Goal: Transaction & Acquisition: Purchase product/service

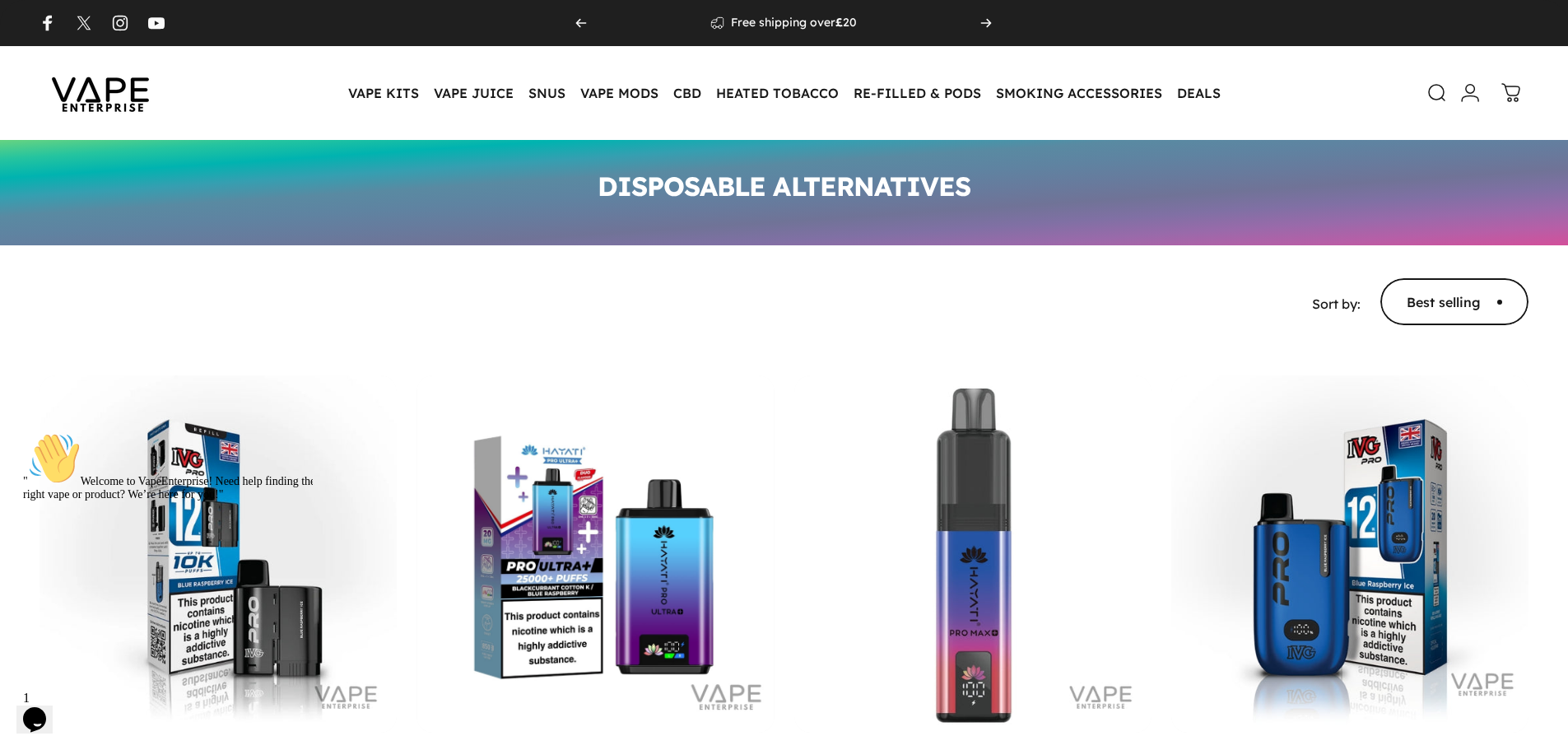
click at [1434, 91] on icon at bounding box center [1437, 92] width 20 height 20
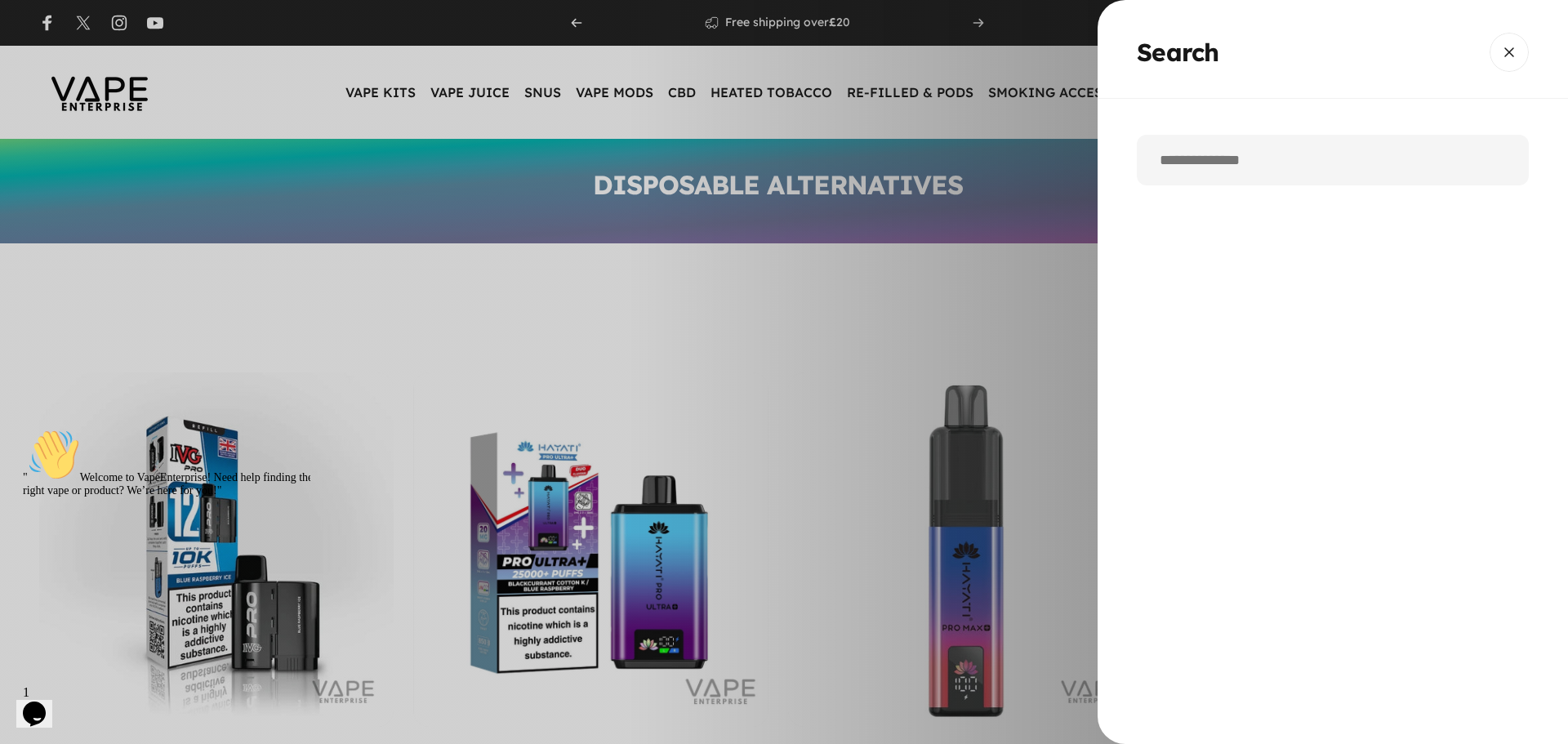
click at [1222, 172] on input "Search" at bounding box center [1333, 159] width 392 height 51
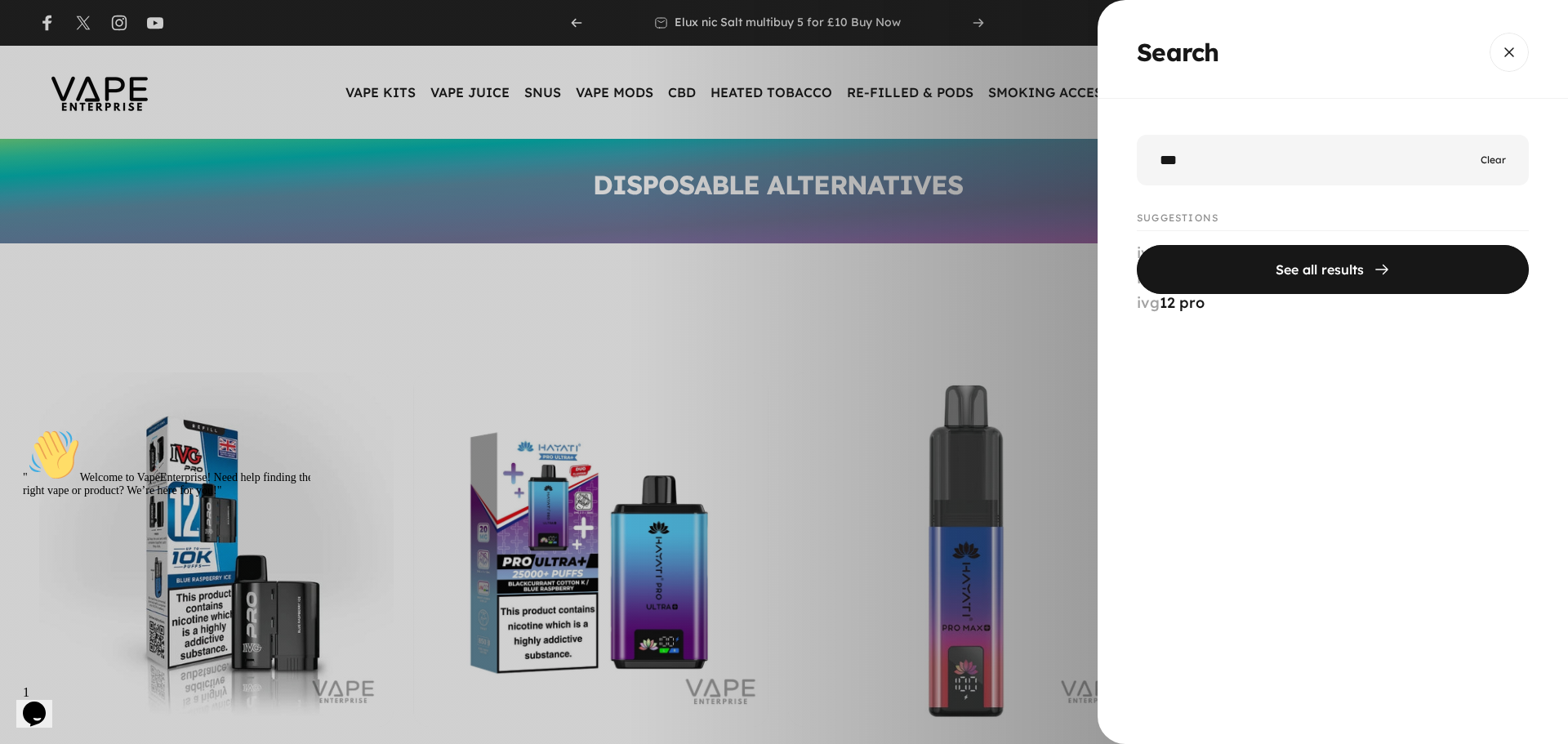
type input "***"
click at [1137, 245] on button "See all results" at bounding box center [1333, 269] width 392 height 49
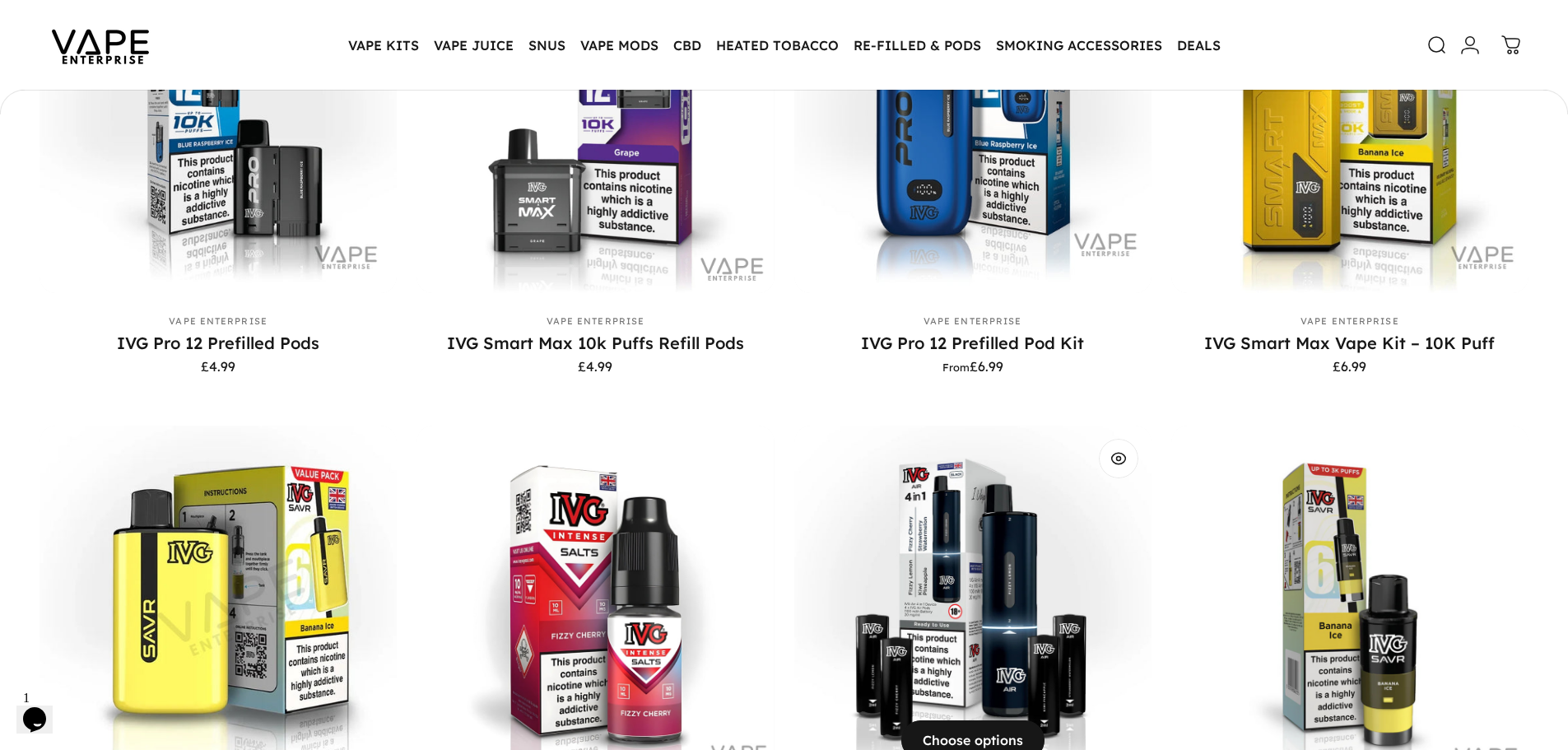
scroll to position [407, 0]
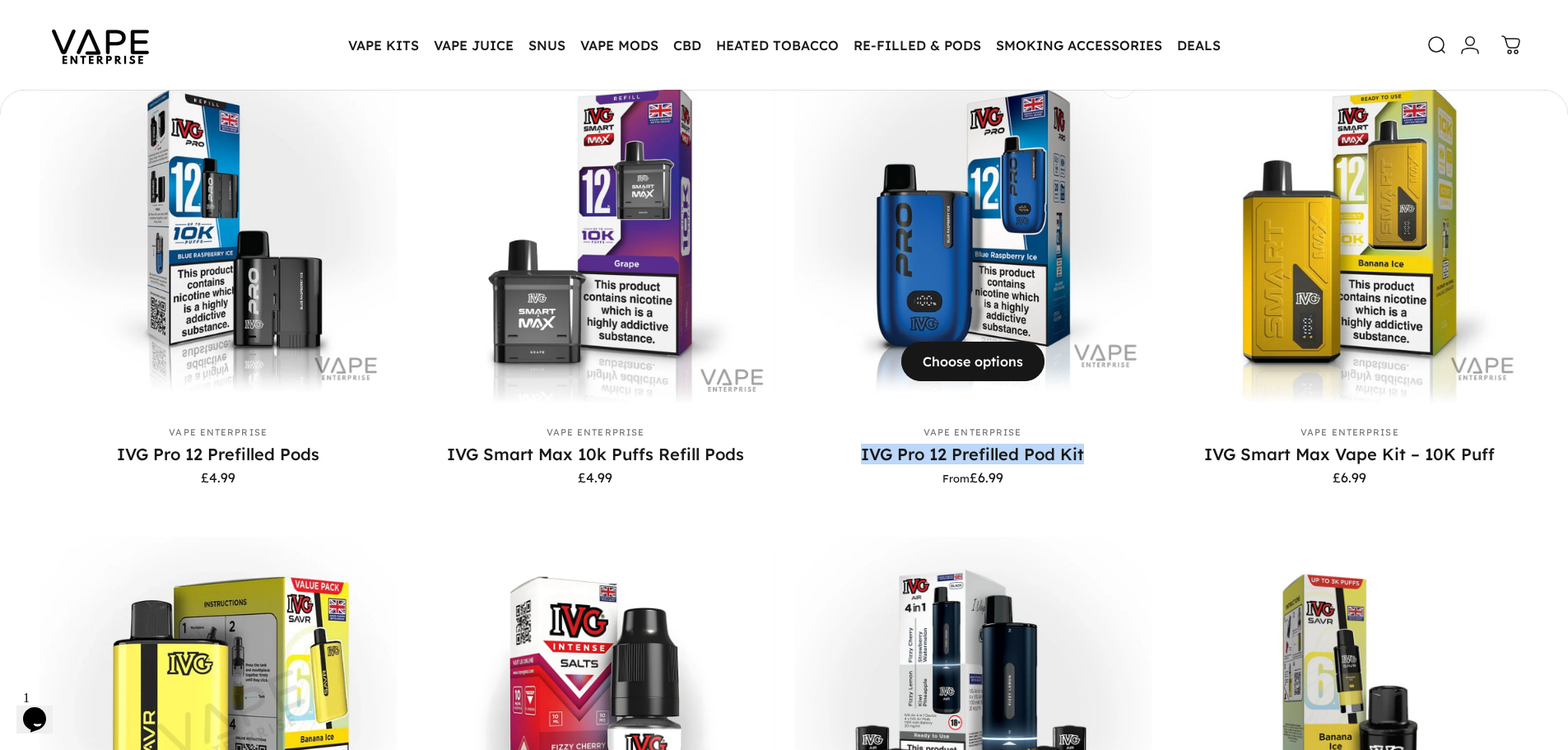
drag, startPoint x: 848, startPoint y: 456, endPoint x: 1107, endPoint y: 460, distance: 259.0
click at [1107, 460] on p "IVG Pro 12 Prefilled Pod Kit" at bounding box center [972, 453] width 357 height 20
copy link "IVG Pro 12 Prefilled Pod Kit"
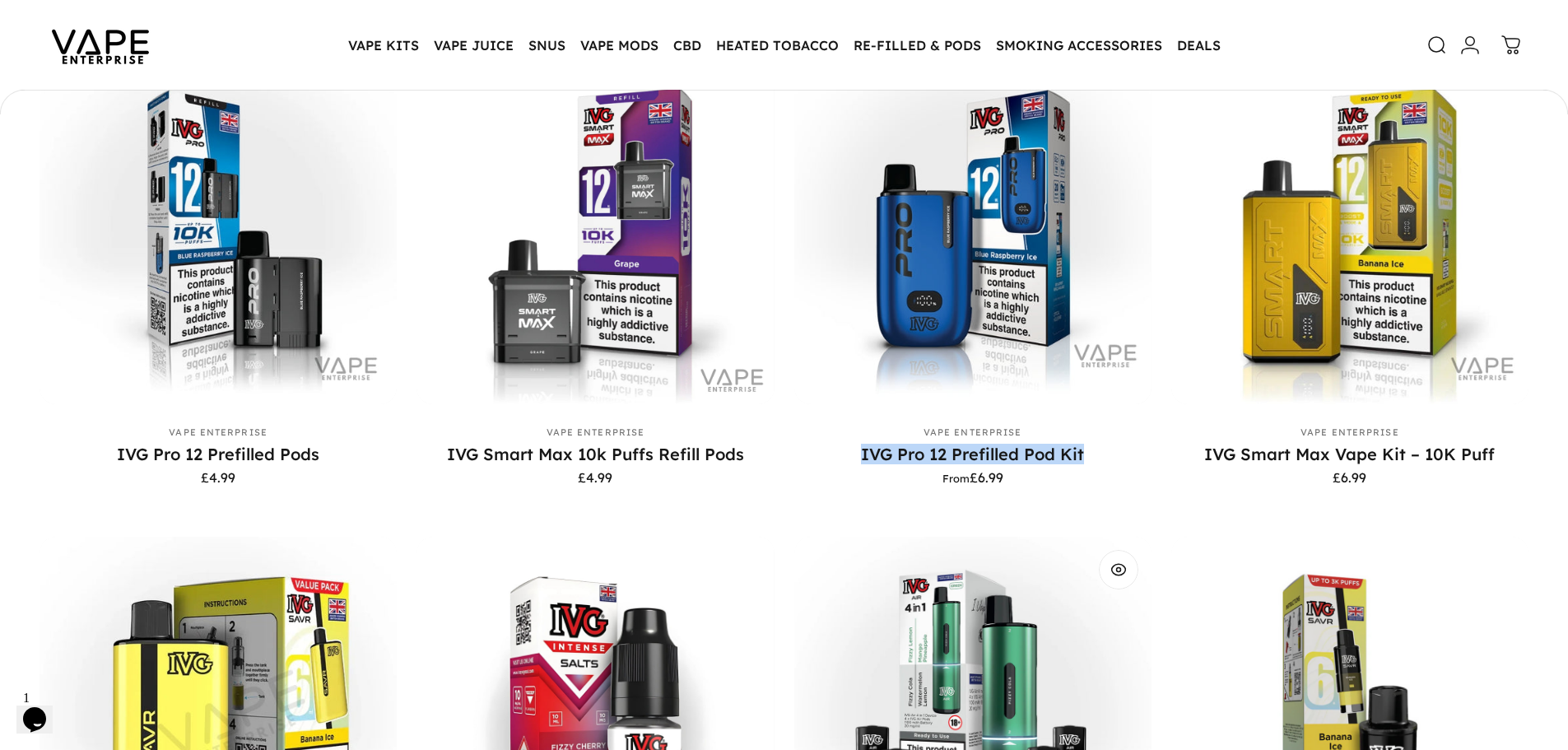
copy link "IVG Pro 12 Prefilled Pod Kit"
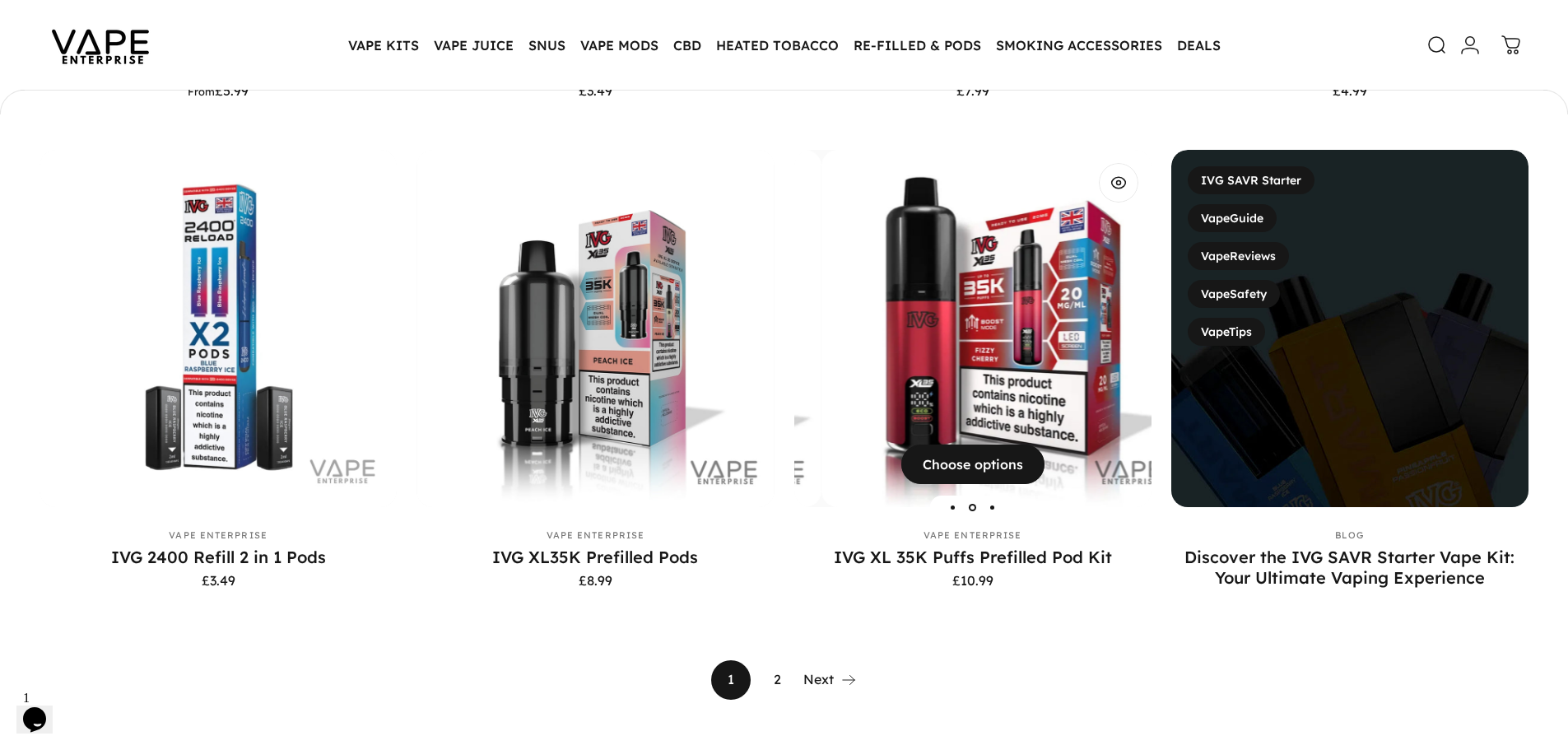
scroll to position [1313, 0]
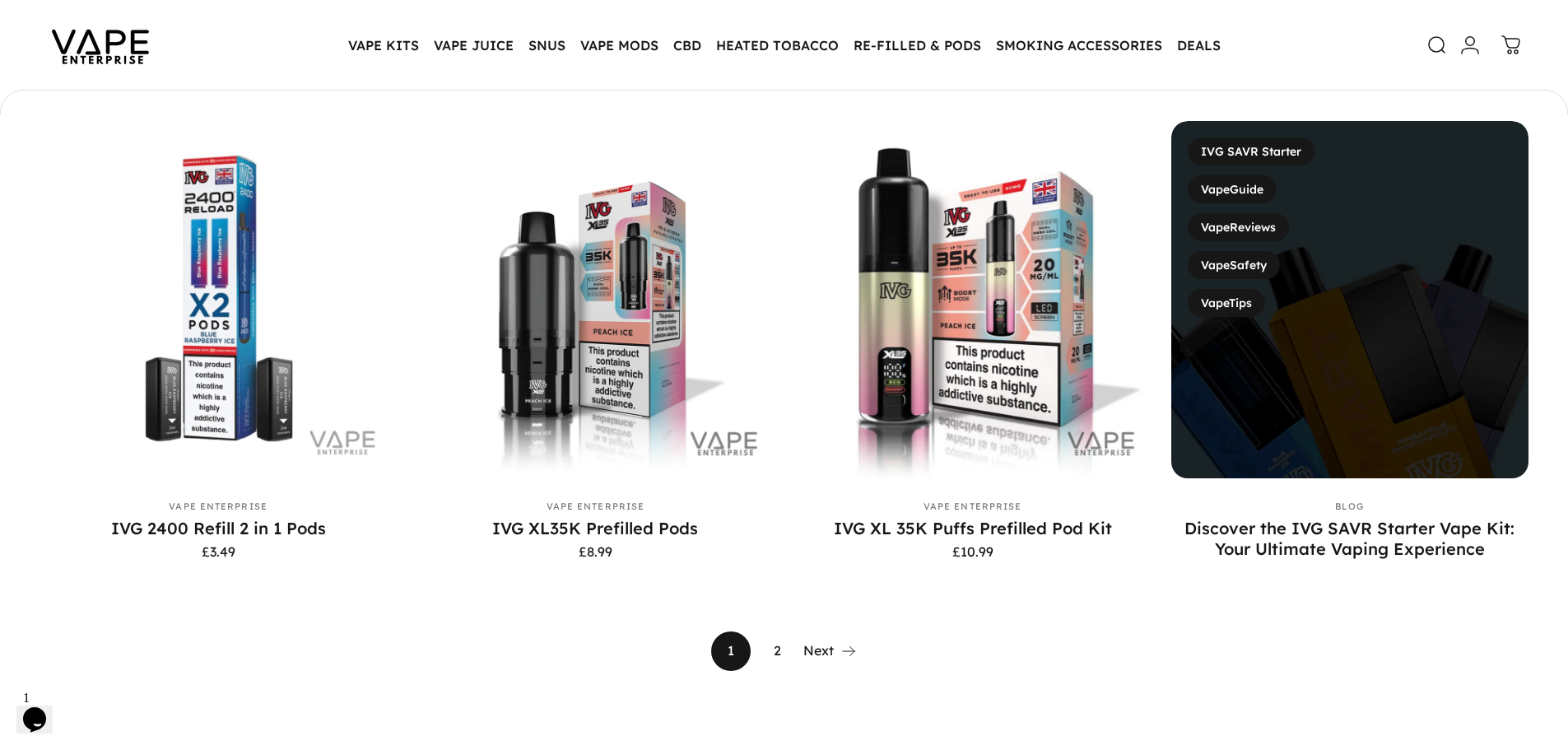
click at [778, 658] on link "2" at bounding box center [777, 651] width 39 height 39
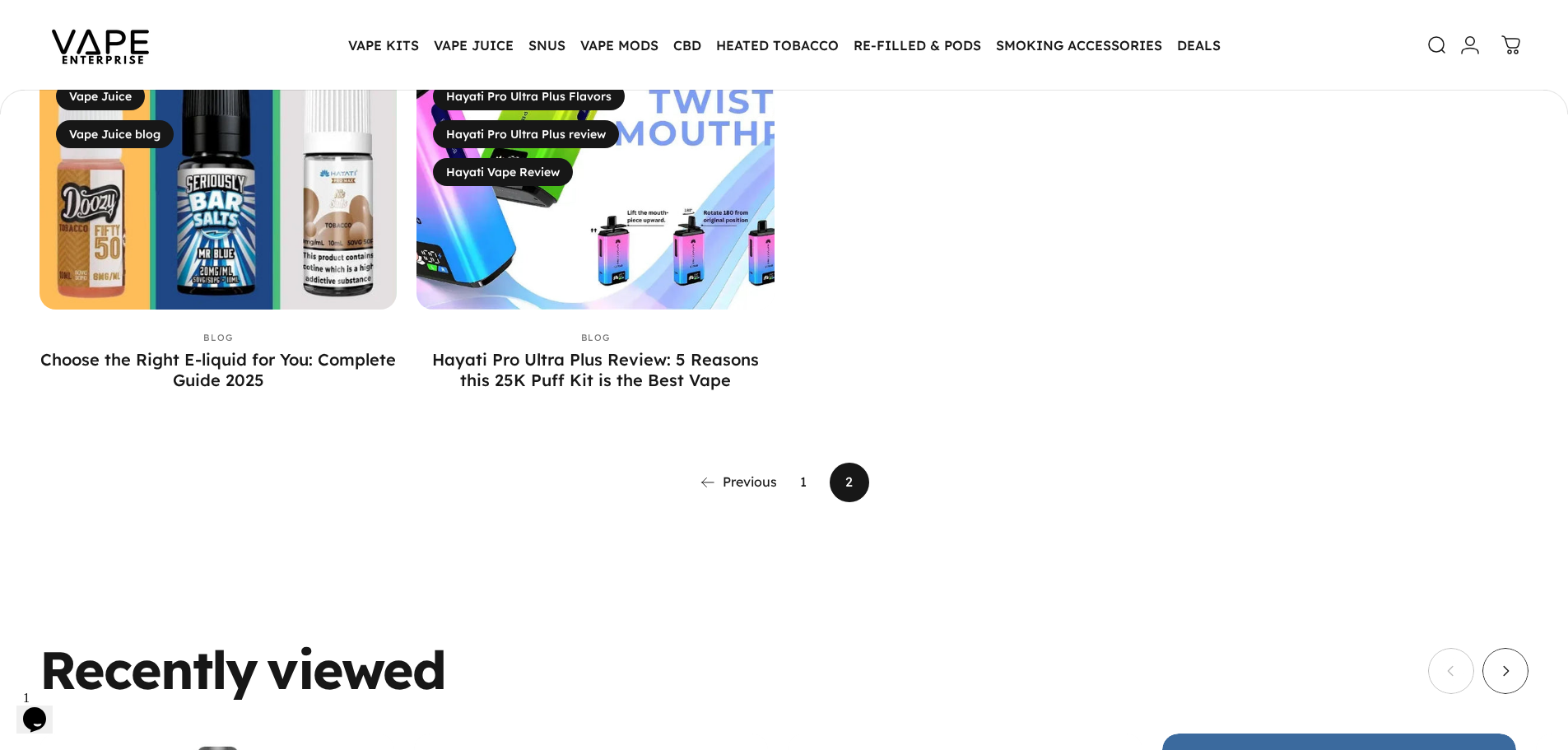
scroll to position [1067, 0]
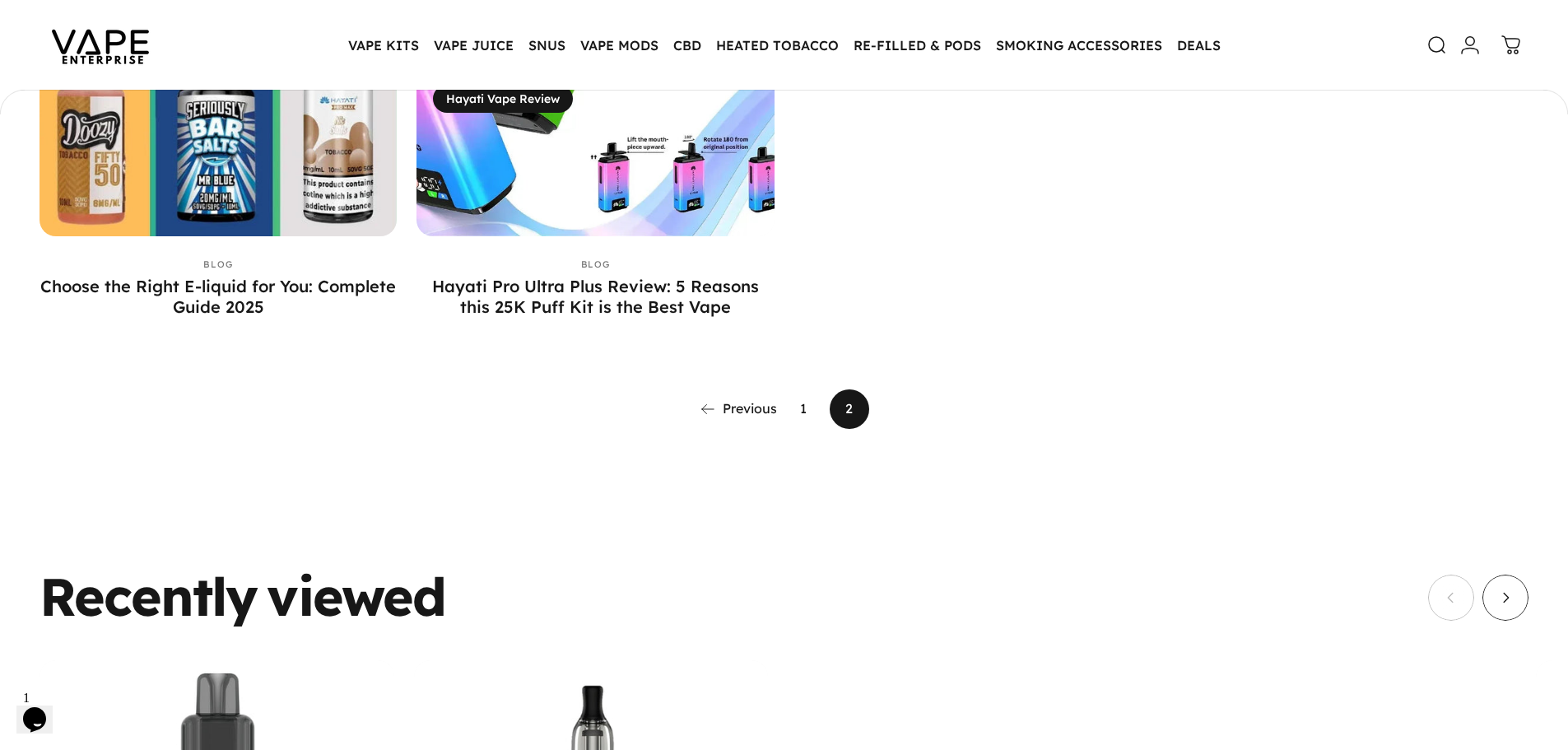
click at [800, 413] on link "1" at bounding box center [803, 409] width 39 height 39
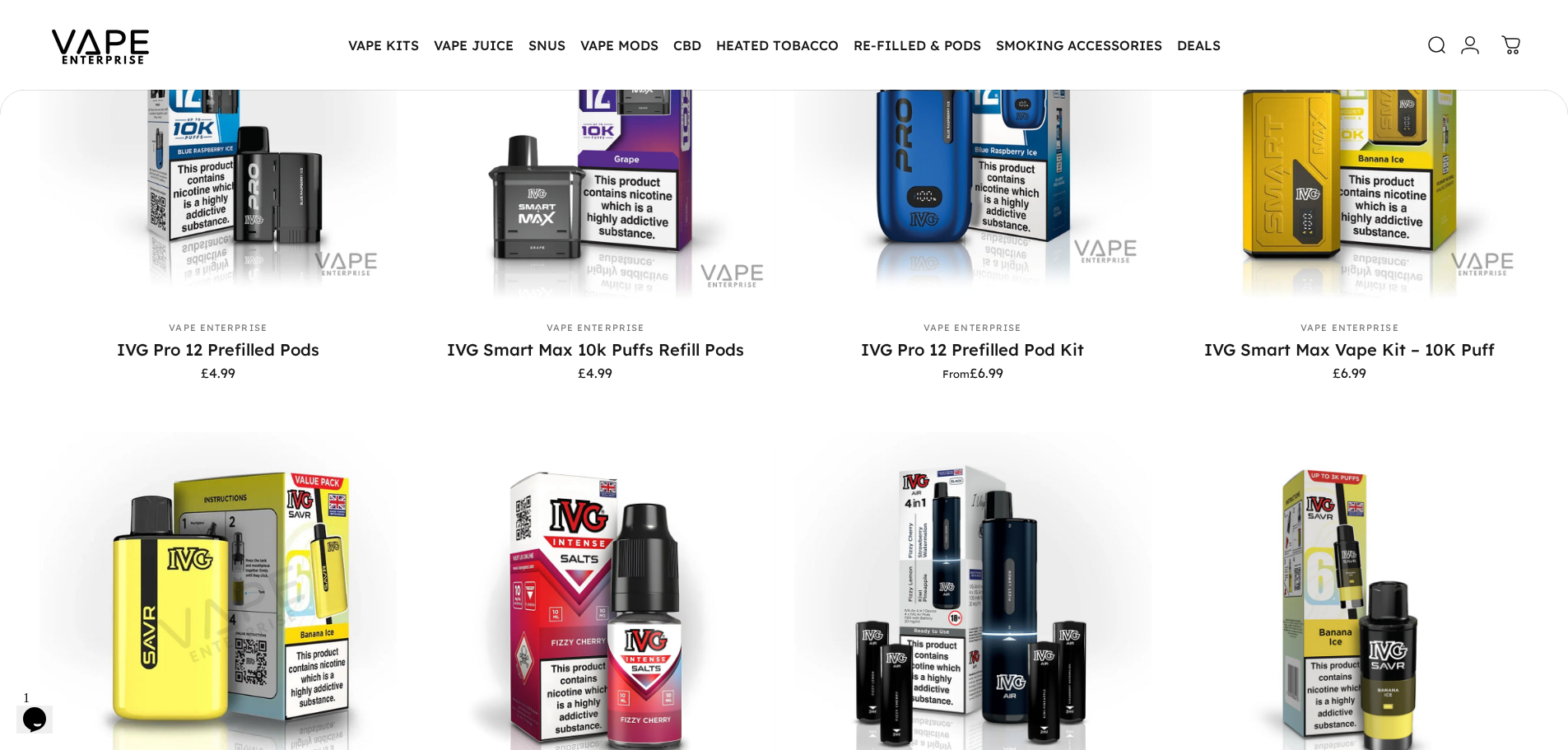
scroll to position [490, 0]
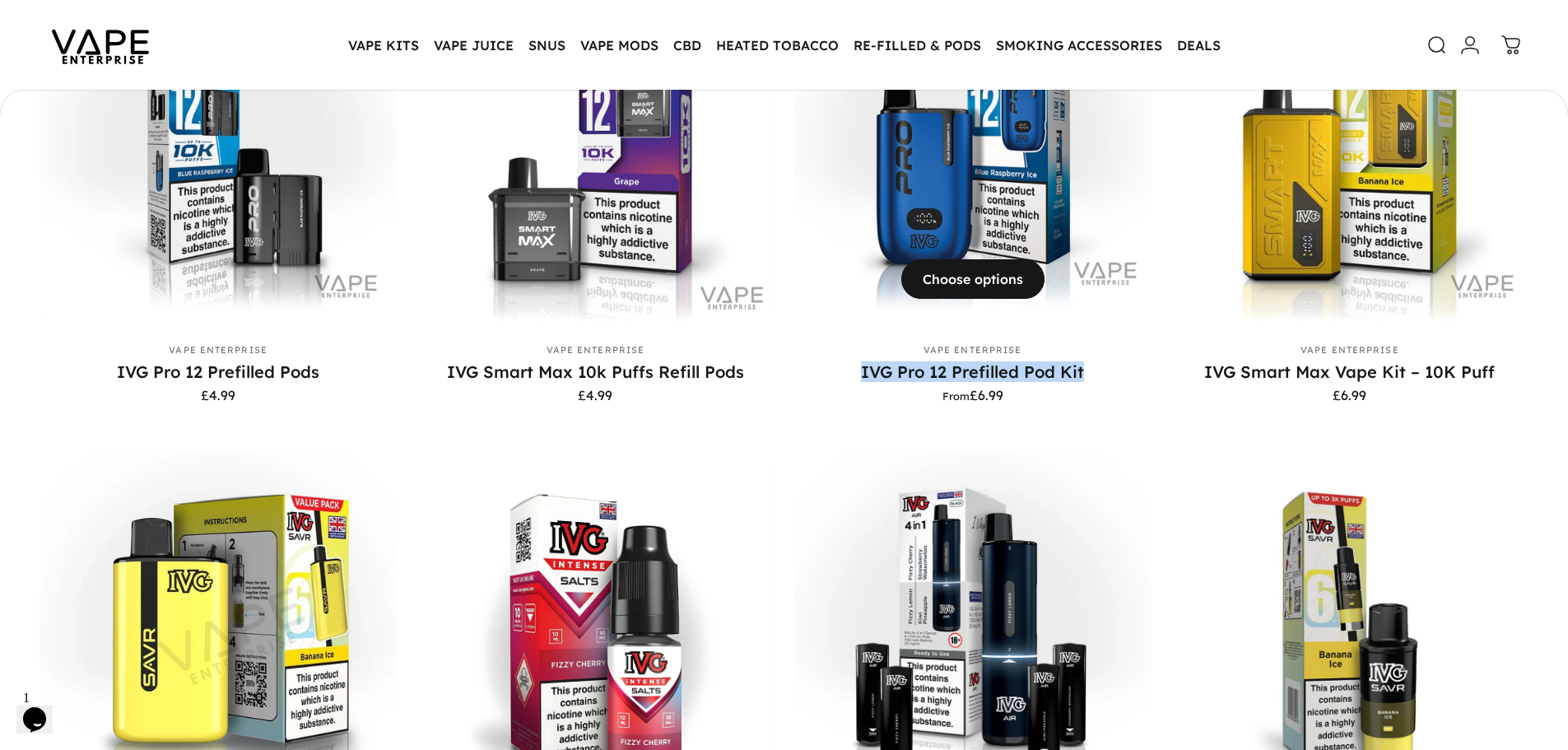
copy link "IVG Pro 12 Prefilled Pod Kit"
drag, startPoint x: 856, startPoint y: 375, endPoint x: 1109, endPoint y: 375, distance: 253.0
click at [1109, 375] on p "IVG Pro 12 Prefilled Pod Kit" at bounding box center [972, 372] width 357 height 20
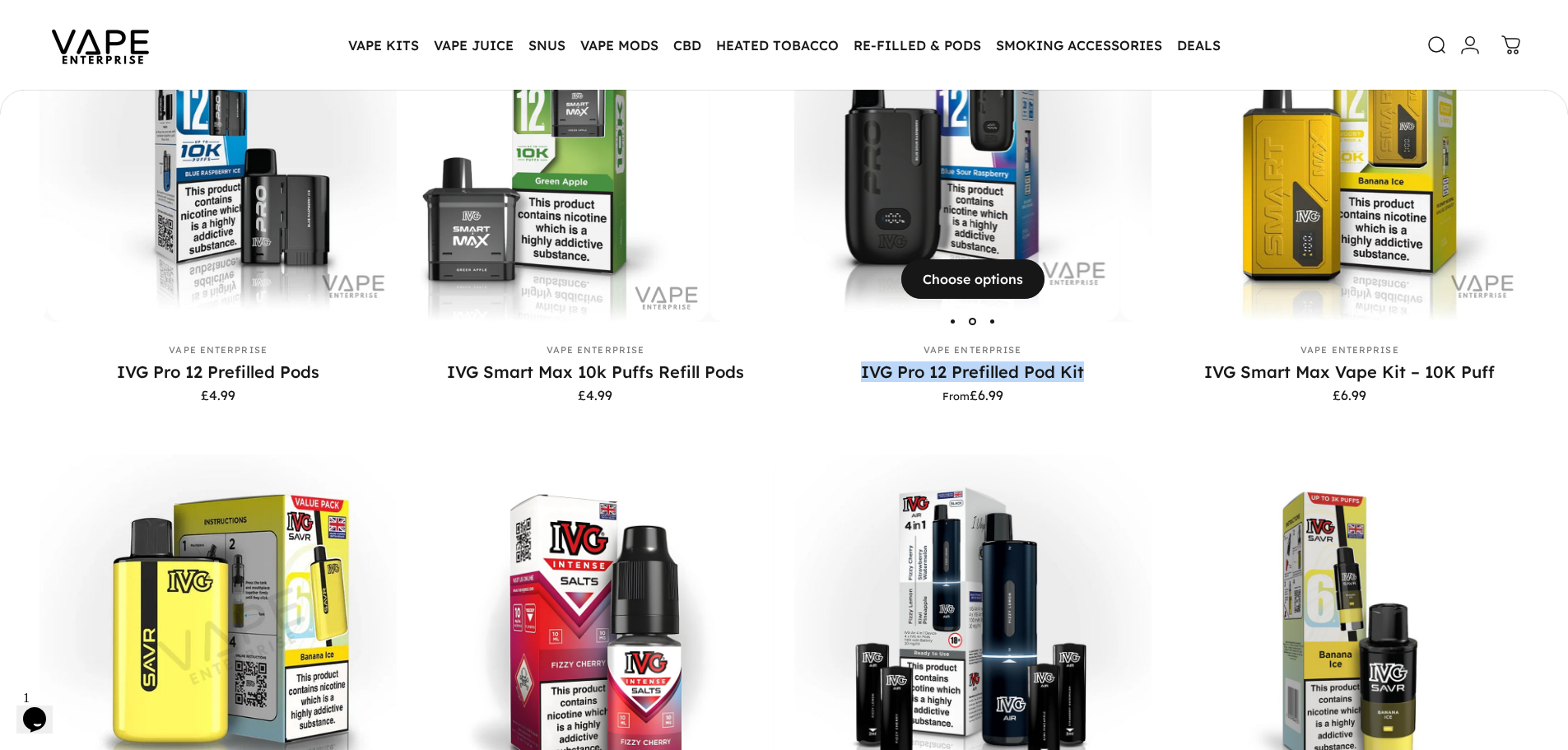
click at [1119, 310] on img "IVG Pro 12 Prefilled Pod Kit" at bounding box center [1298, 142] width 357 height 357
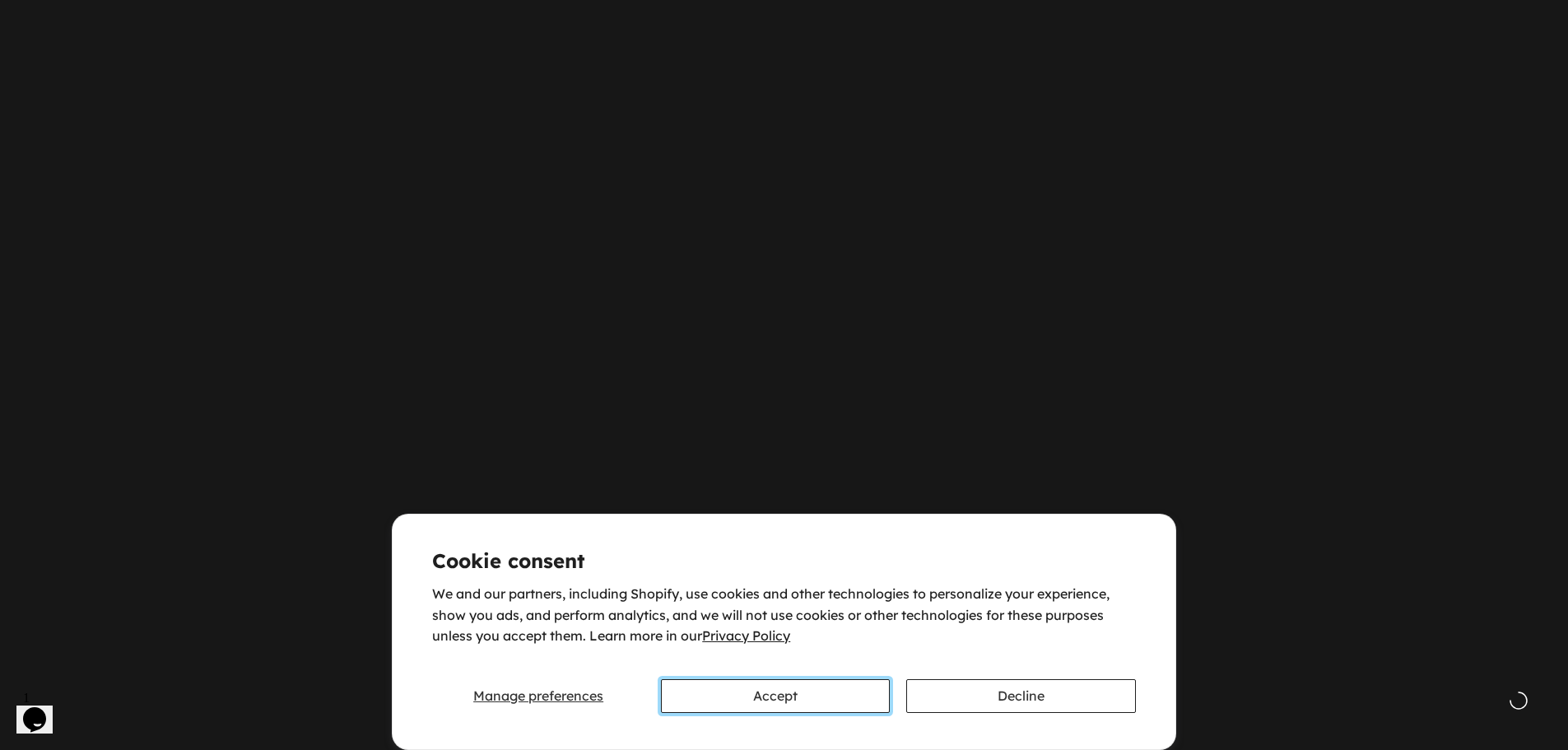
click at [785, 703] on button "Accept" at bounding box center [776, 696] width 229 height 34
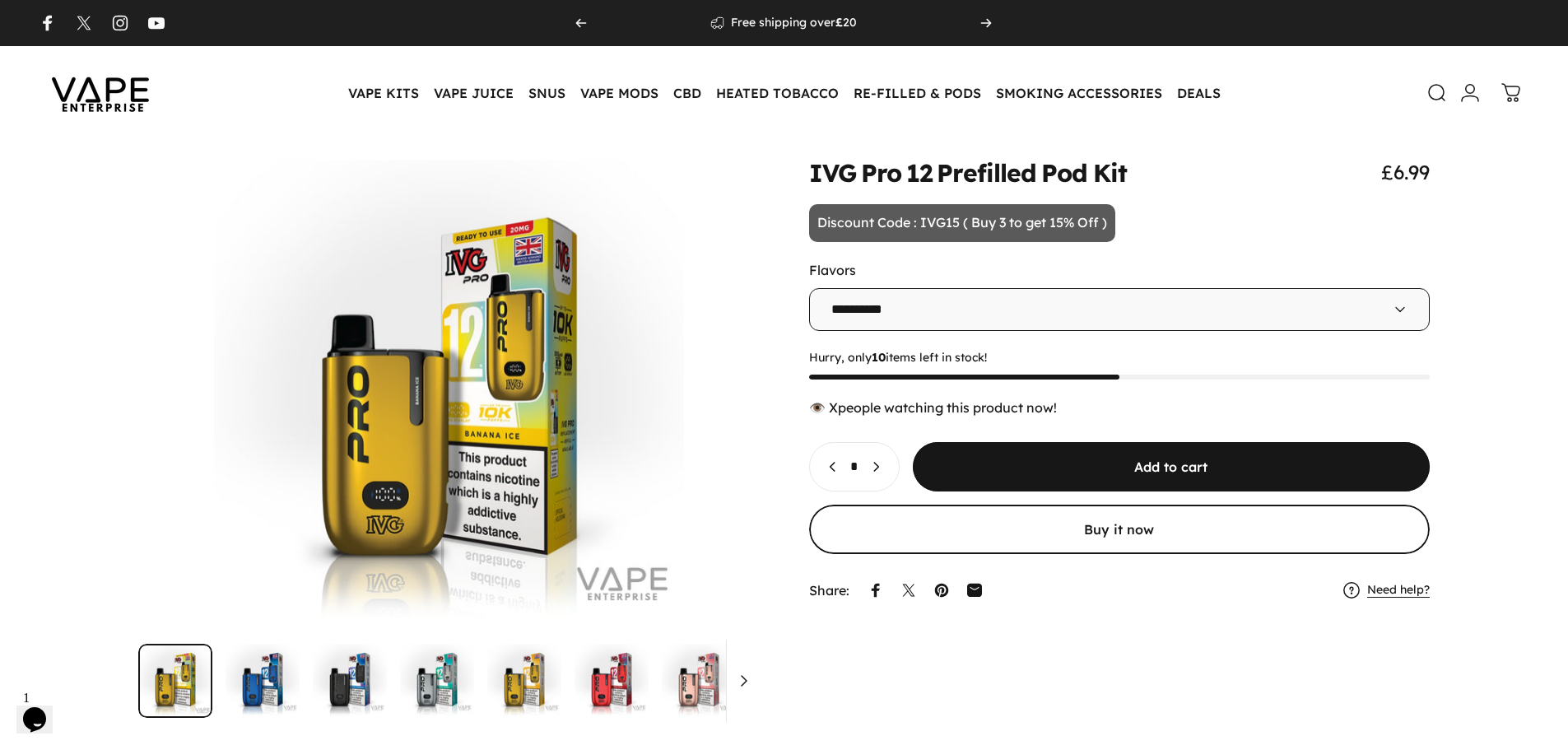
click at [847, 318] on select "**********" at bounding box center [1120, 309] width 622 height 42
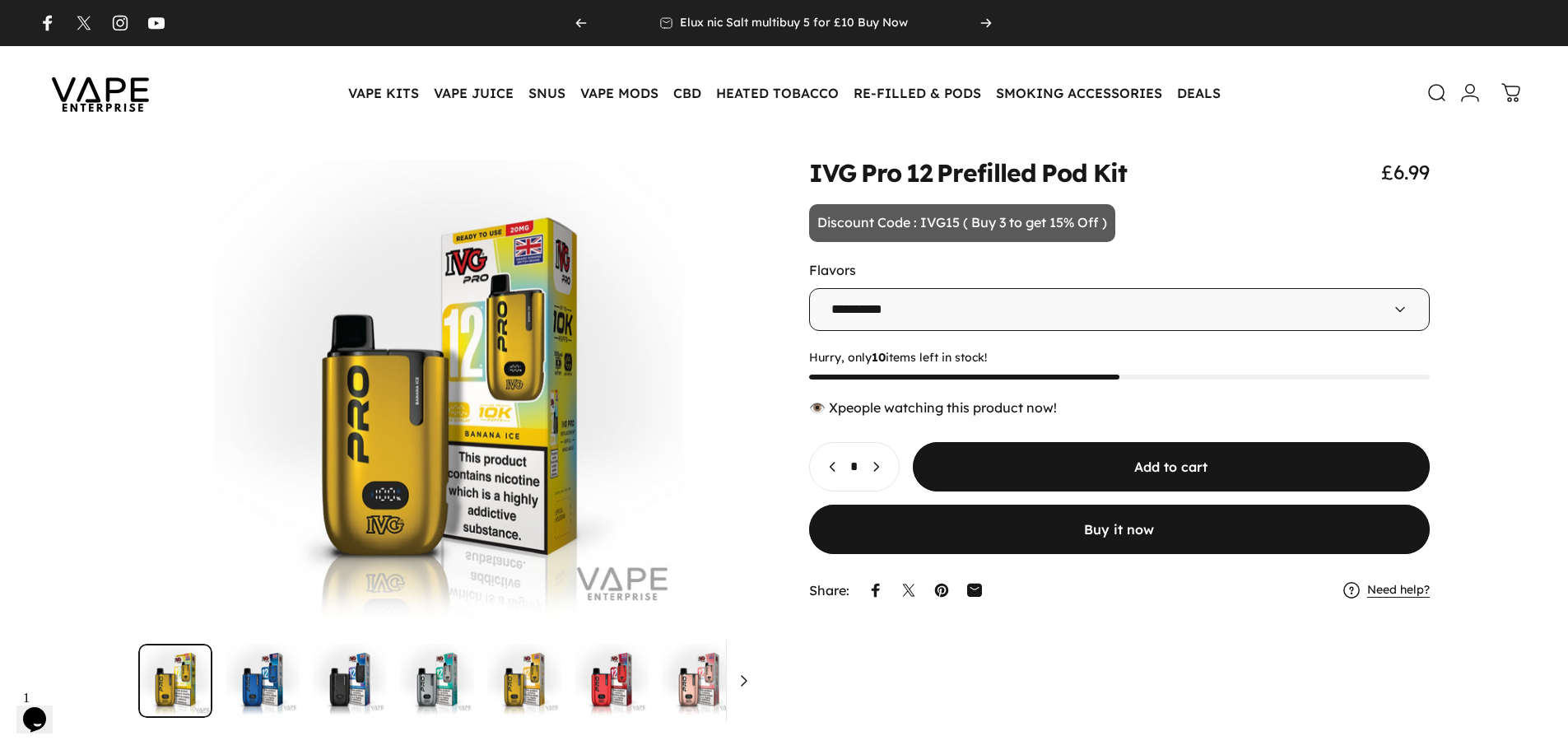
select select "**********"
click at [810, 288] on select "**********" at bounding box center [1120, 309] width 622 height 42
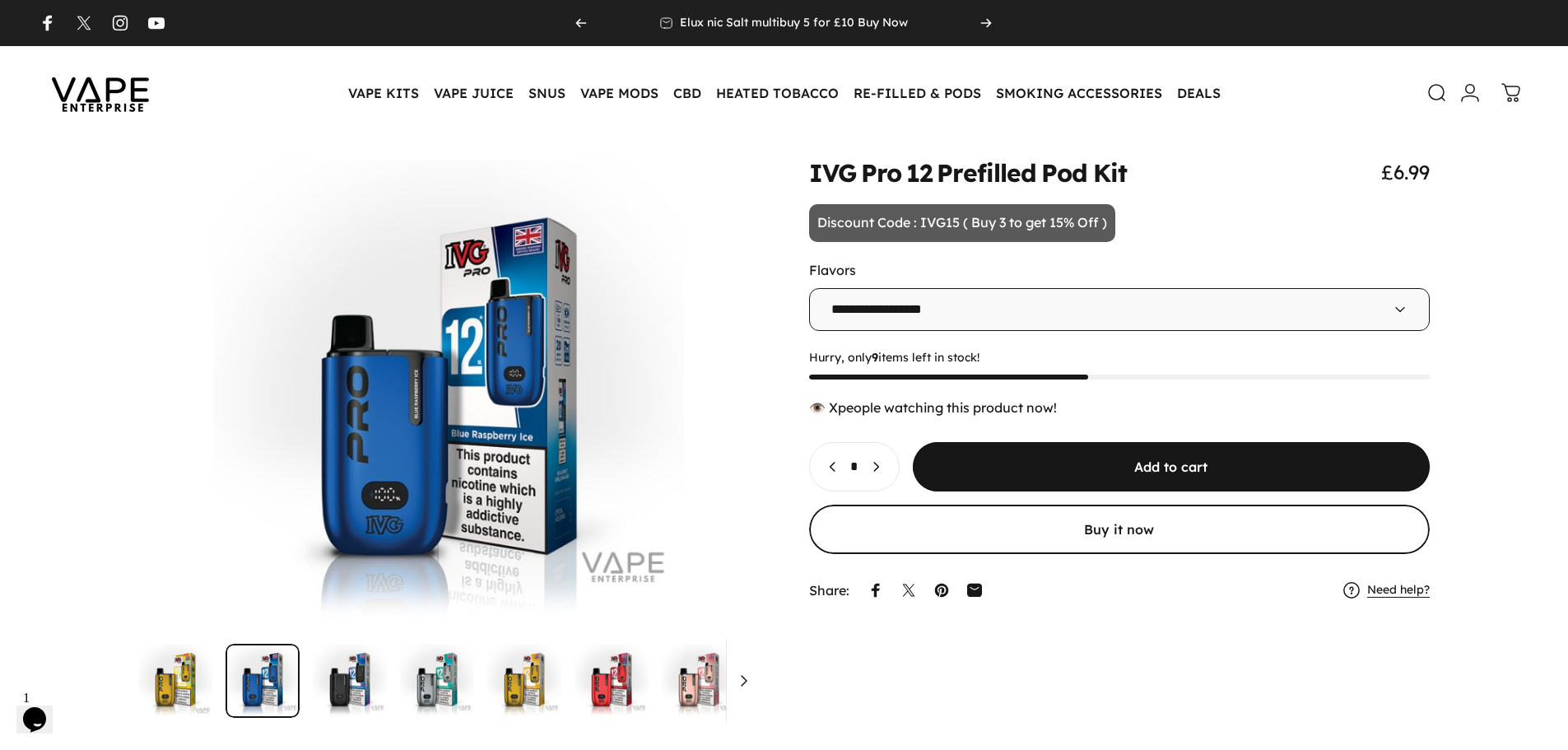
click at [885, 473] on icon "Increase quantity for IVG Pro 12 Prefilled Pod Kit" at bounding box center [876, 466] width 16 height 16
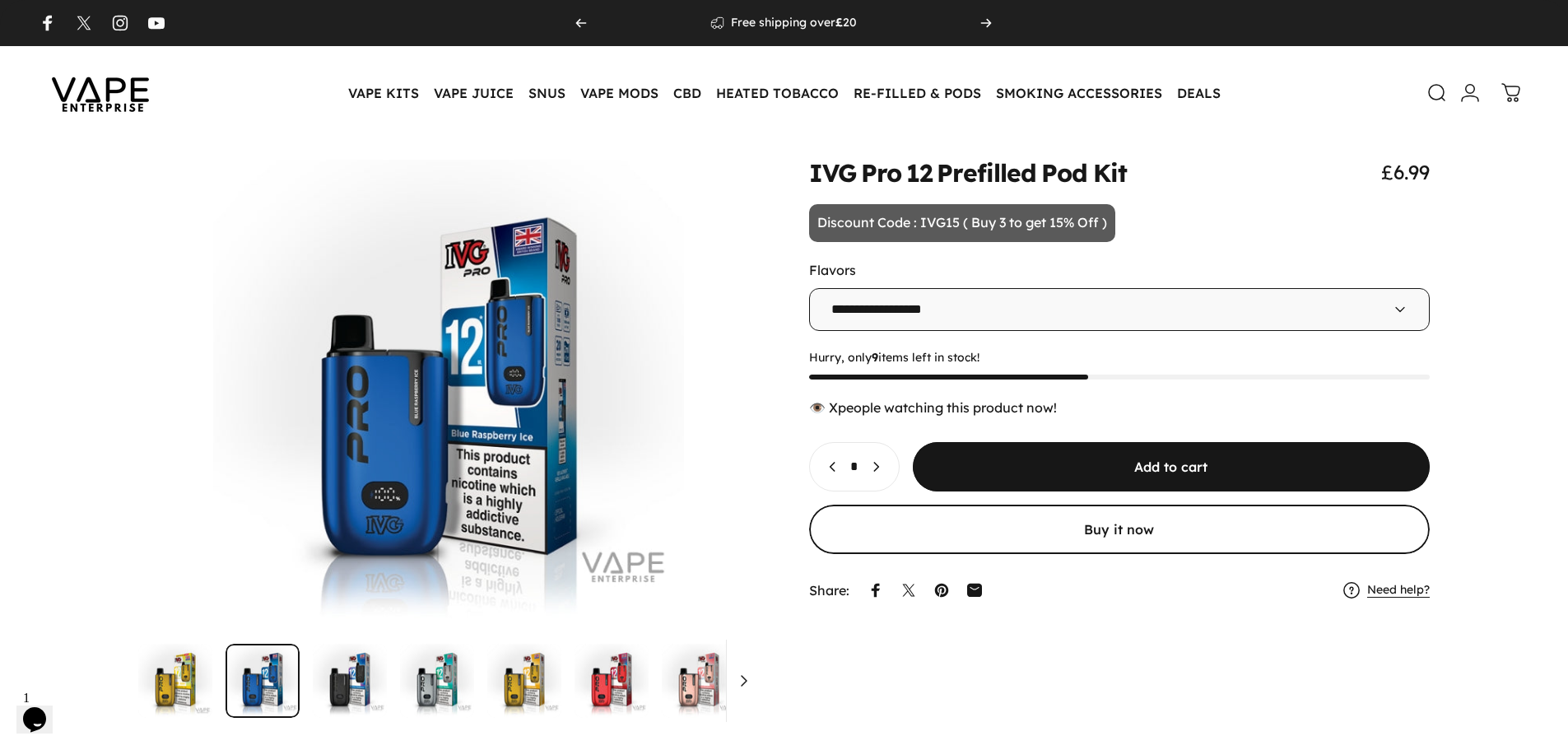
click at [885, 473] on icon "Increase quantity for IVG Pro 12 Prefilled Pod Kit" at bounding box center [876, 466] width 16 height 16
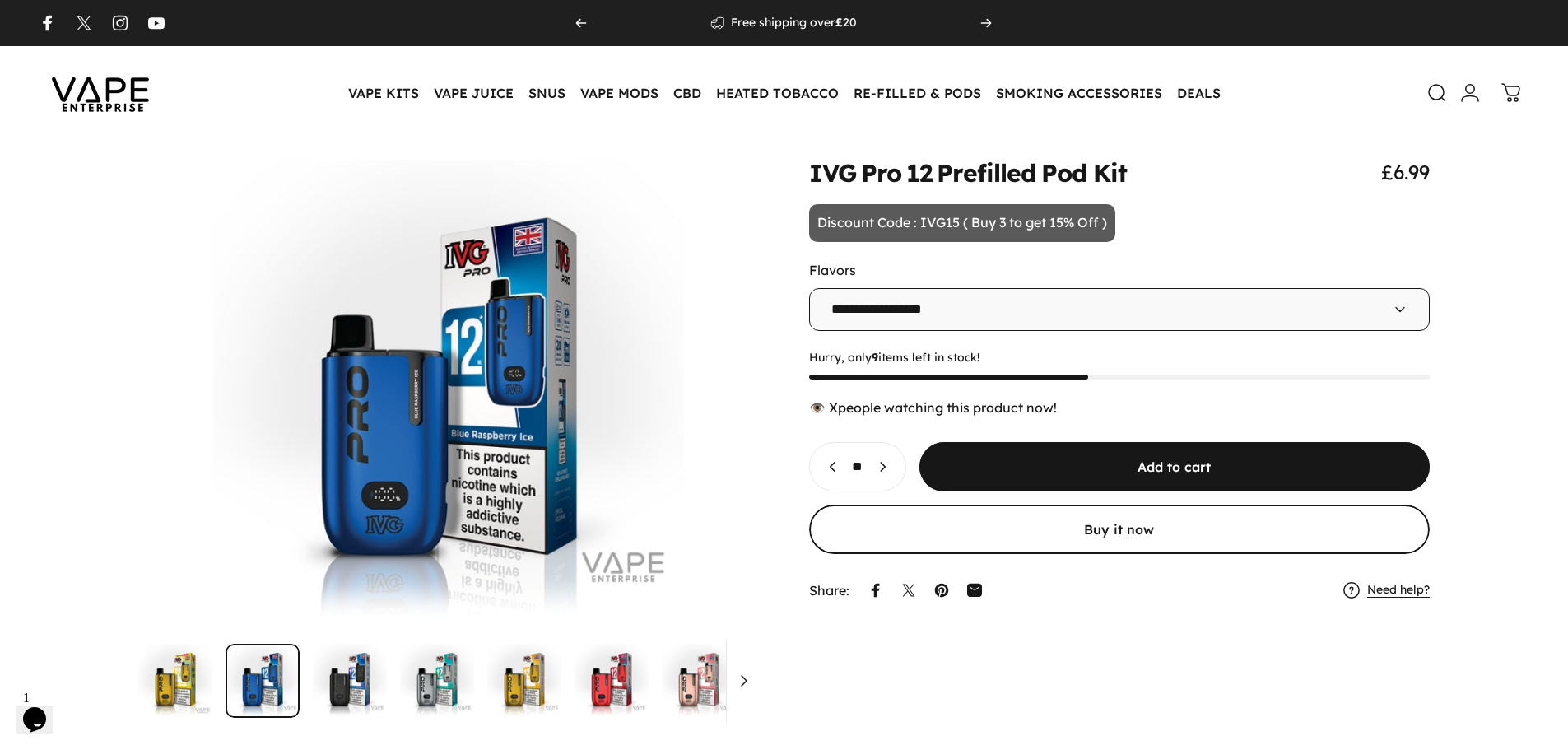
click at [886, 464] on icon "Increase quantity for IVG Pro 12 Prefilled Pod Kit" at bounding box center [883, 467] width 4 height 9
type input "**"
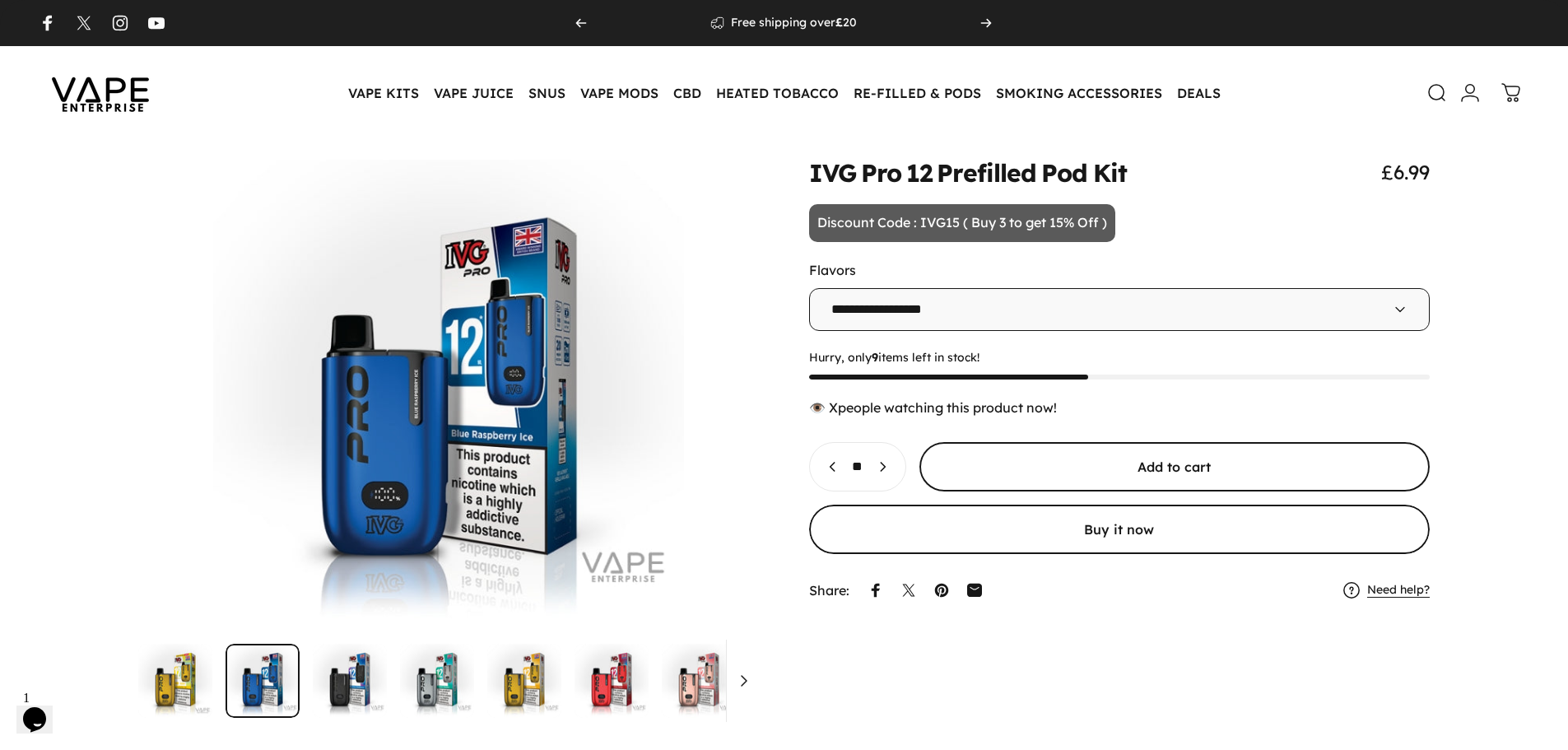
click at [1015, 464] on span "submit" at bounding box center [1174, 467] width 766 height 99
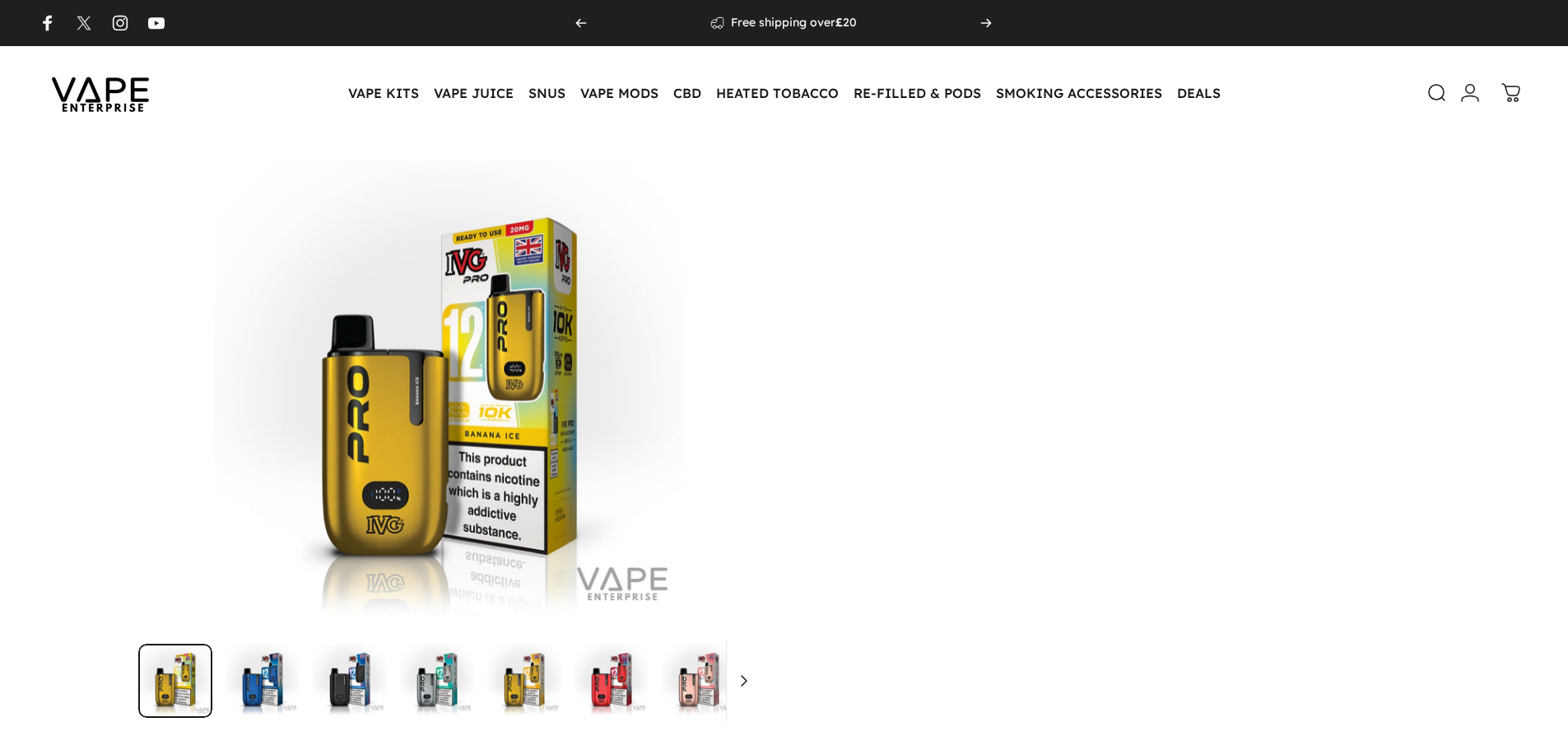
click at [878, 315] on select "**********" at bounding box center [1120, 336] width 622 height 42
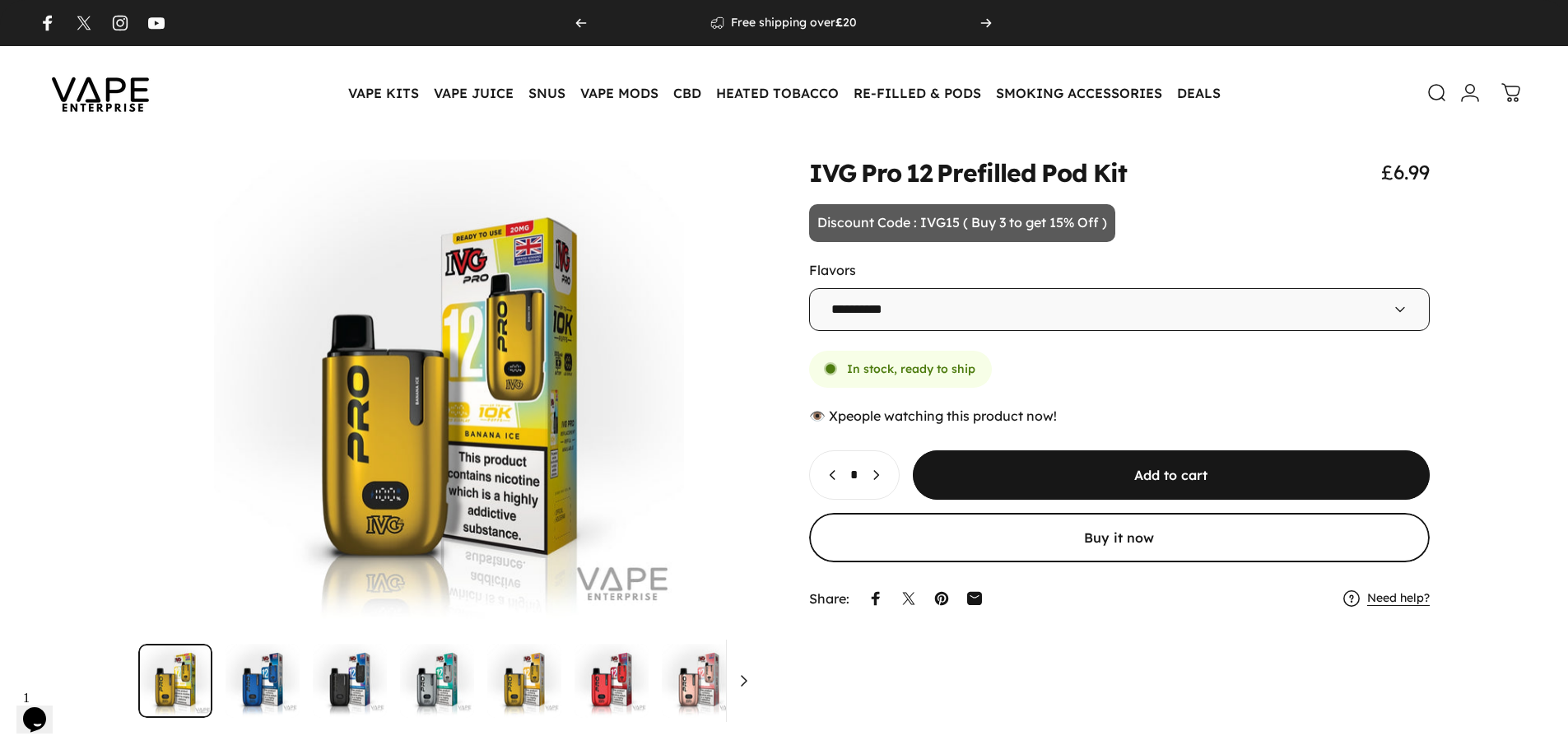
select select "**********"
click at [810, 288] on select "**********" at bounding box center [1120, 309] width 622 height 42
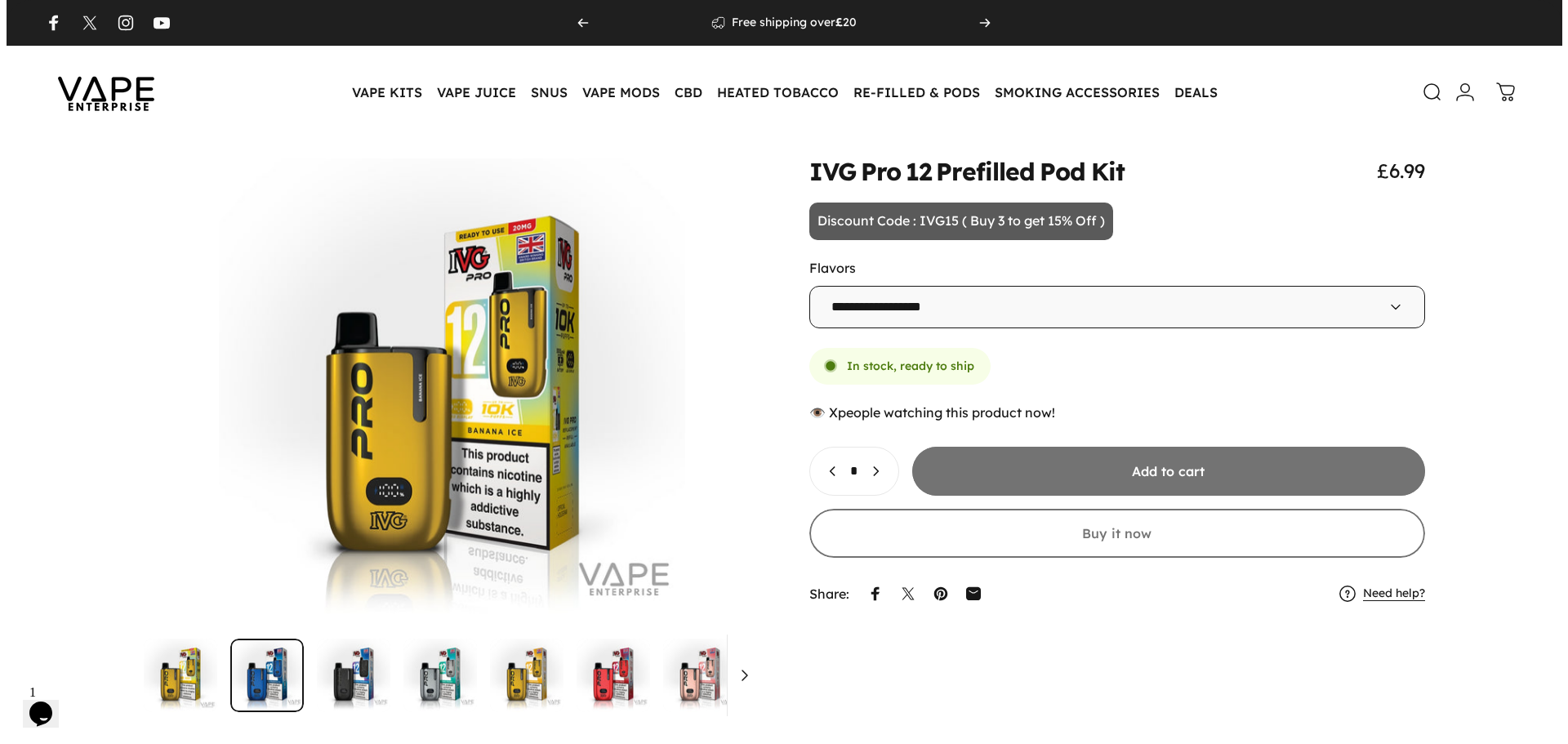
scroll to position [0, 617]
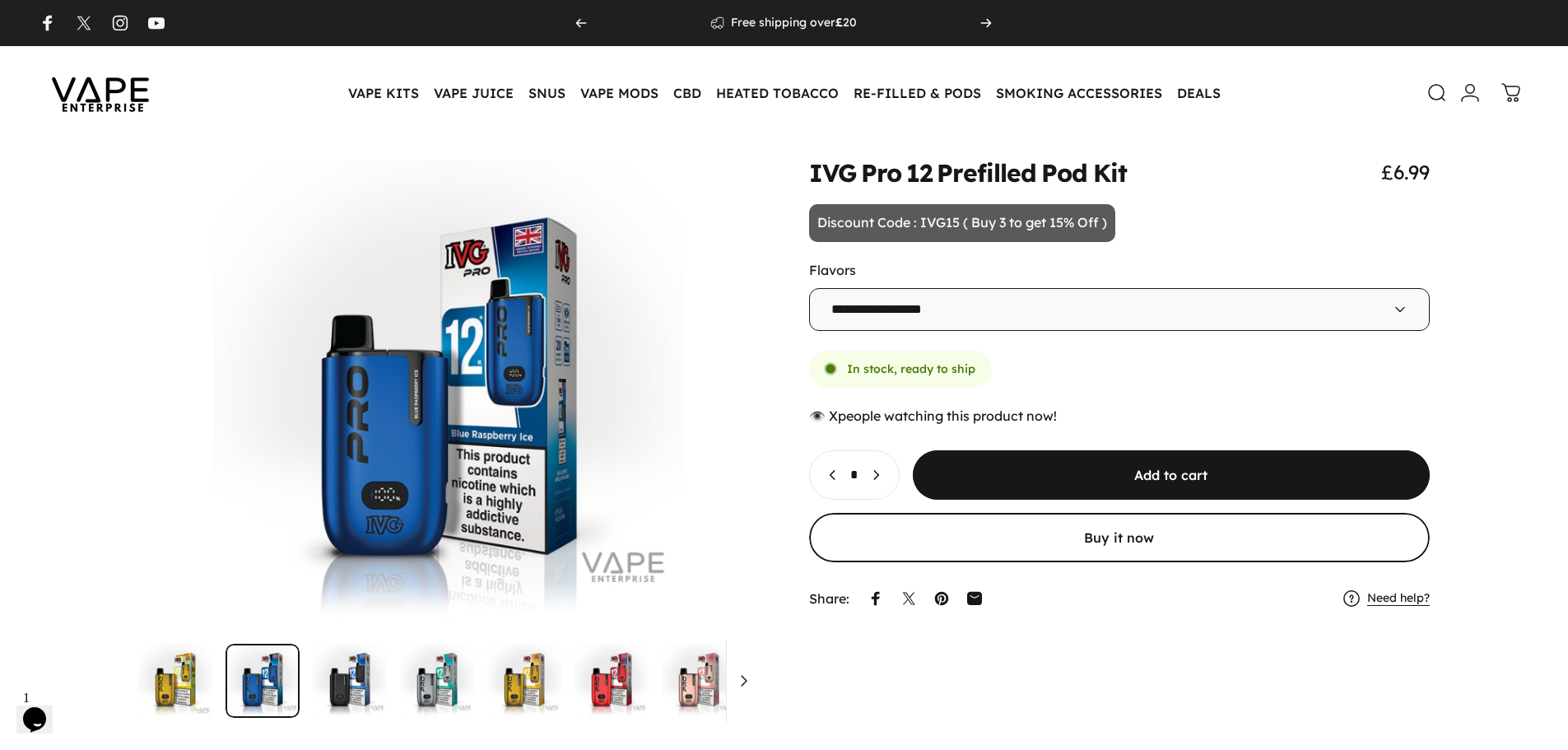
click at [897, 487] on button "Increase quantity for IVG Pro 12 Prefilled Pod Kit" at bounding box center [880, 476] width 38 height 48
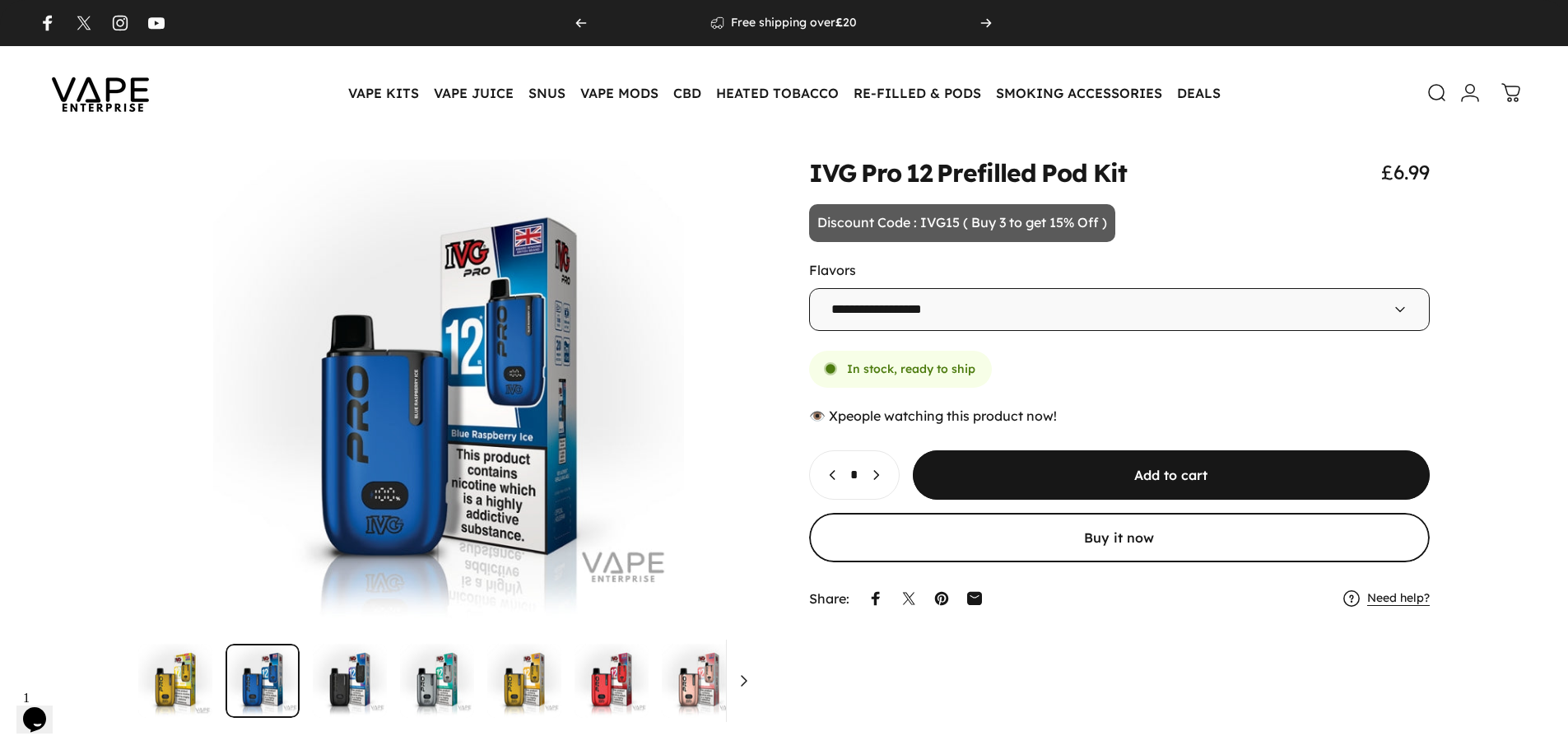
click at [897, 487] on button "Increase quantity for IVG Pro 12 Prefilled Pod Kit" at bounding box center [880, 476] width 38 height 48
click at [897, 487] on button "Increase quantity for IVG Pro 12 Prefilled Pod Kit" at bounding box center [887, 476] width 38 height 48
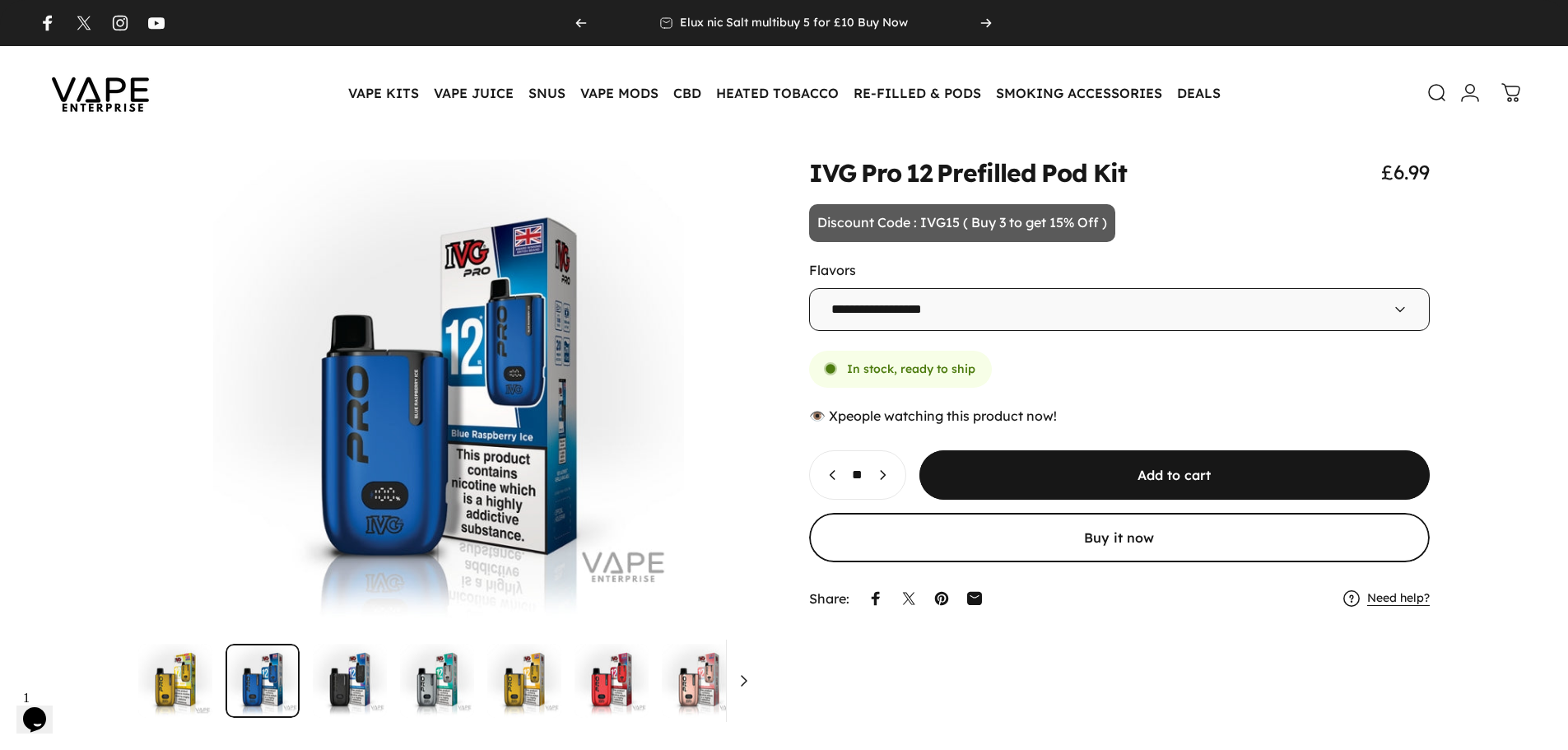
click at [897, 487] on button "Increase quantity for IVG Pro 12 Prefilled Pod Kit" at bounding box center [887, 476] width 38 height 48
type input "**"
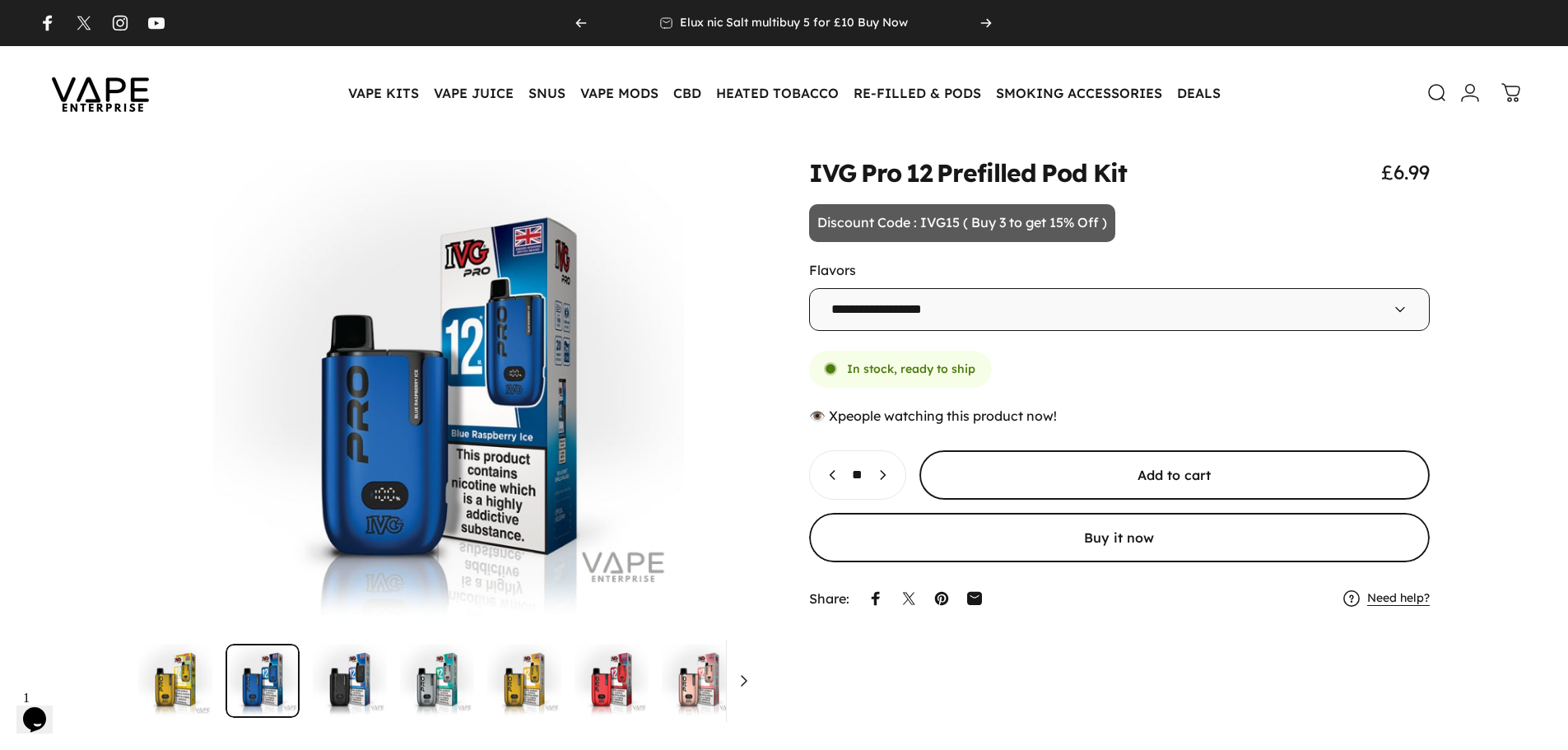
click at [1028, 475] on span "submit" at bounding box center [1174, 475] width 766 height 99
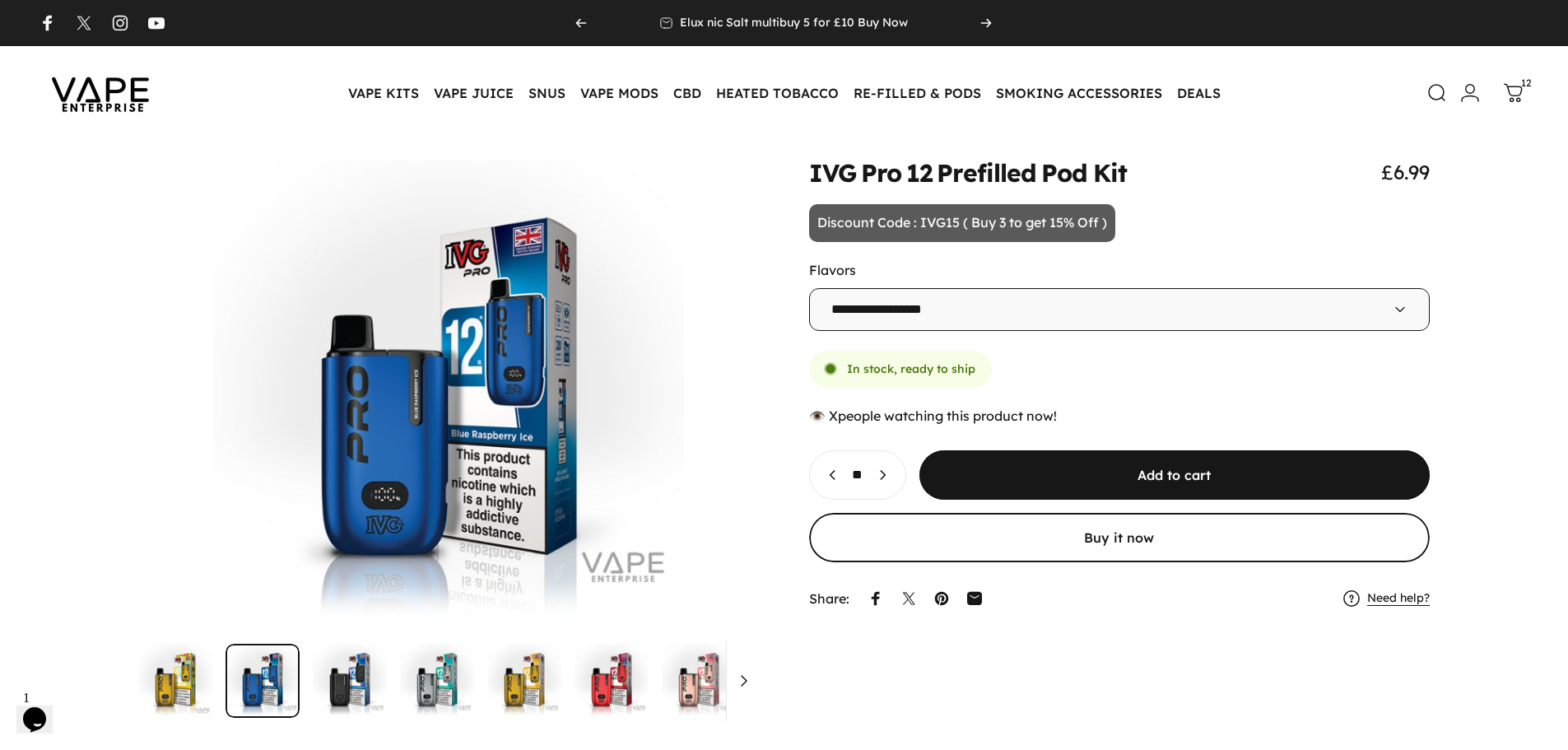
click at [1525, 94] on link "Cart 12" at bounding box center [1514, 93] width 37 height 37
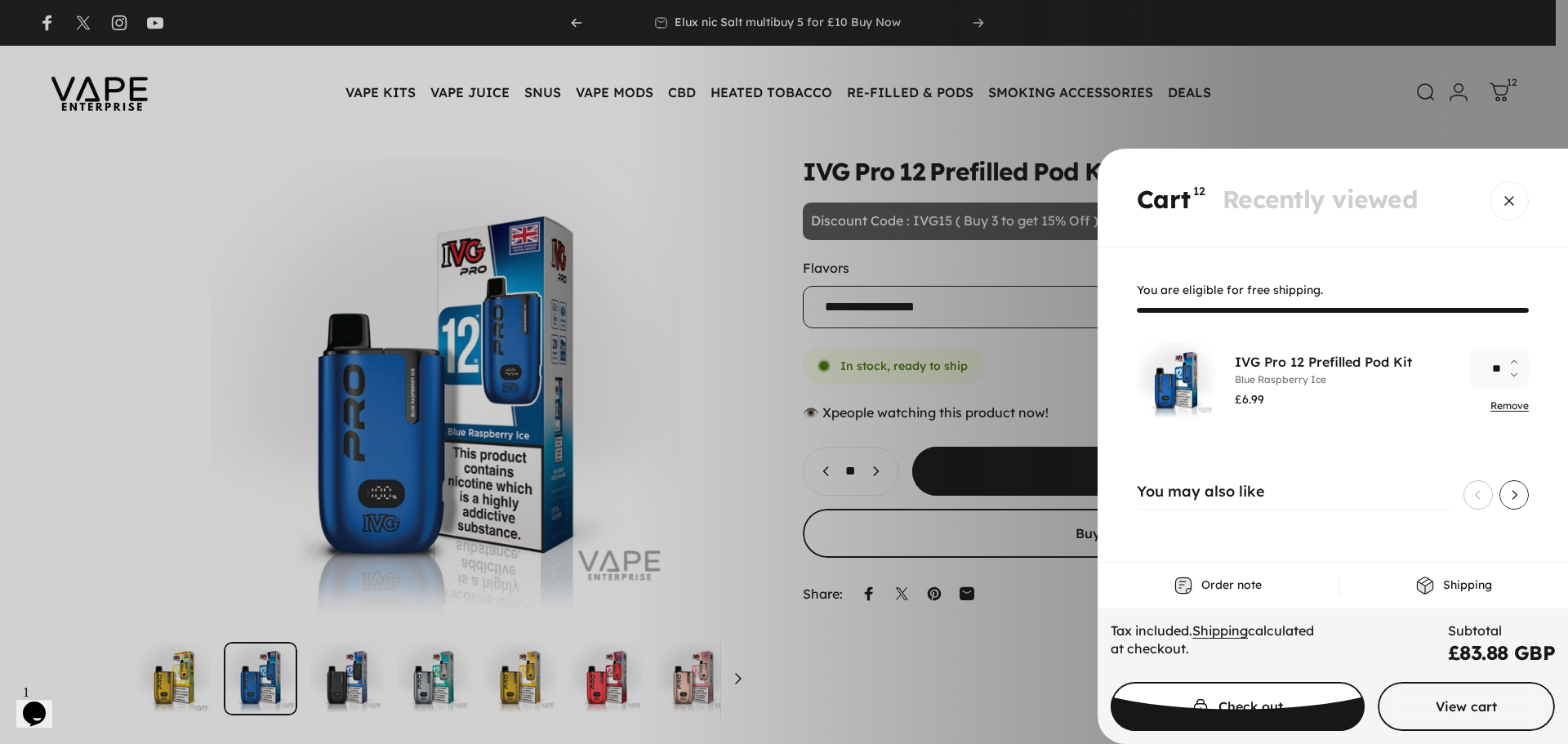
click at [1233, 700] on span "Cart" at bounding box center [1238, 661] width 381 height 98
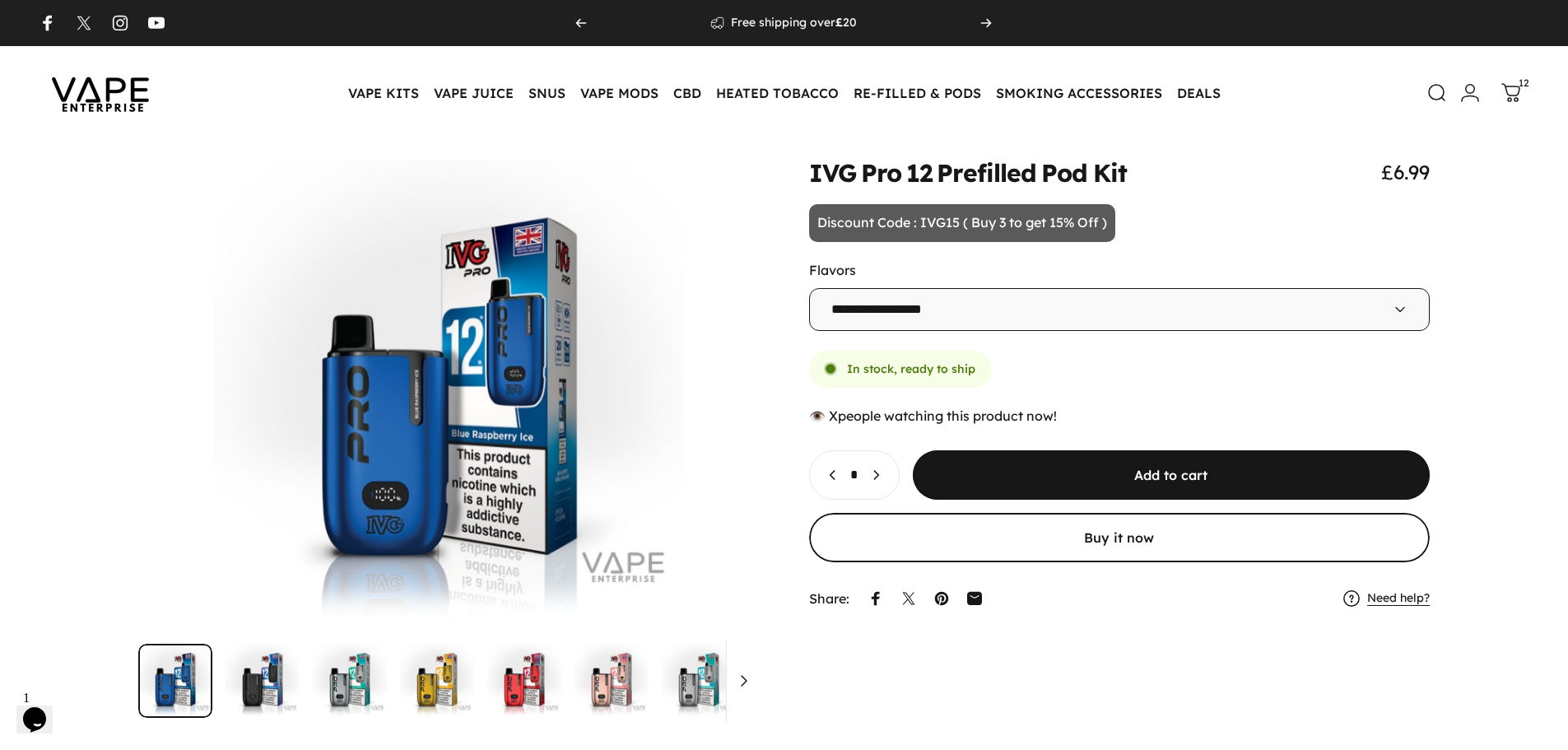
click at [927, 214] on p "Discount Code : IVG15 ( Buy 3 to get 15% Off )" at bounding box center [963, 222] width 306 height 38
copy p "IVG15"
click at [1514, 86] on icon at bounding box center [1512, 91] width 20 height 20
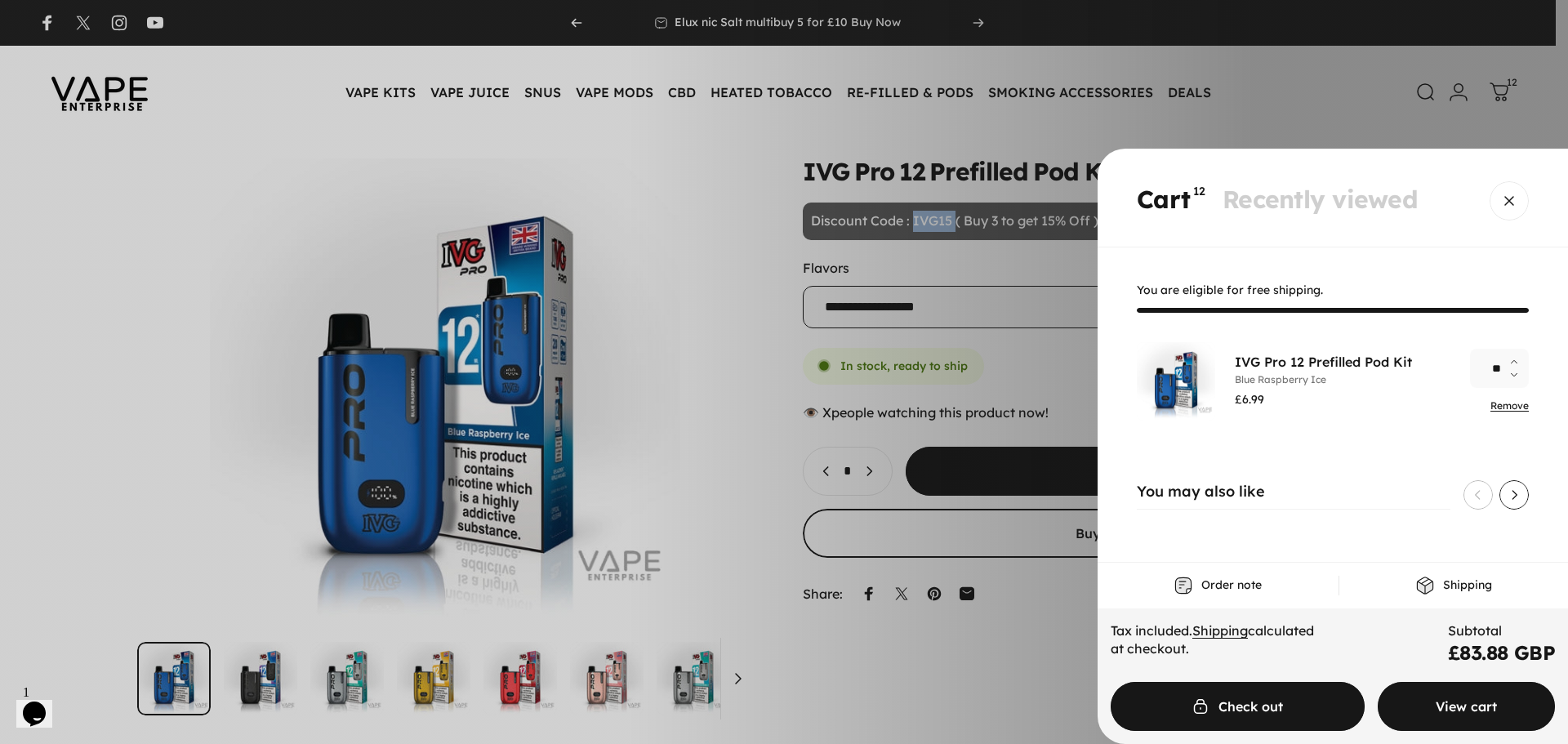
click at [1431, 691] on span "Cart" at bounding box center [1466, 707] width 266 height 98
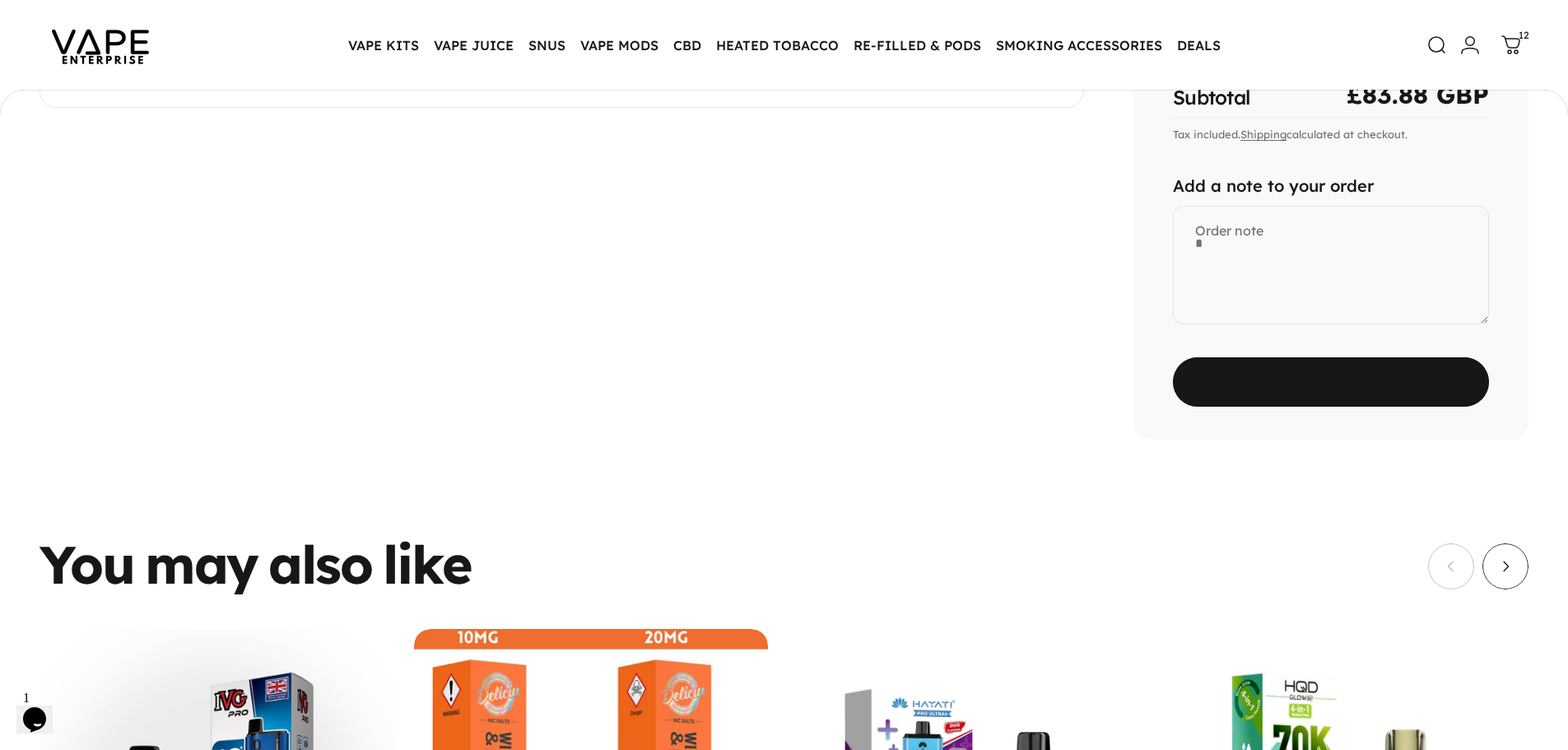
scroll to position [407, 0]
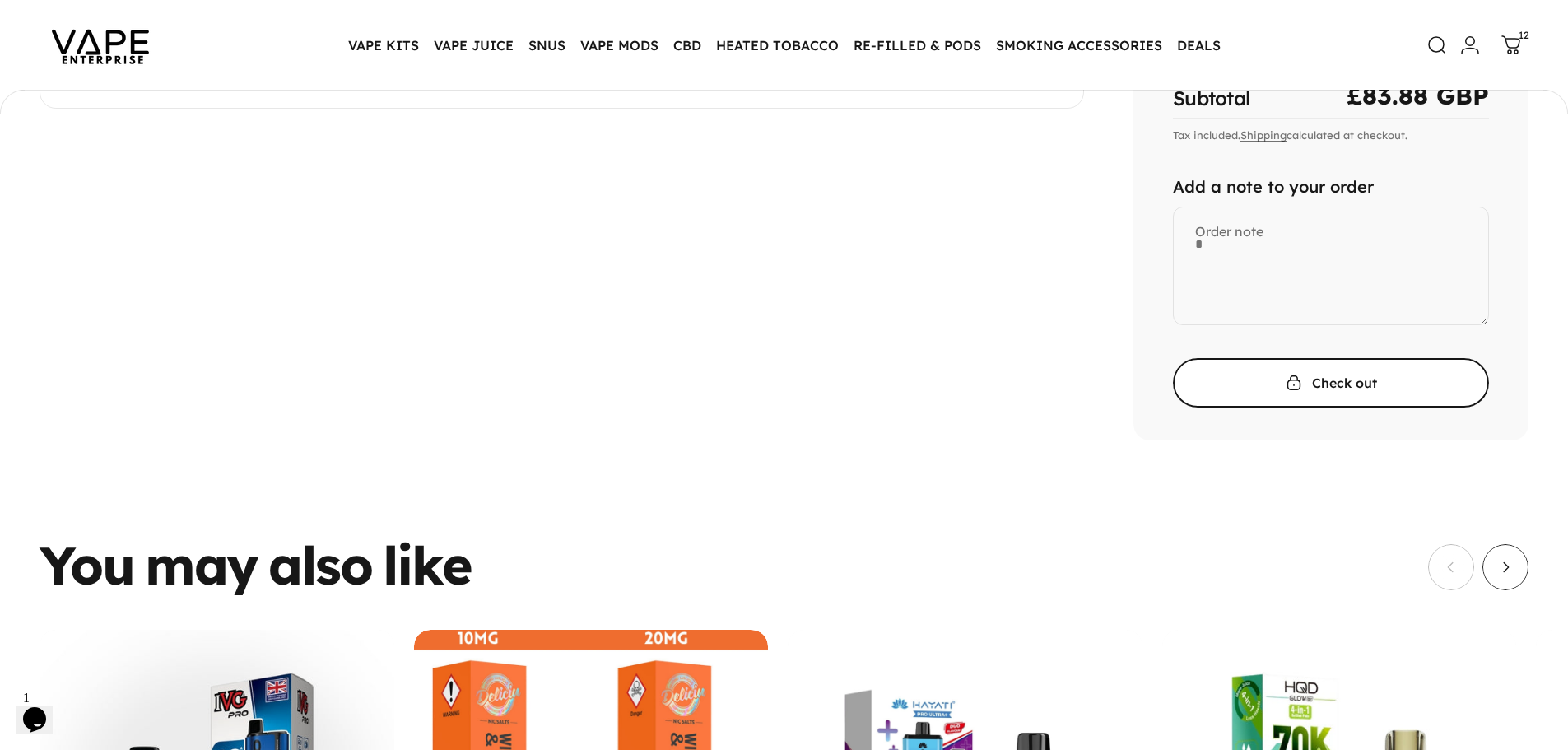
click at [1317, 388] on span "submit" at bounding box center [1331, 382] width 475 height 99
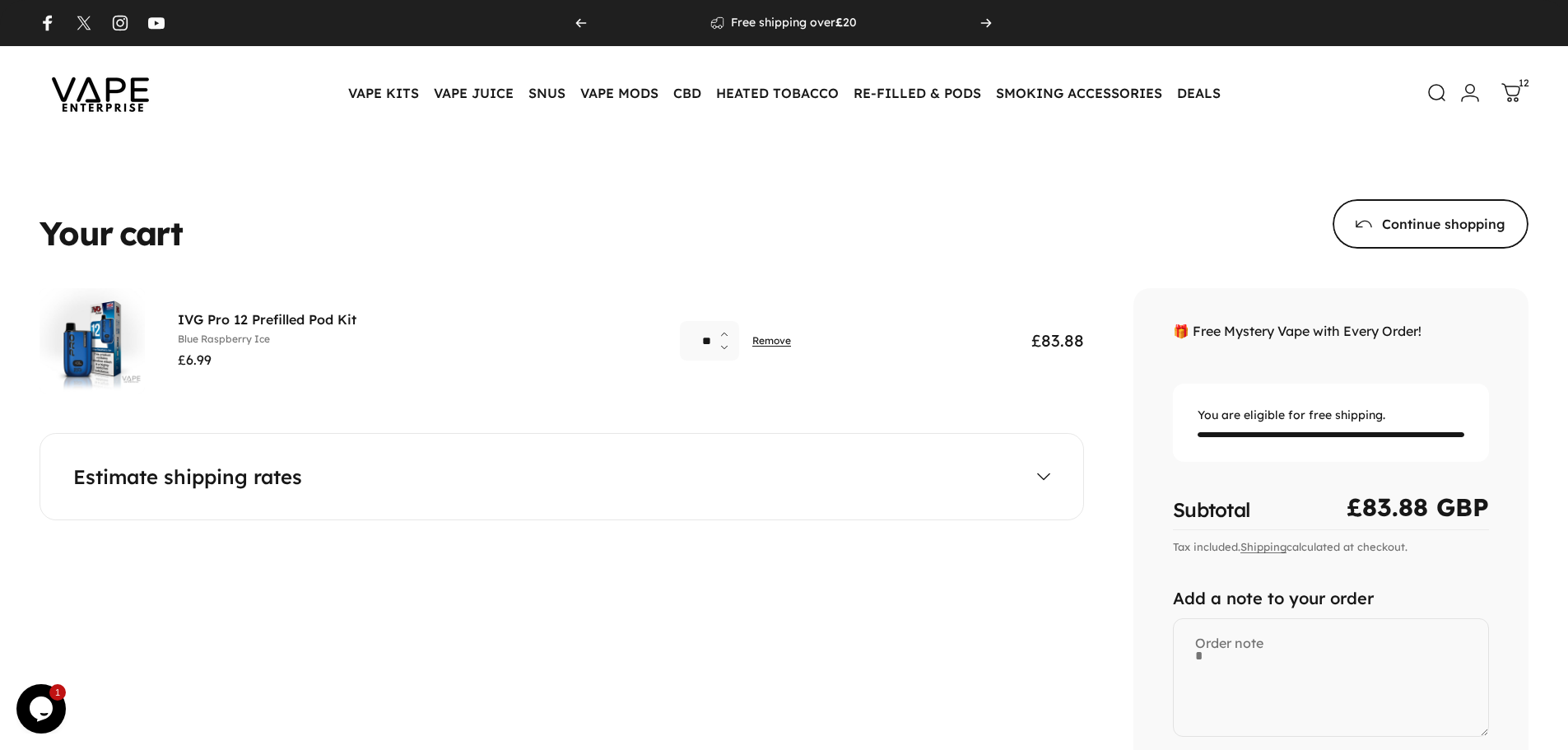
click at [728, 335] on icon "Increase quantity for IVG Pro 12 Prefilled Pod Kit" at bounding box center [725, 334] width 6 height 3
type input "**"
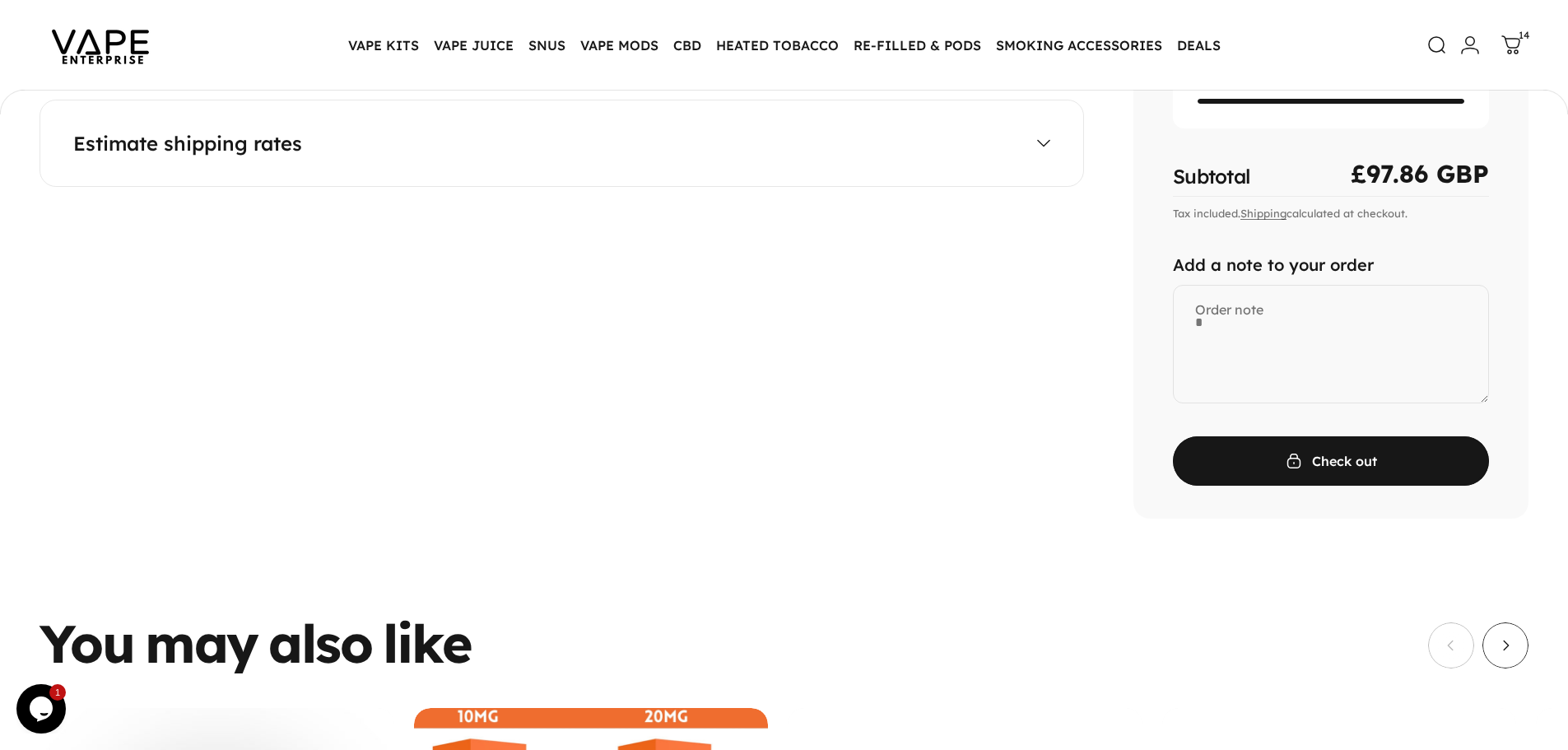
scroll to position [325, 0]
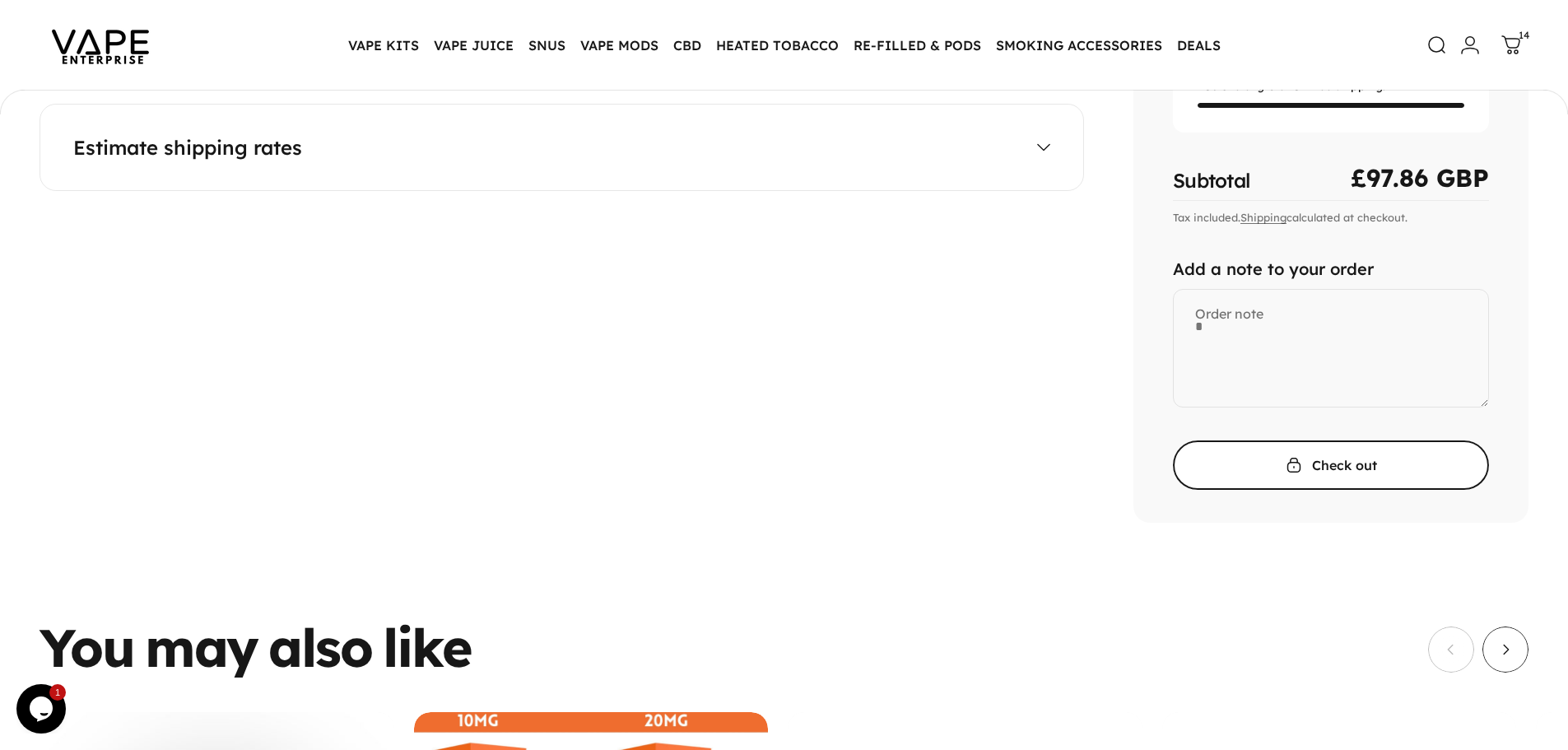
click at [1294, 450] on span "submit" at bounding box center [1331, 465] width 475 height 99
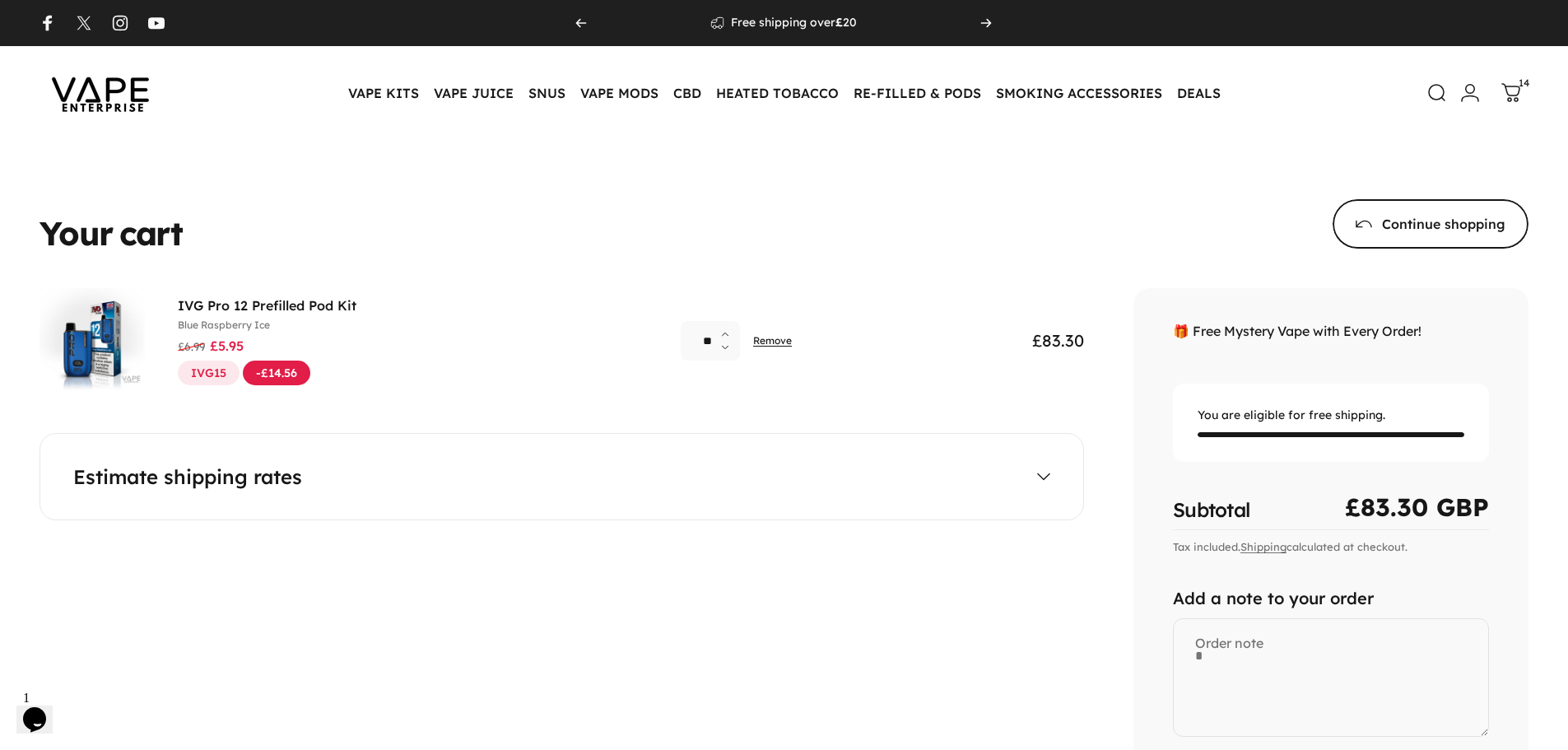
click at [724, 346] on icon "Decrease quantity for IVG Pro 12 Prefilled Pod Kit" at bounding box center [726, 347] width 6 height 3
type input "**"
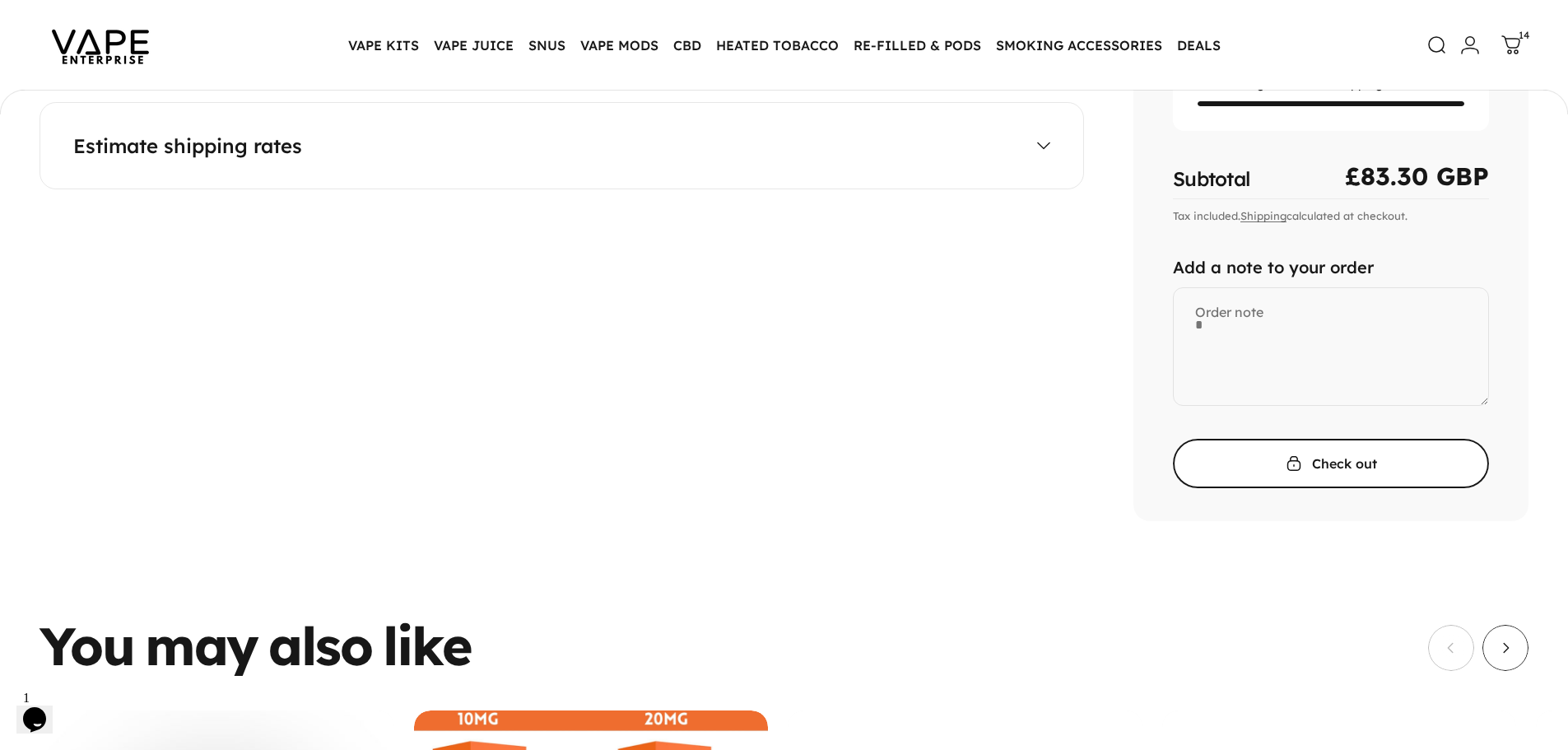
scroll to position [325, 0]
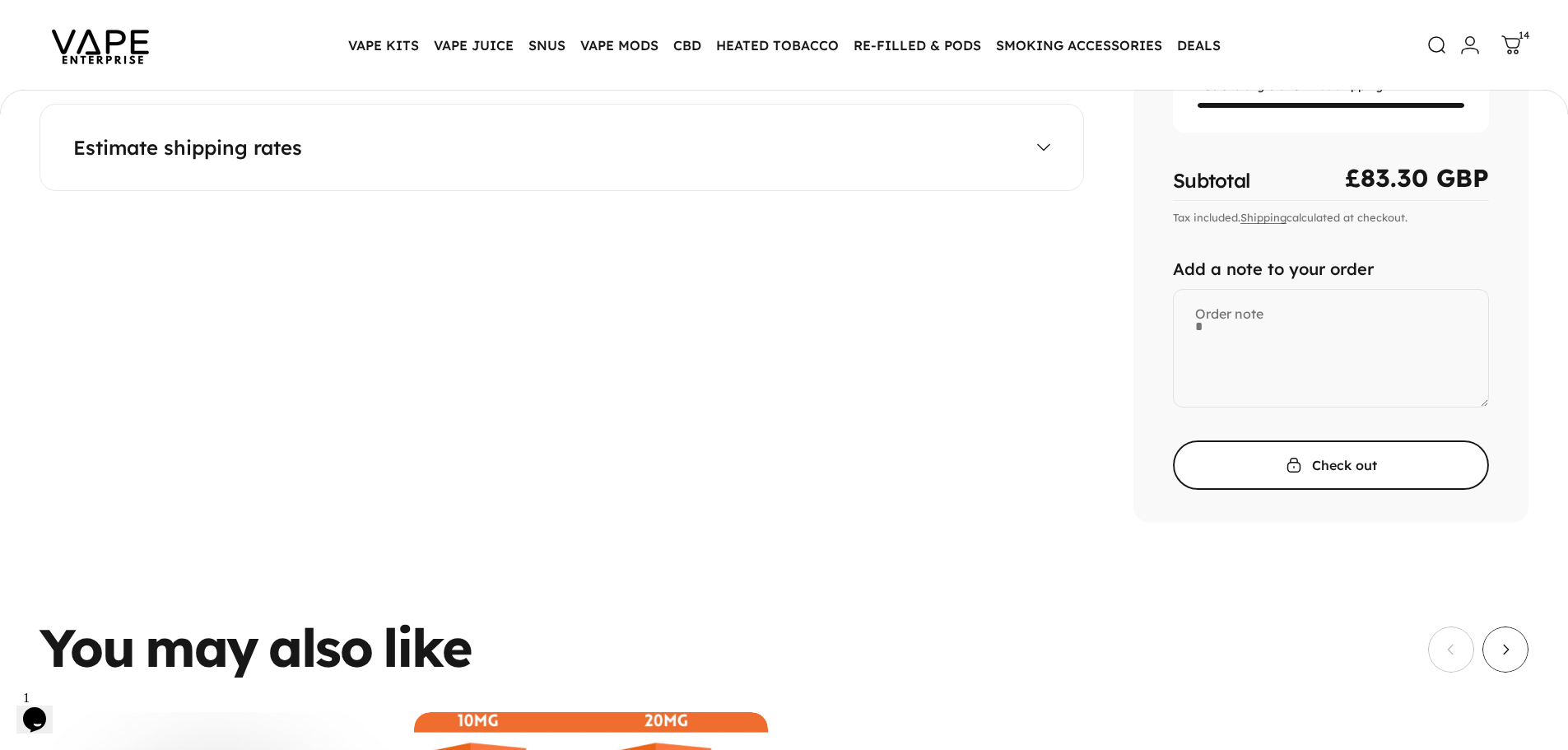
click at [1272, 478] on span "submit" at bounding box center [1331, 465] width 475 height 99
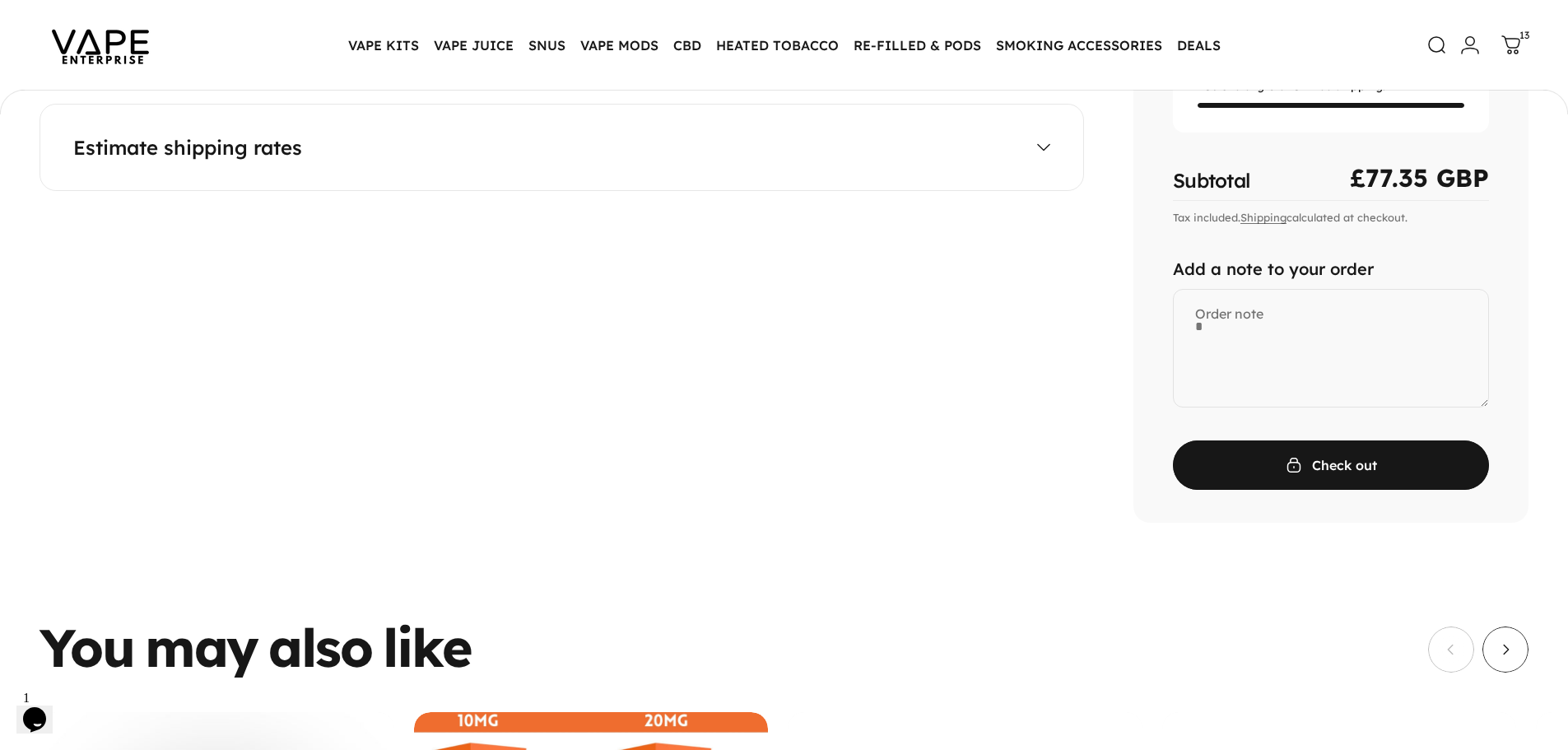
scroll to position [0, 0]
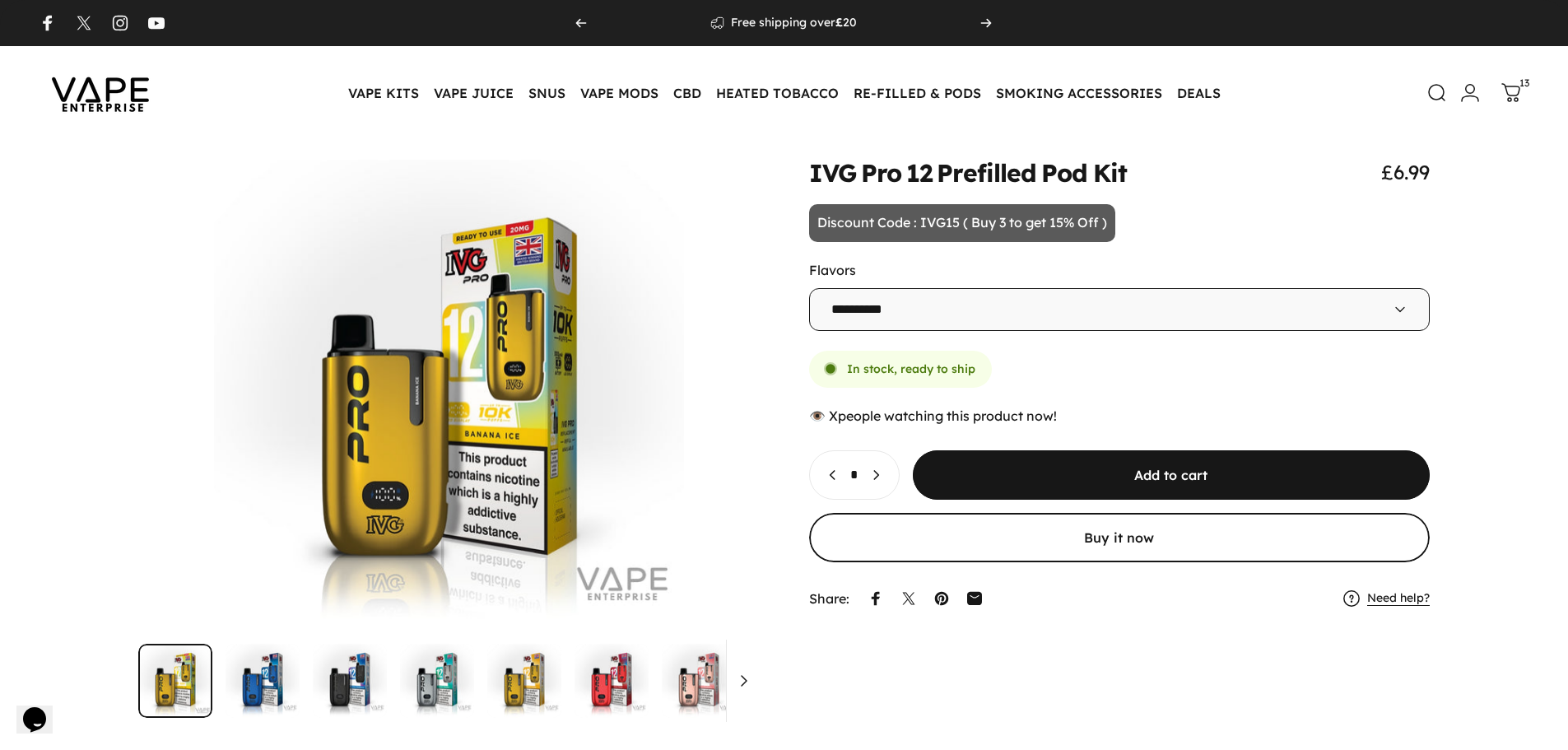
click at [114, 99] on img at bounding box center [100, 92] width 148 height 77
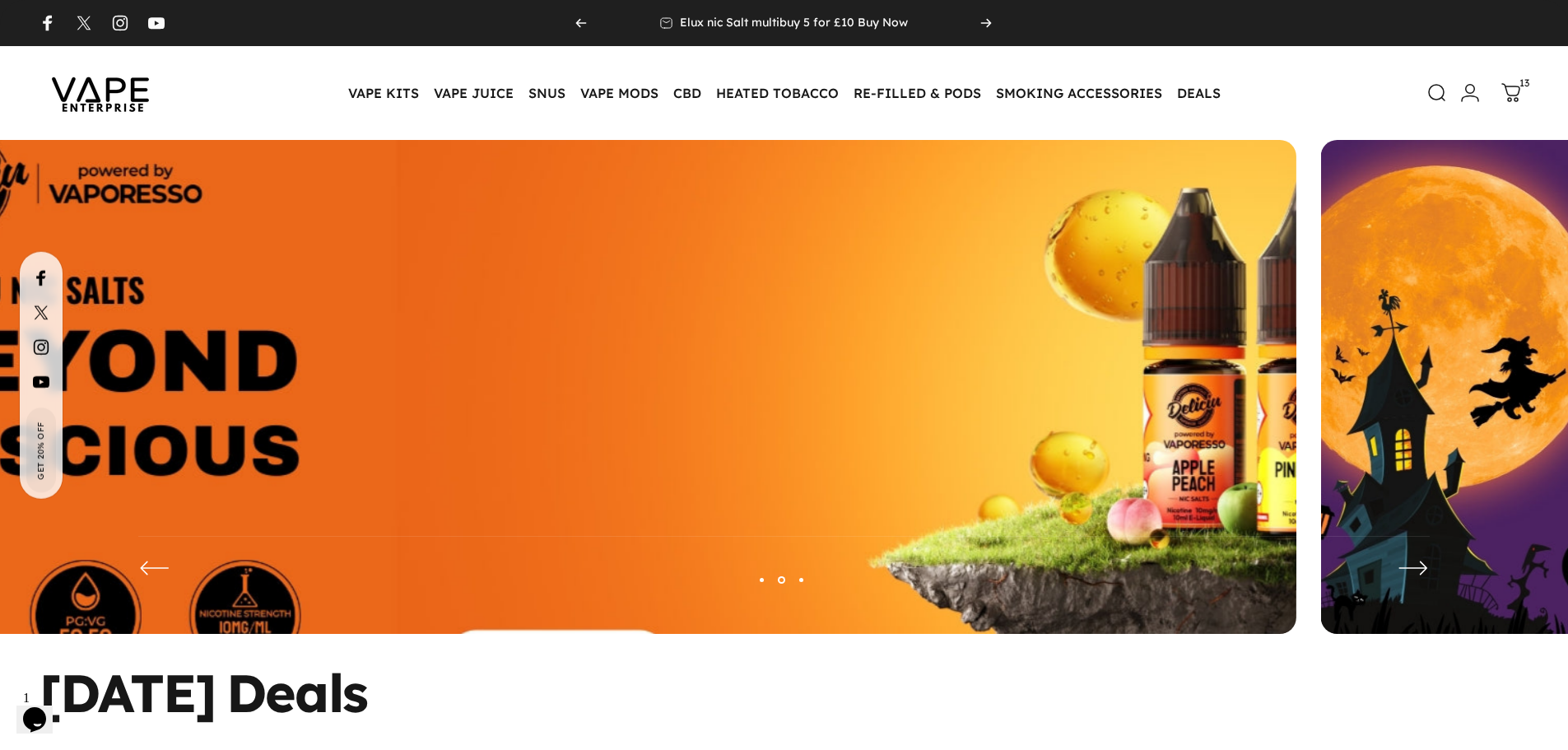
click at [401, 354] on img at bounding box center [558, 400] width 1920 height 675
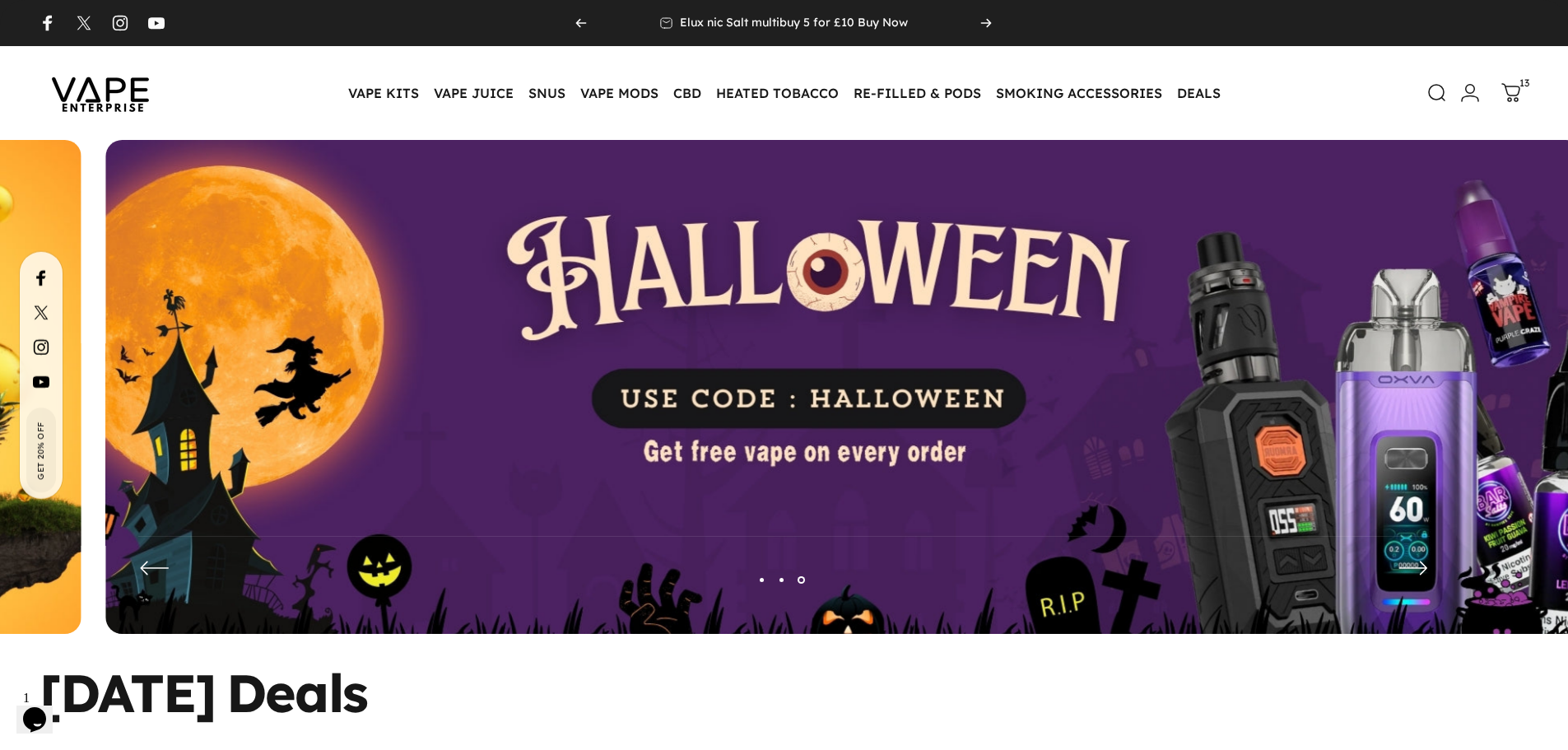
click at [1273, 336] on img at bounding box center [843, 399] width 1478 height 519
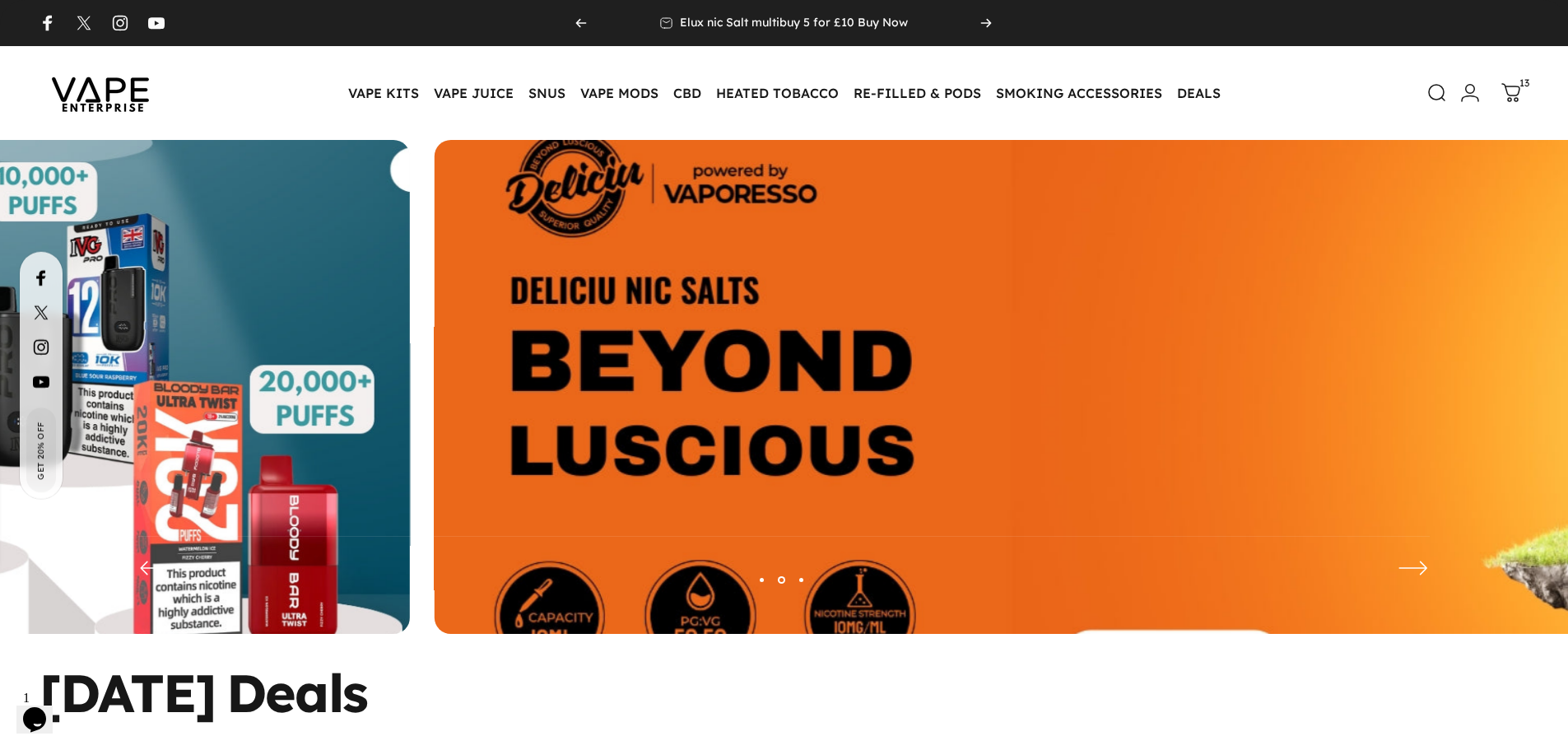
click at [1213, 323] on img at bounding box center [1173, 400] width 1920 height 675
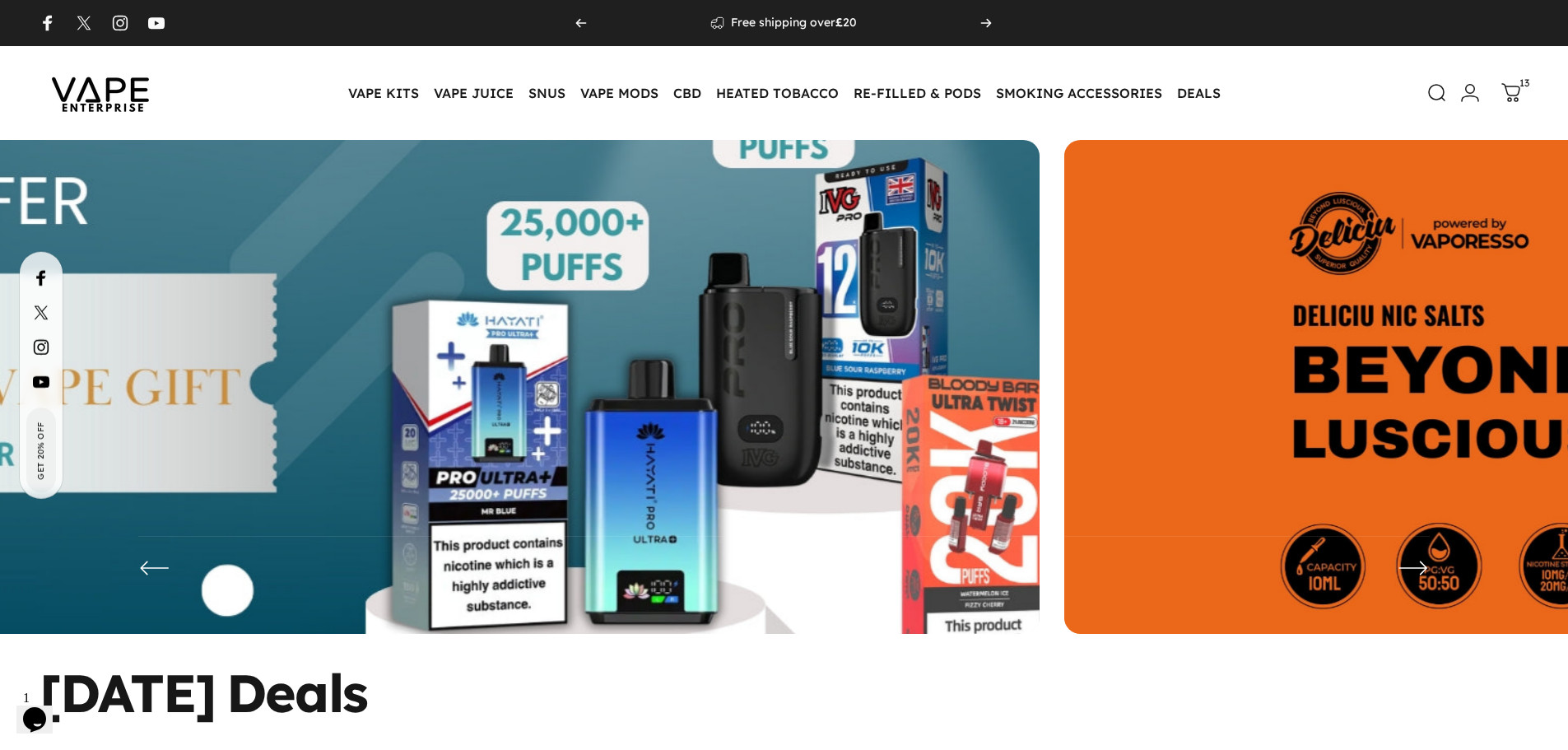
click at [683, 365] on img at bounding box center [301, 400] width 1920 height 675
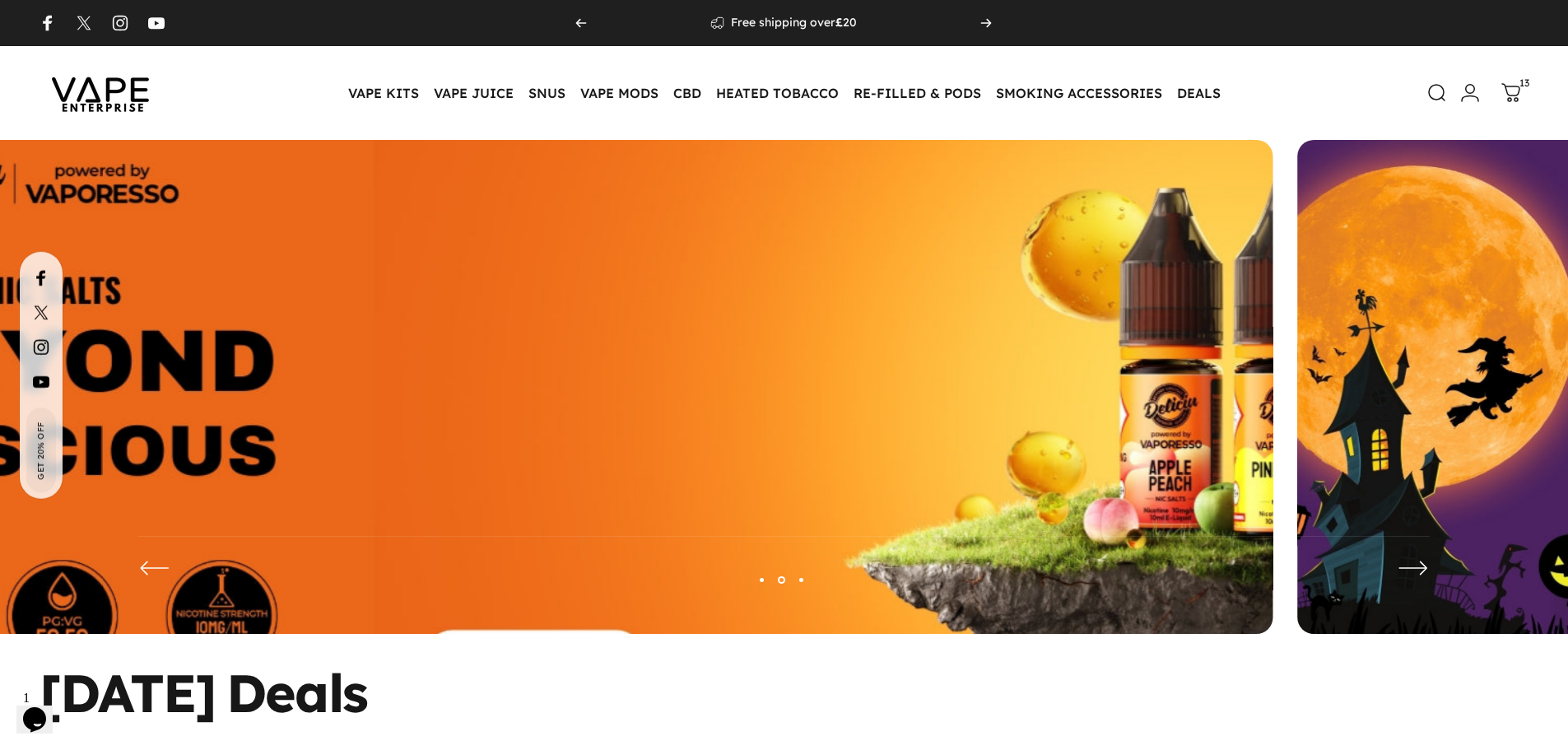
click at [550, 361] on img at bounding box center [534, 400] width 1920 height 675
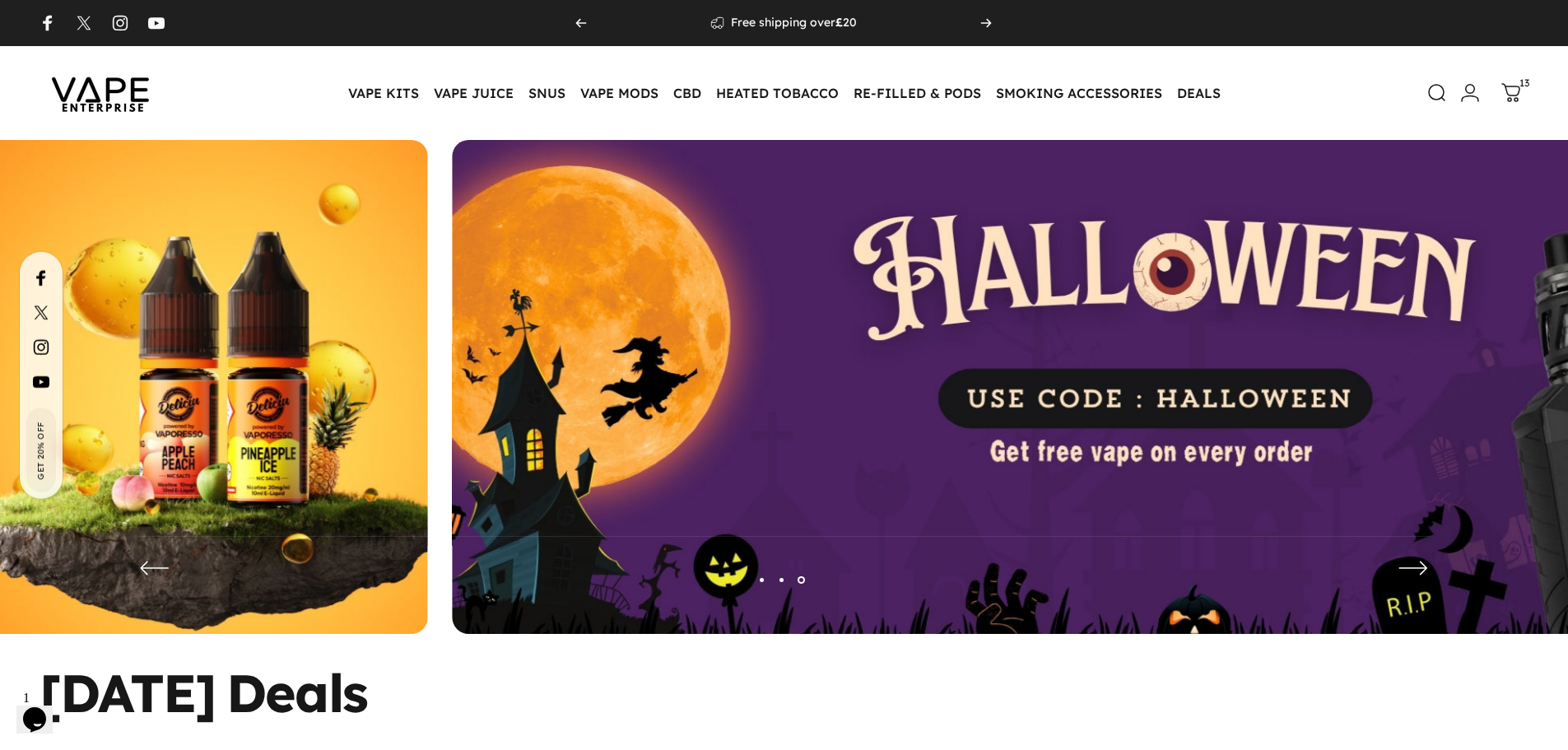
click at [1324, 360] on img at bounding box center [1191, 399] width 1478 height 519
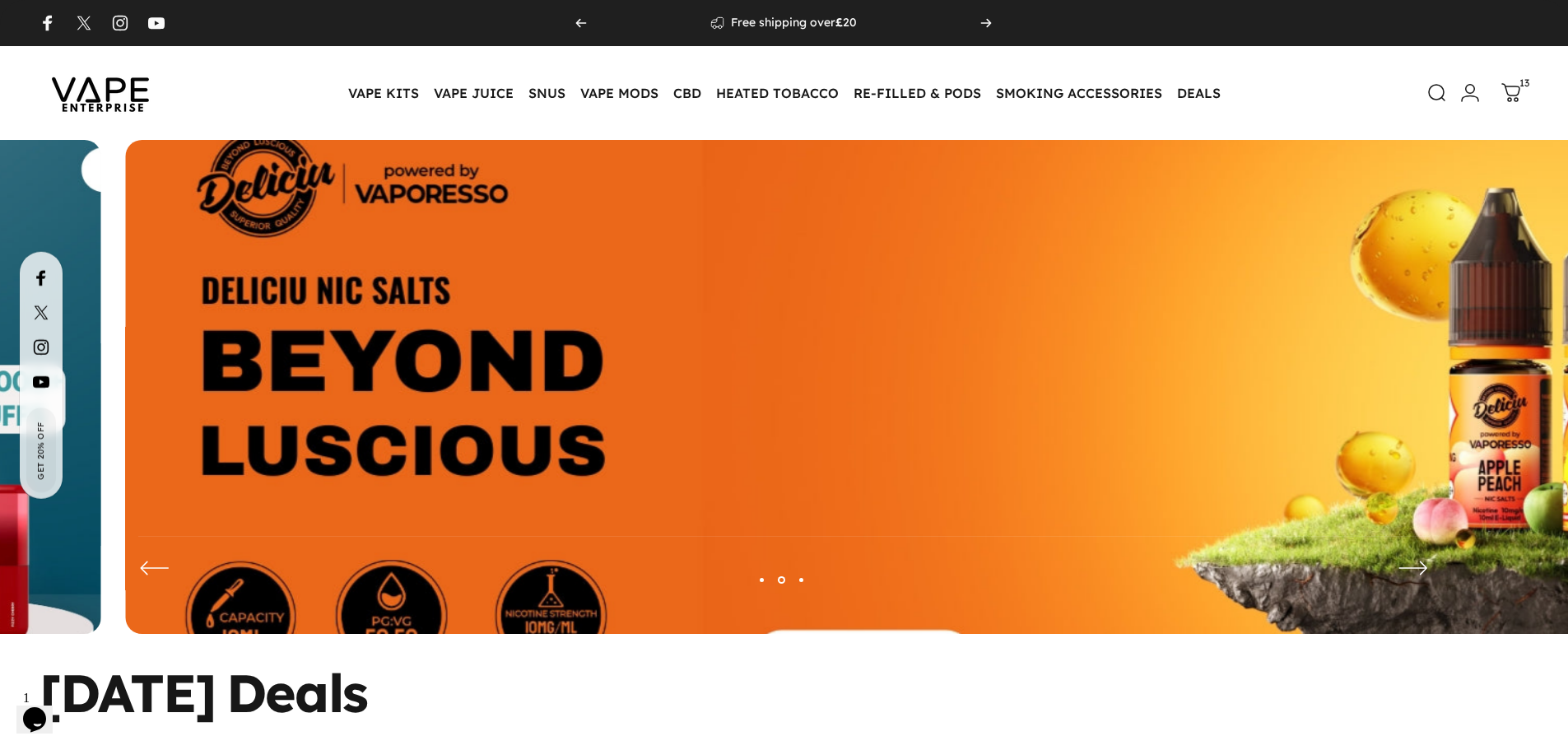
click at [1187, 351] on img at bounding box center [863, 400] width 1920 height 675
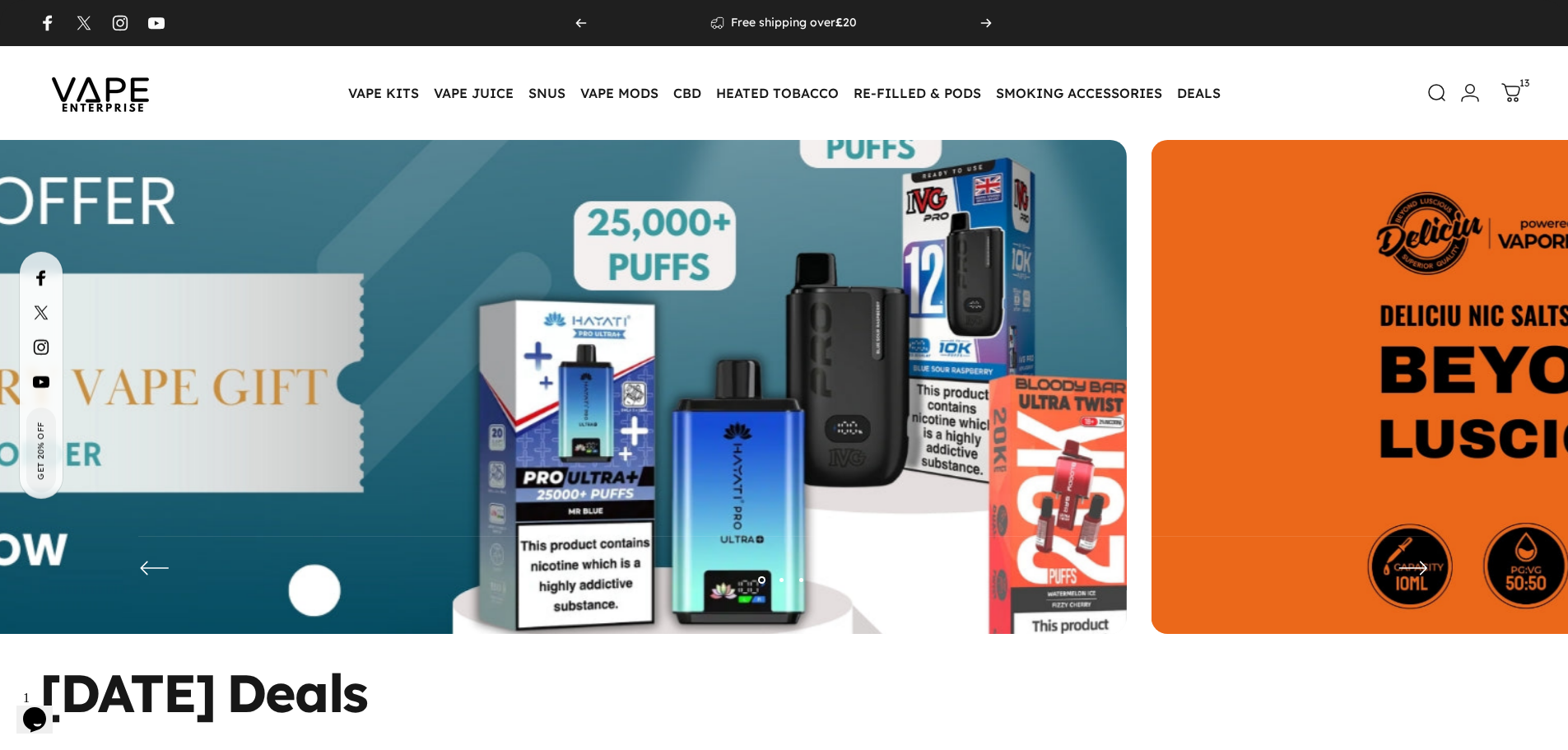
click at [755, 419] on img at bounding box center [388, 400] width 1920 height 675
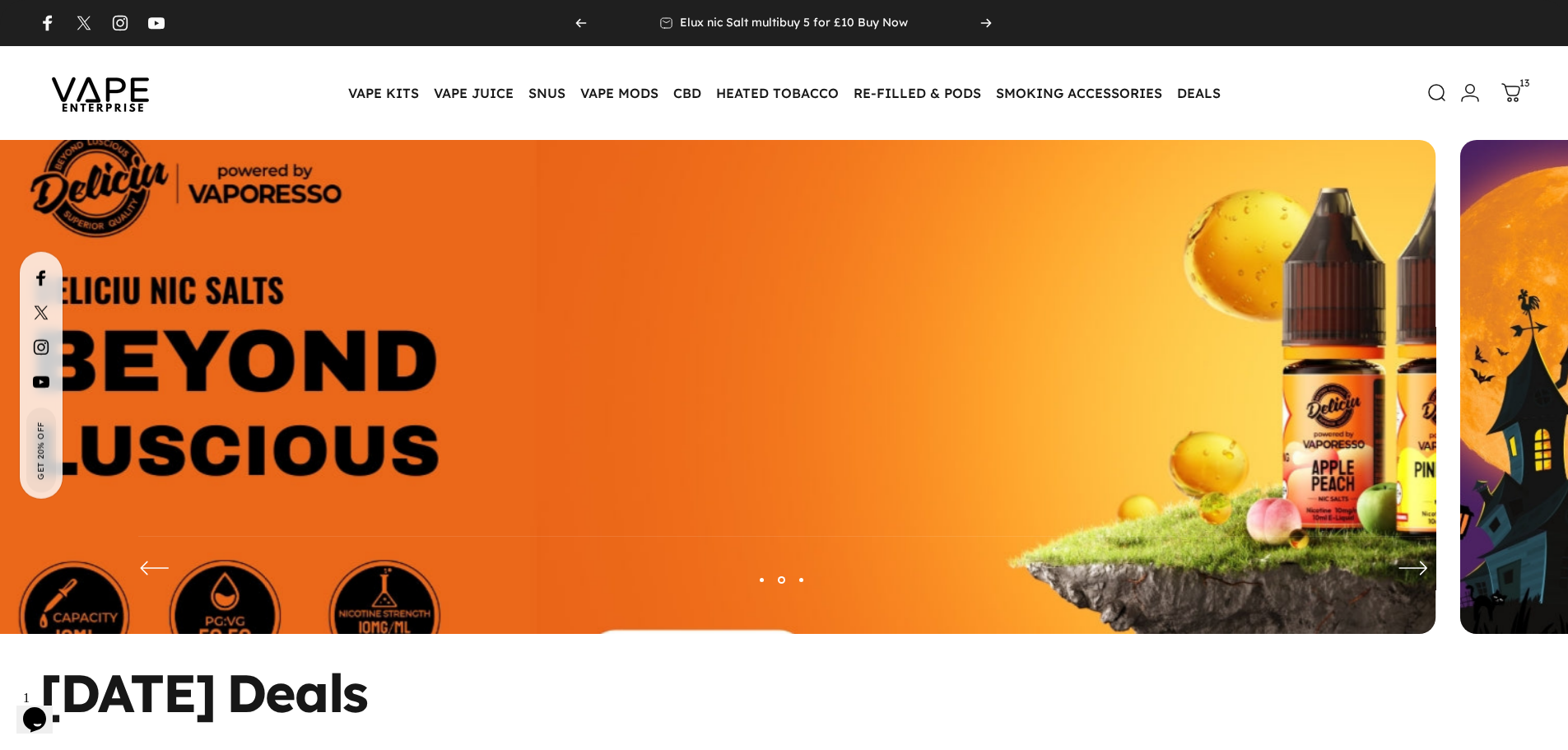
click at [657, 372] on img at bounding box center [697, 400] width 1920 height 675
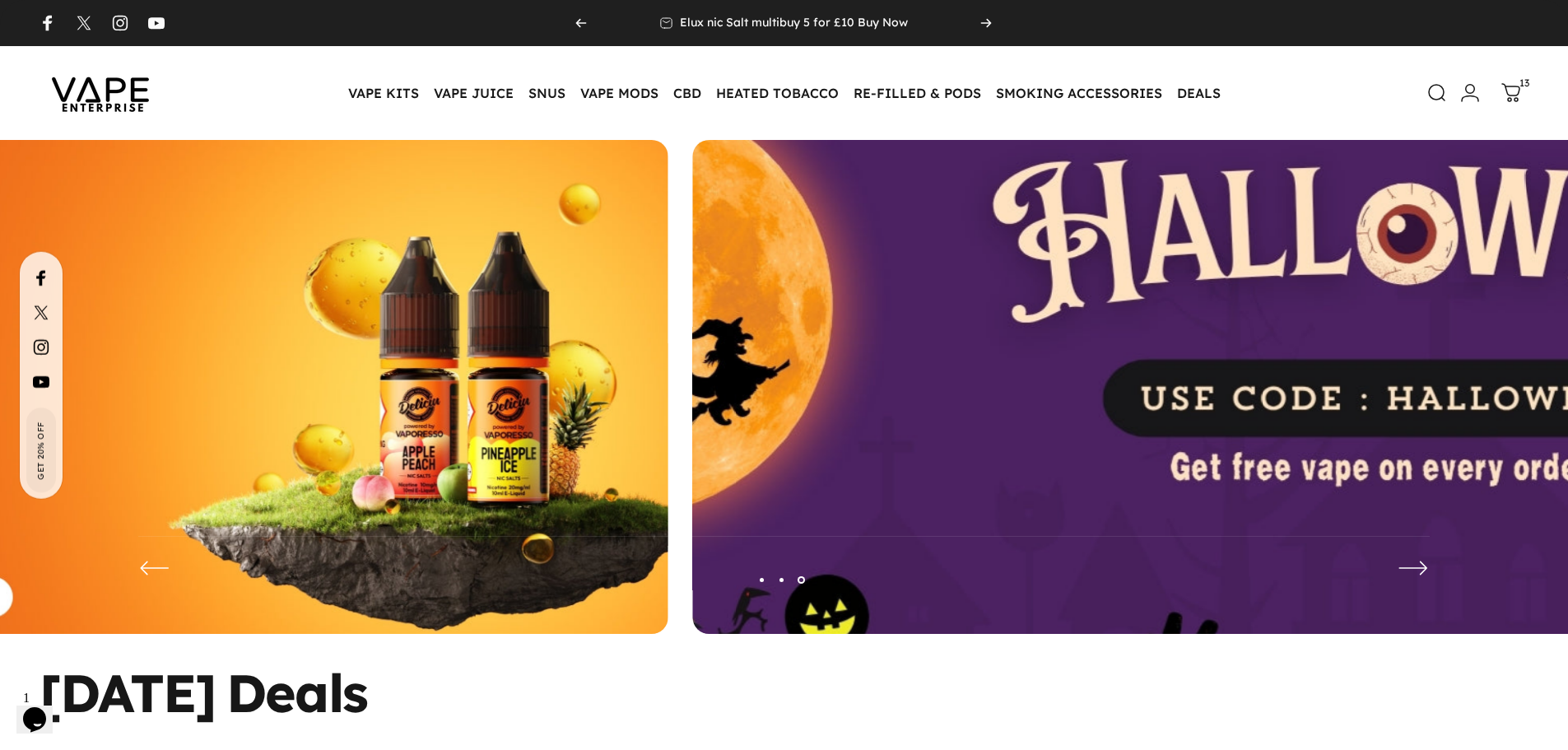
click at [1400, 364] on img at bounding box center [1430, 400] width 1920 height 675
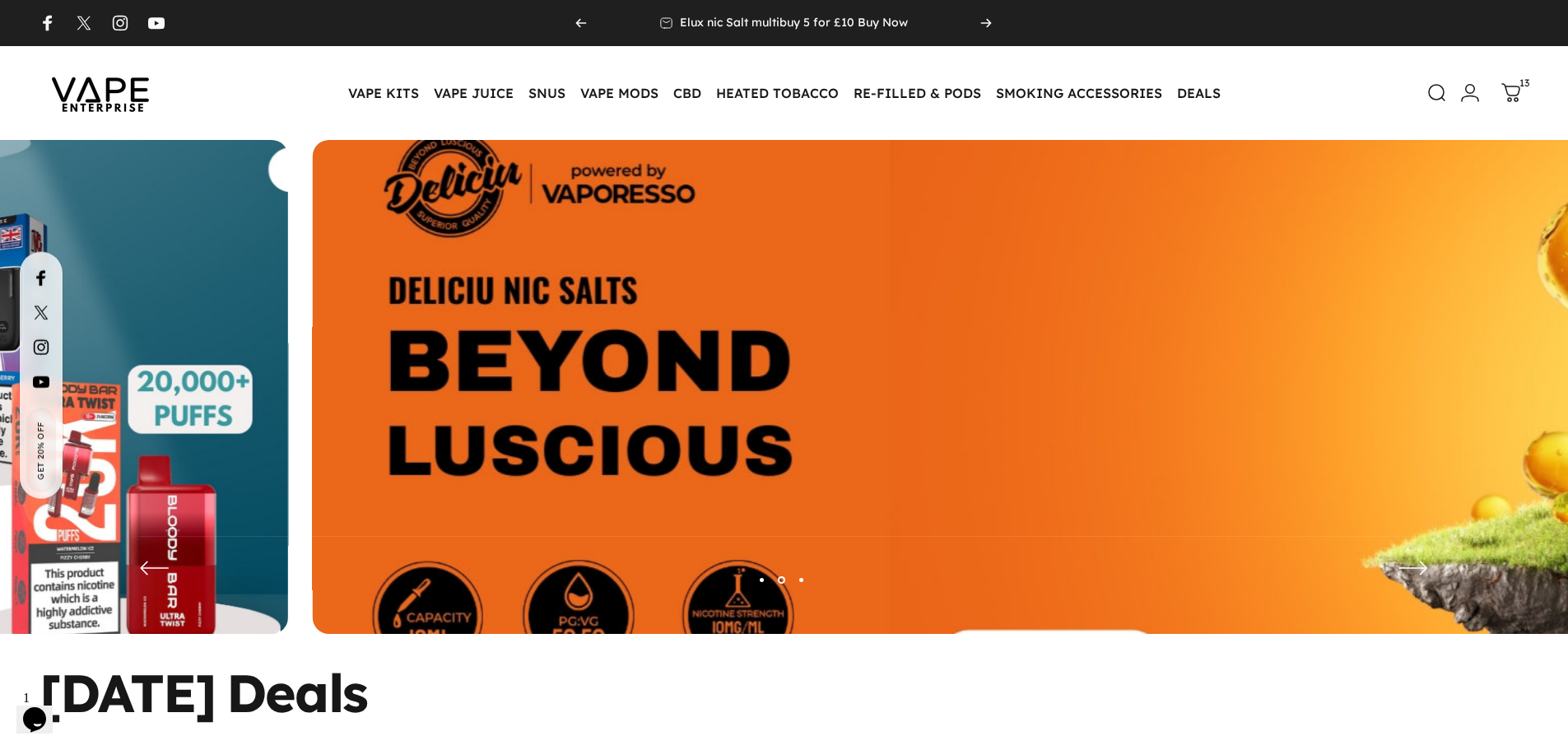
click at [1526, 362] on img at bounding box center [1051, 400] width 1920 height 675
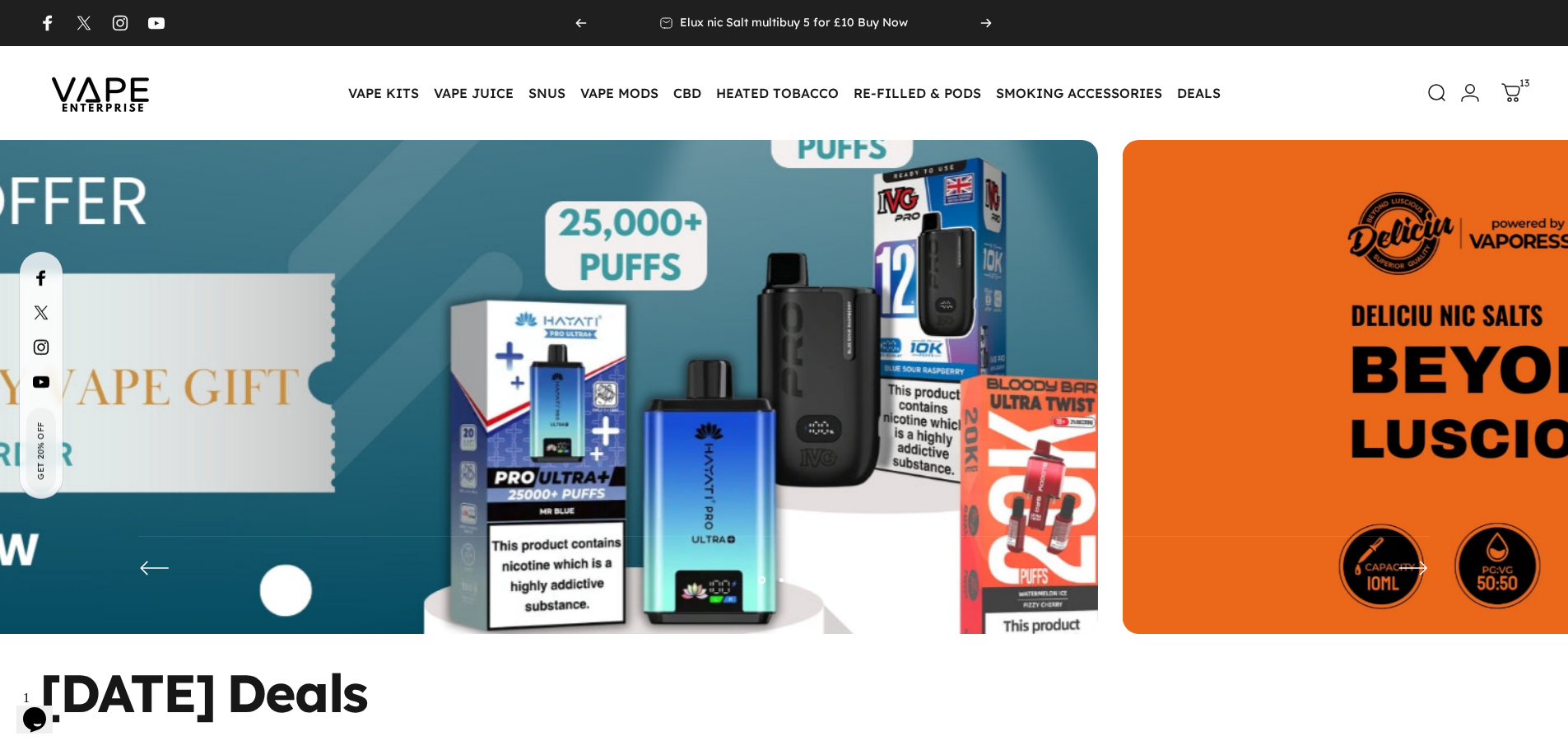
click at [942, 417] on img at bounding box center [359, 400] width 1920 height 675
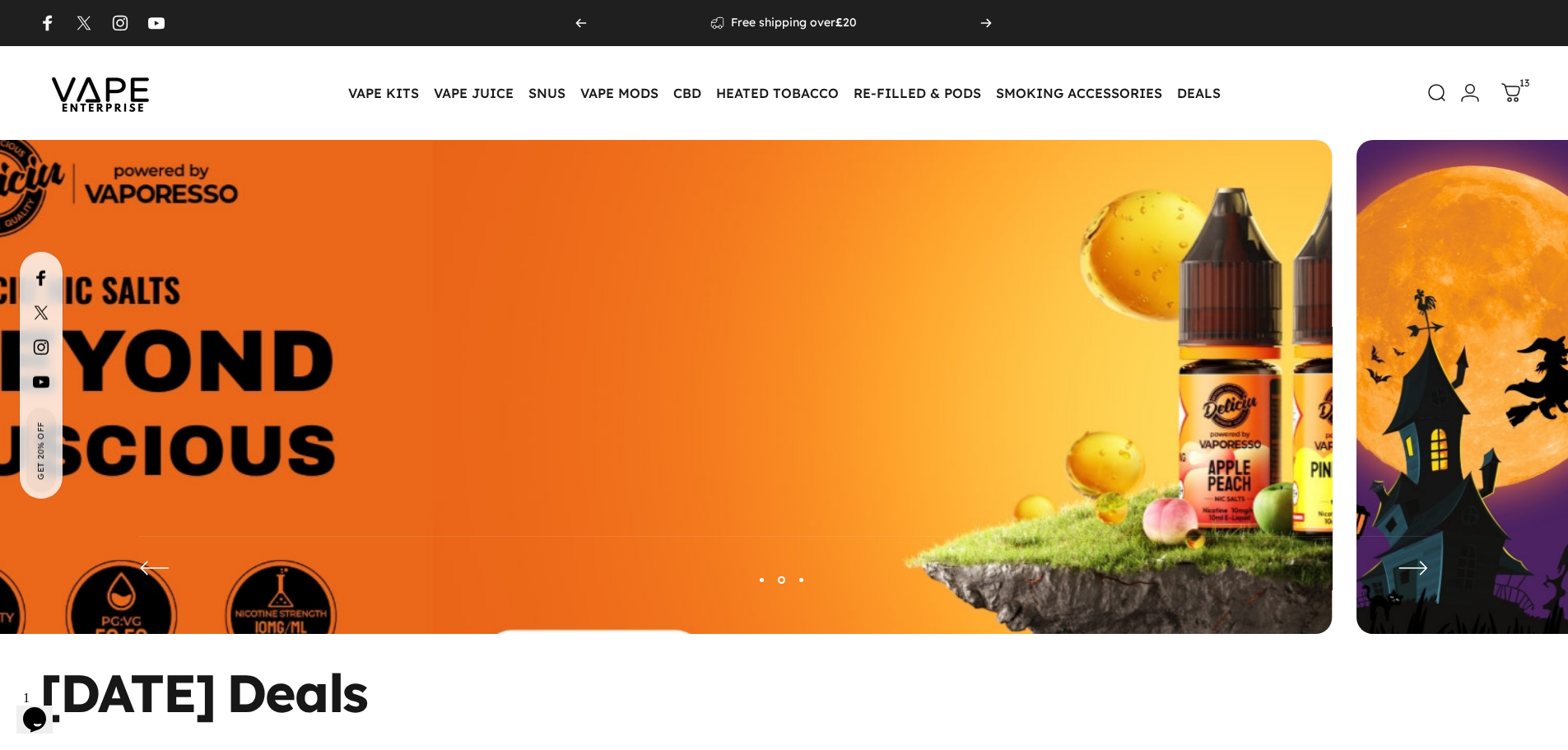
click at [733, 393] on img at bounding box center [593, 400] width 1920 height 675
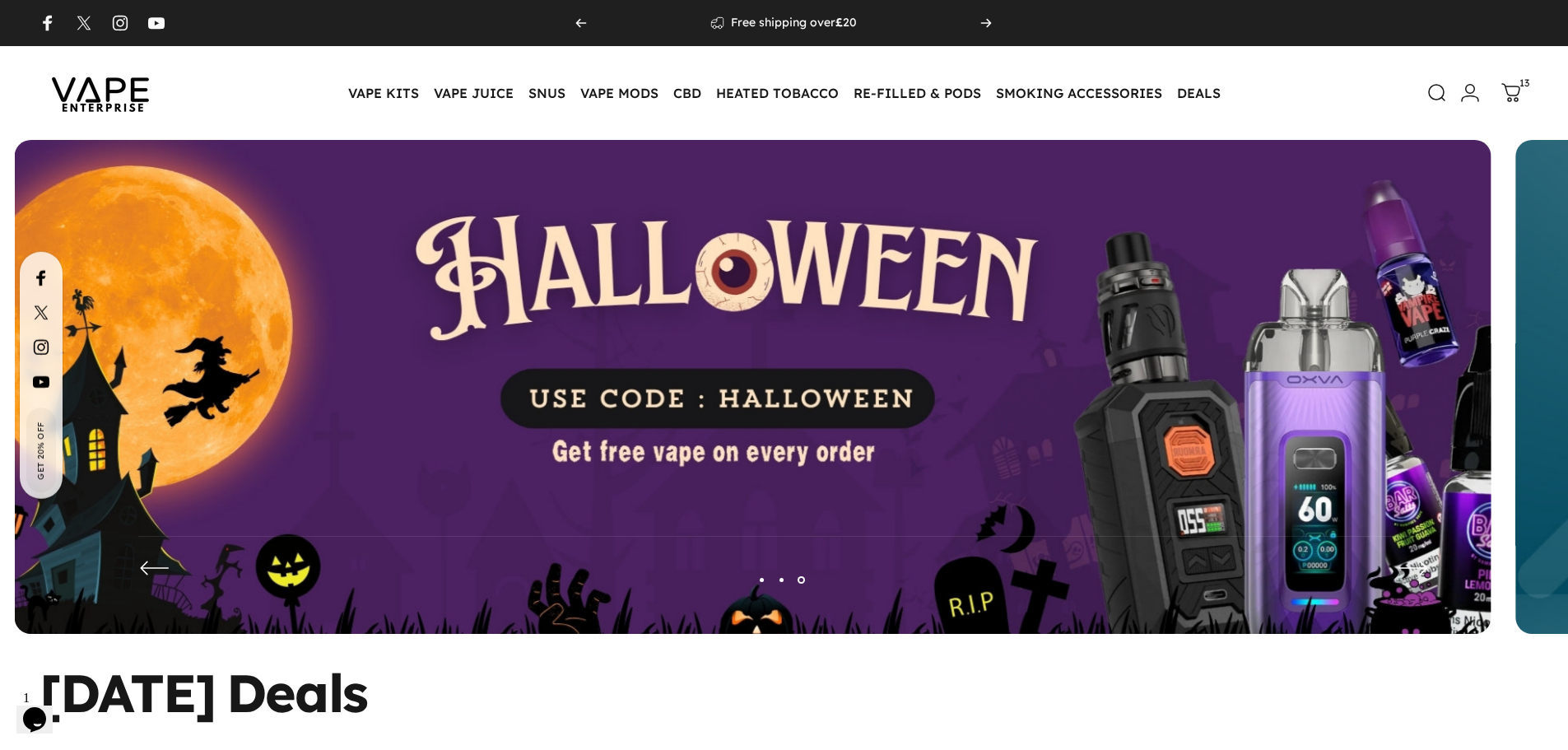
click at [122, 77] on img at bounding box center [100, 92] width 148 height 77
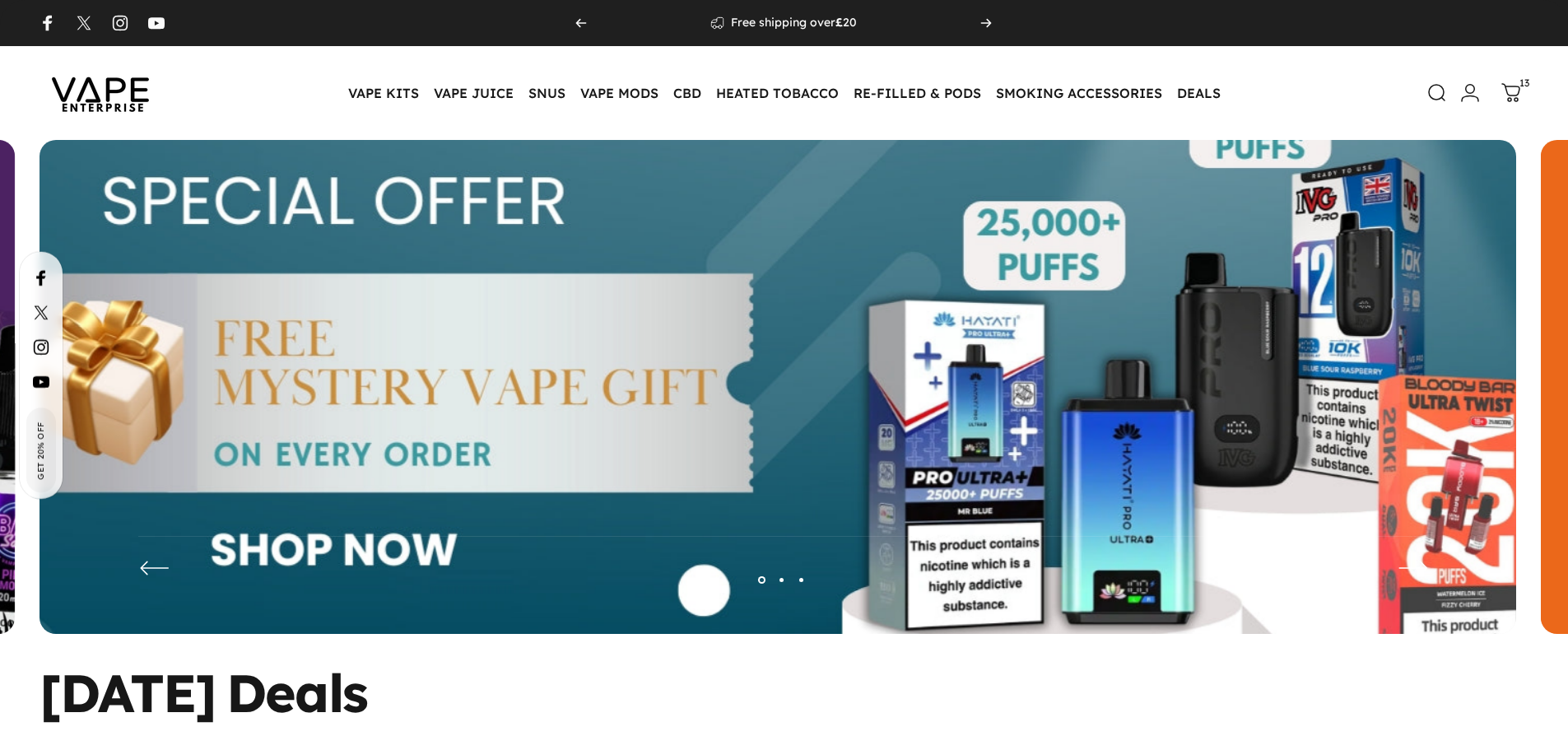
click at [374, 312] on img at bounding box center [778, 400] width 1920 height 675
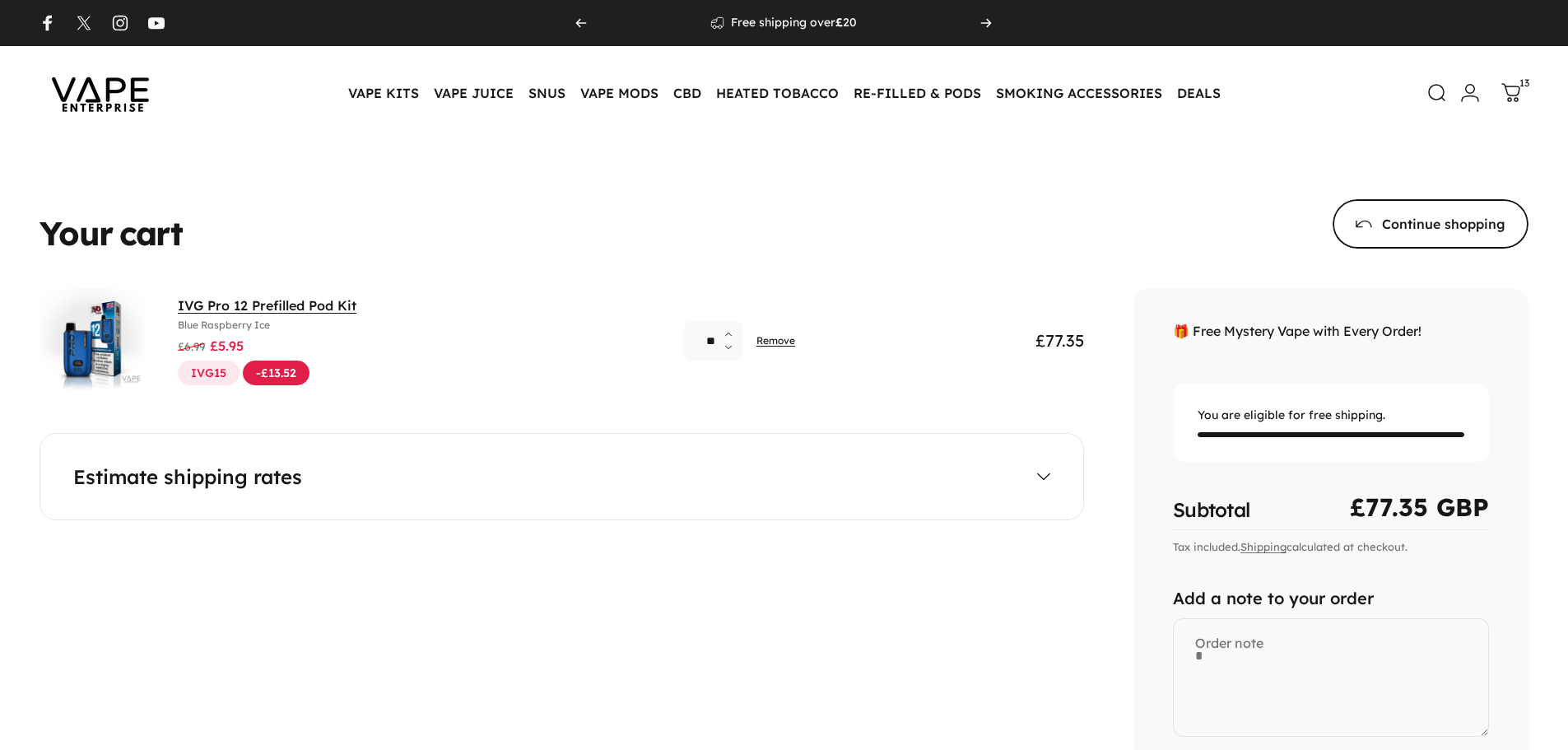
click at [244, 302] on link "IVG Pro 12 Prefilled Pod Kit" at bounding box center [268, 305] width 179 height 16
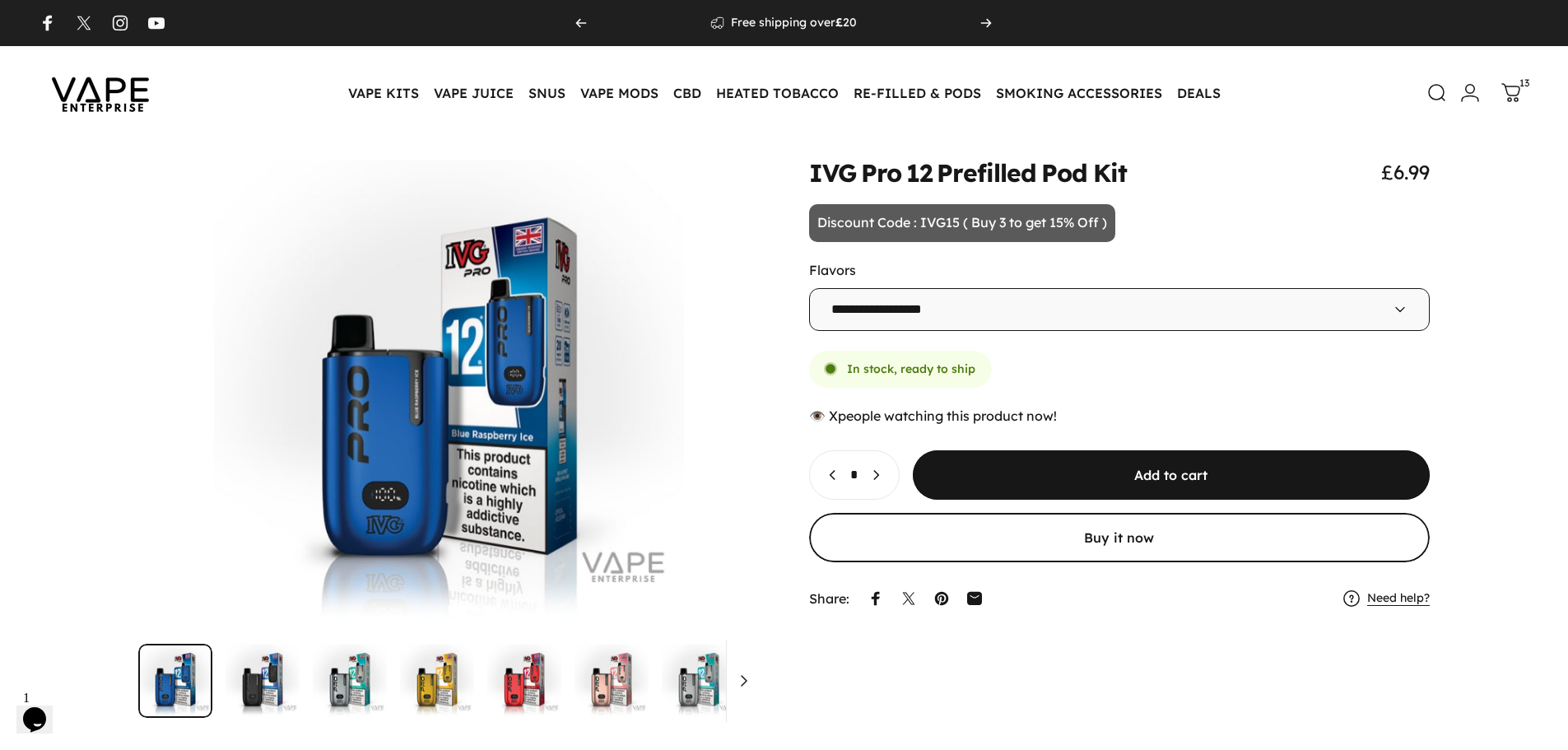
click at [77, 72] on img at bounding box center [100, 92] width 148 height 77
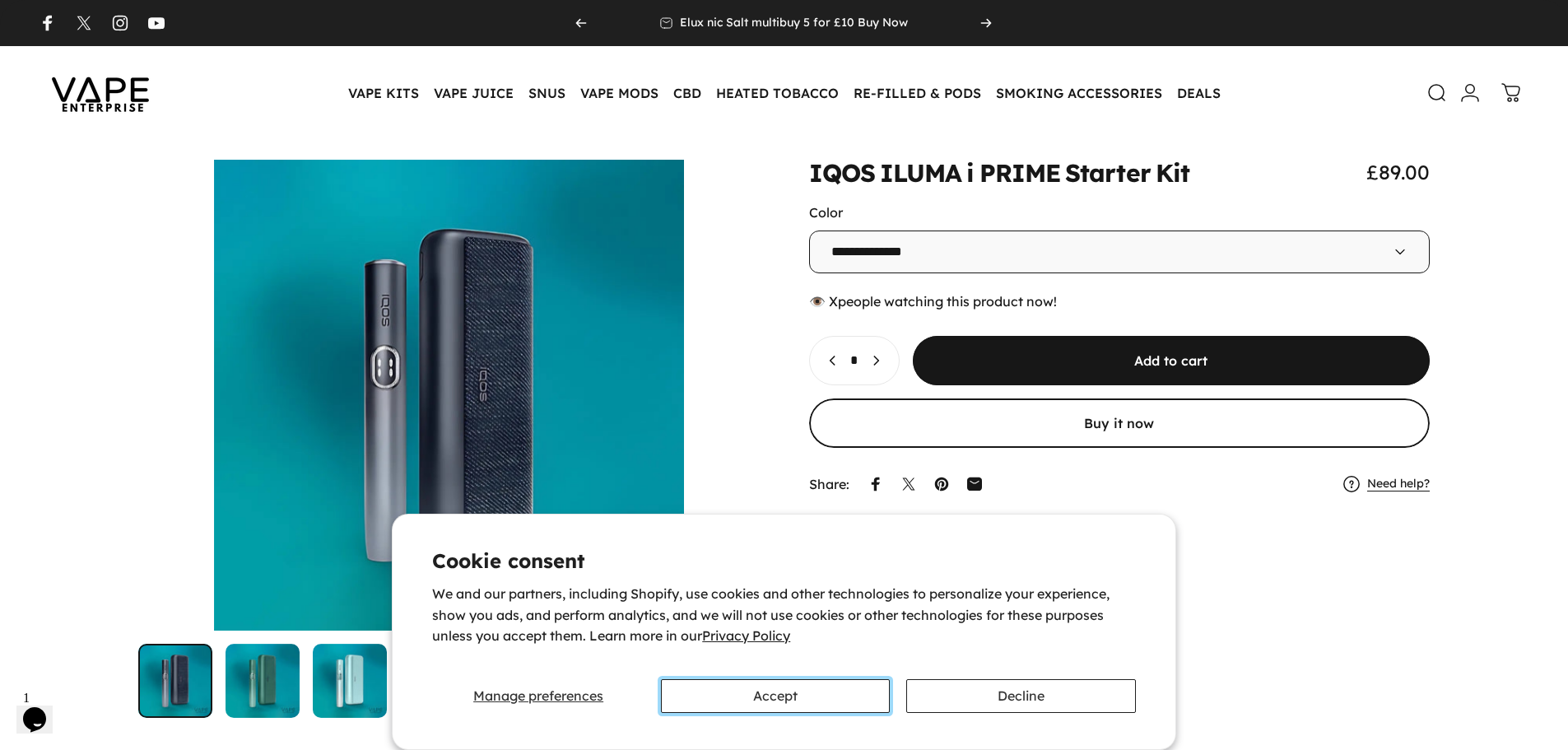
click at [779, 694] on button "Accept" at bounding box center [776, 696] width 229 height 34
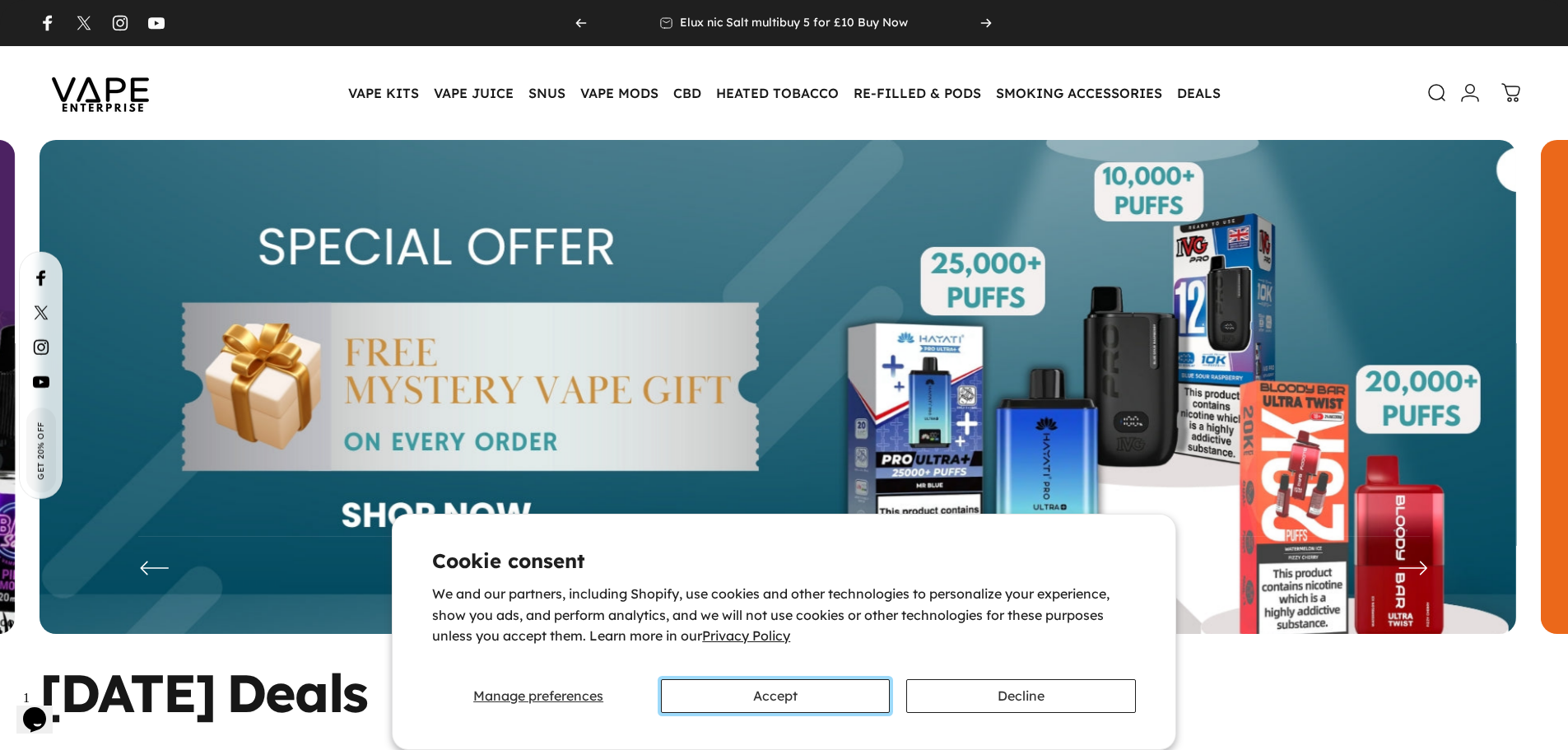
drag, startPoint x: 829, startPoint y: 700, endPoint x: 815, endPoint y: 670, distance: 33.1
click at [829, 699] on button "Accept" at bounding box center [776, 696] width 229 height 34
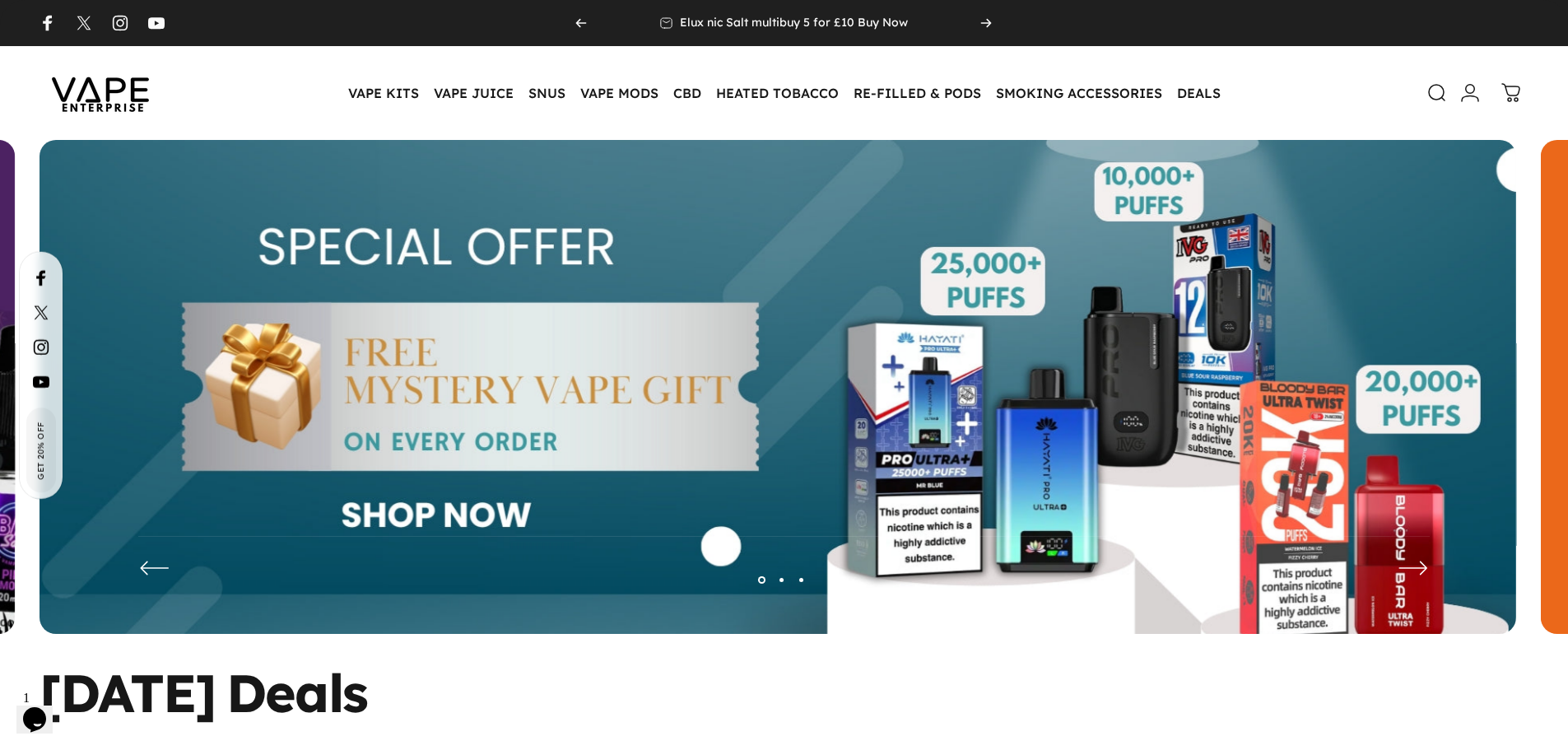
click at [822, 288] on img at bounding box center [778, 399] width 1478 height 519
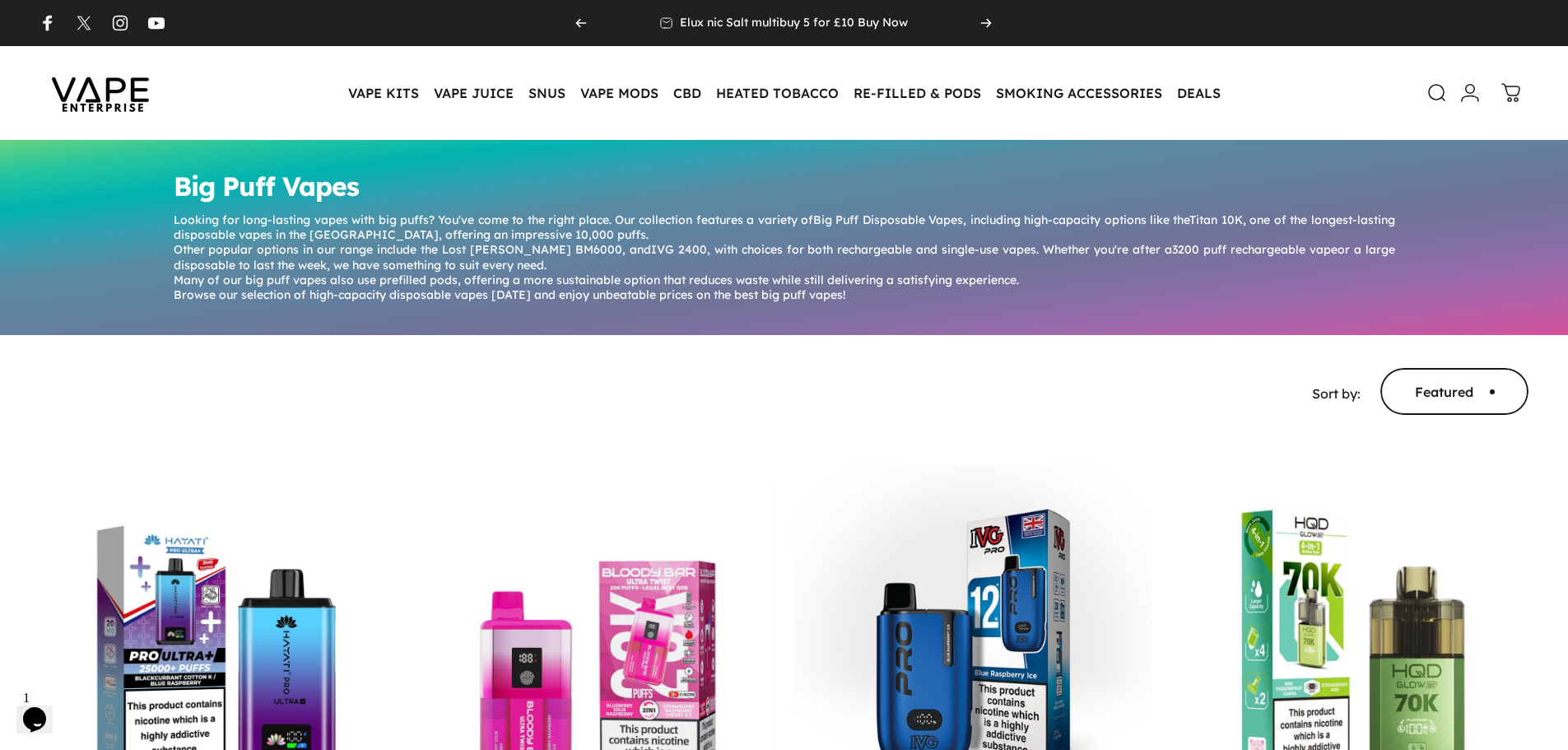
click at [652, 247] on span "IVG 2400" at bounding box center [680, 248] width 56 height 14
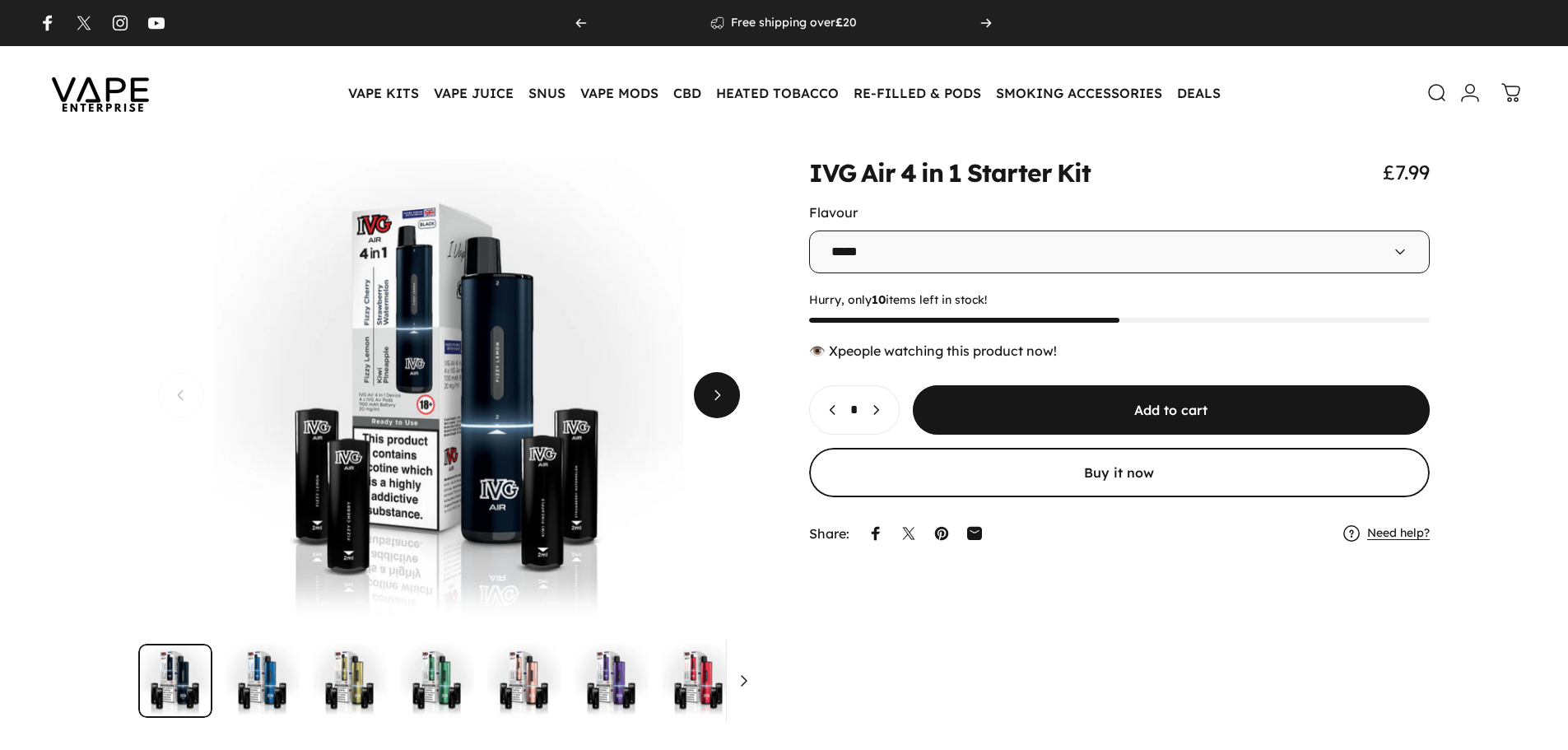
click at [727, 383] on span "Next" at bounding box center [717, 396] width 69 height 92
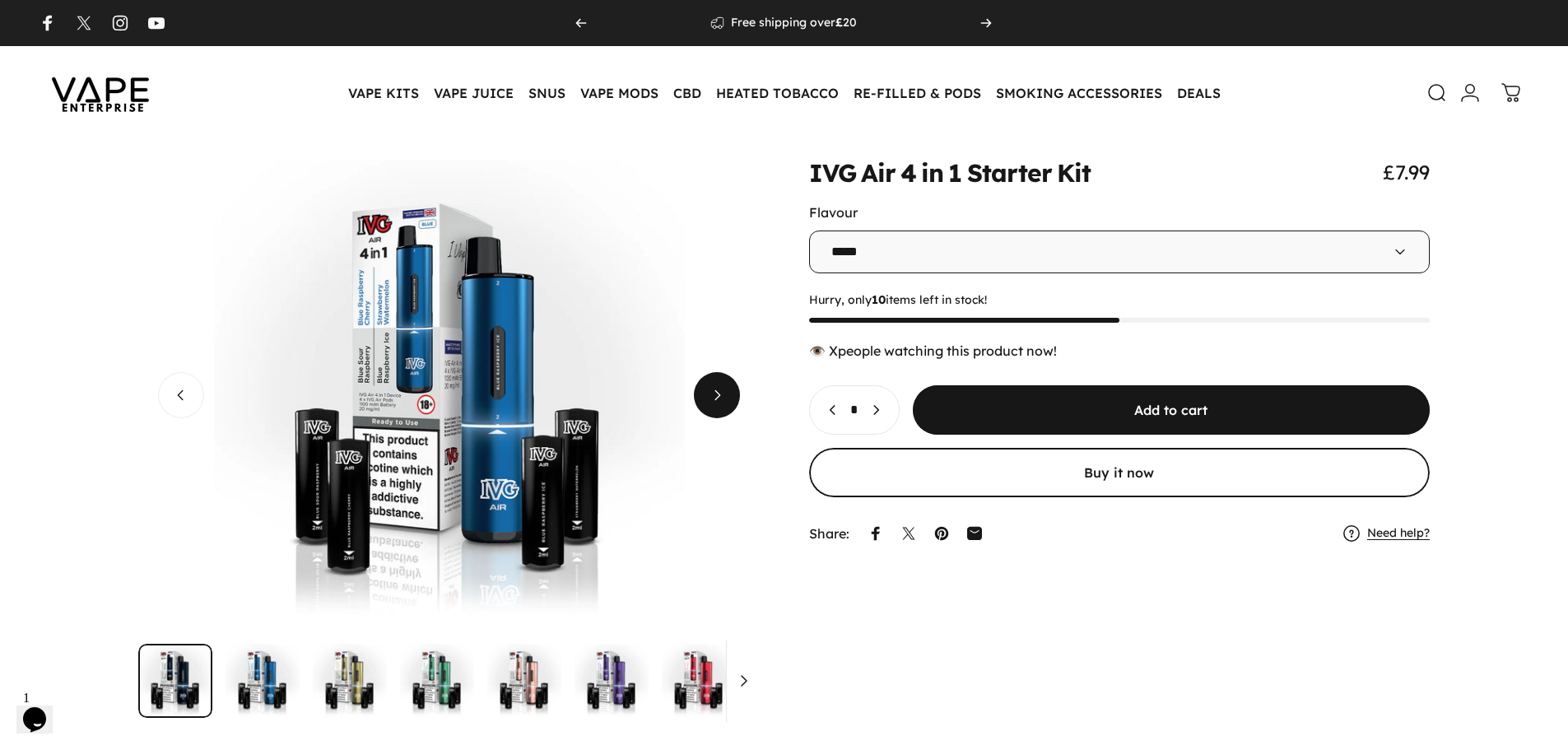
scroll to position [0, 622]
click at [727, 383] on span "Next" at bounding box center [717, 396] width 69 height 92
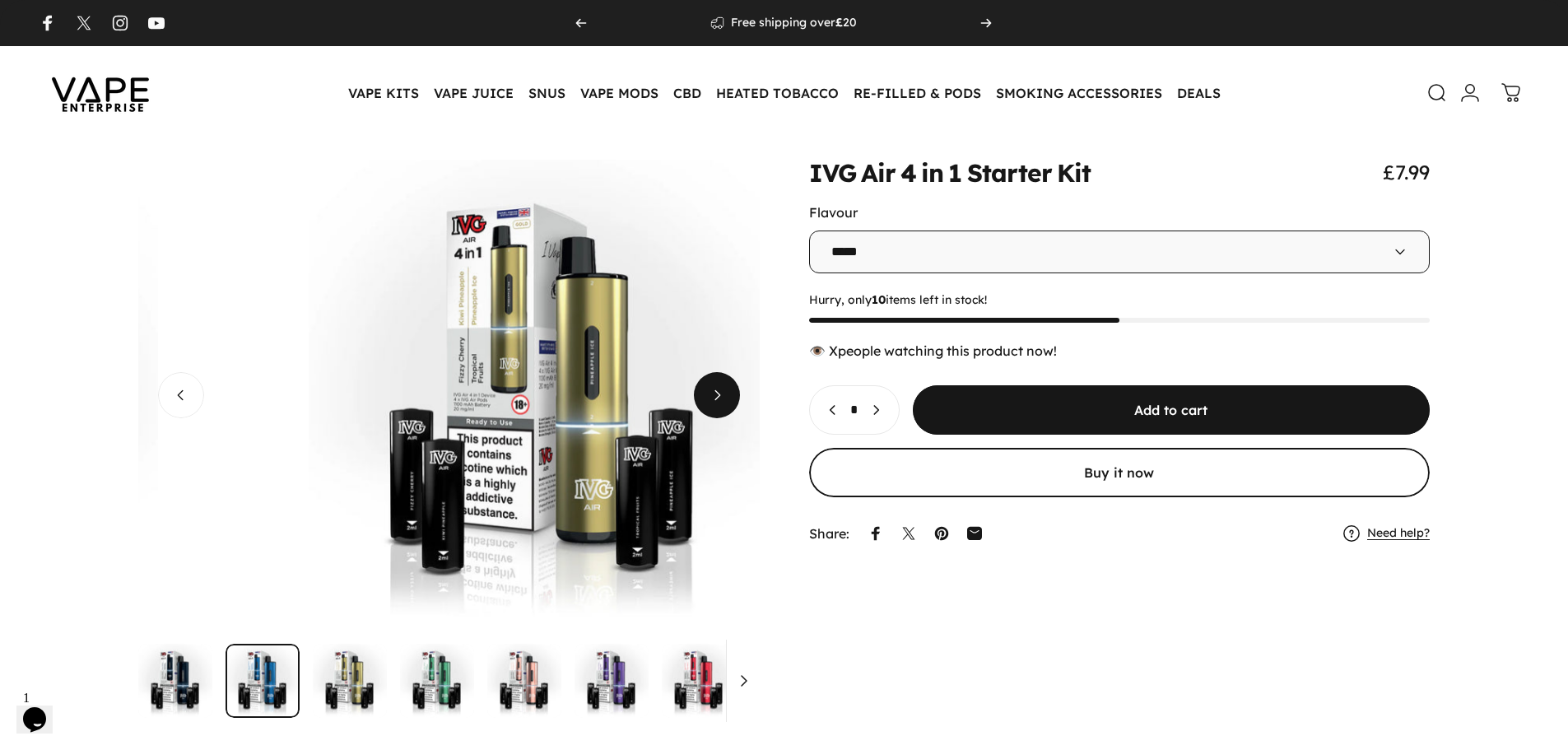
scroll to position [0, 1243]
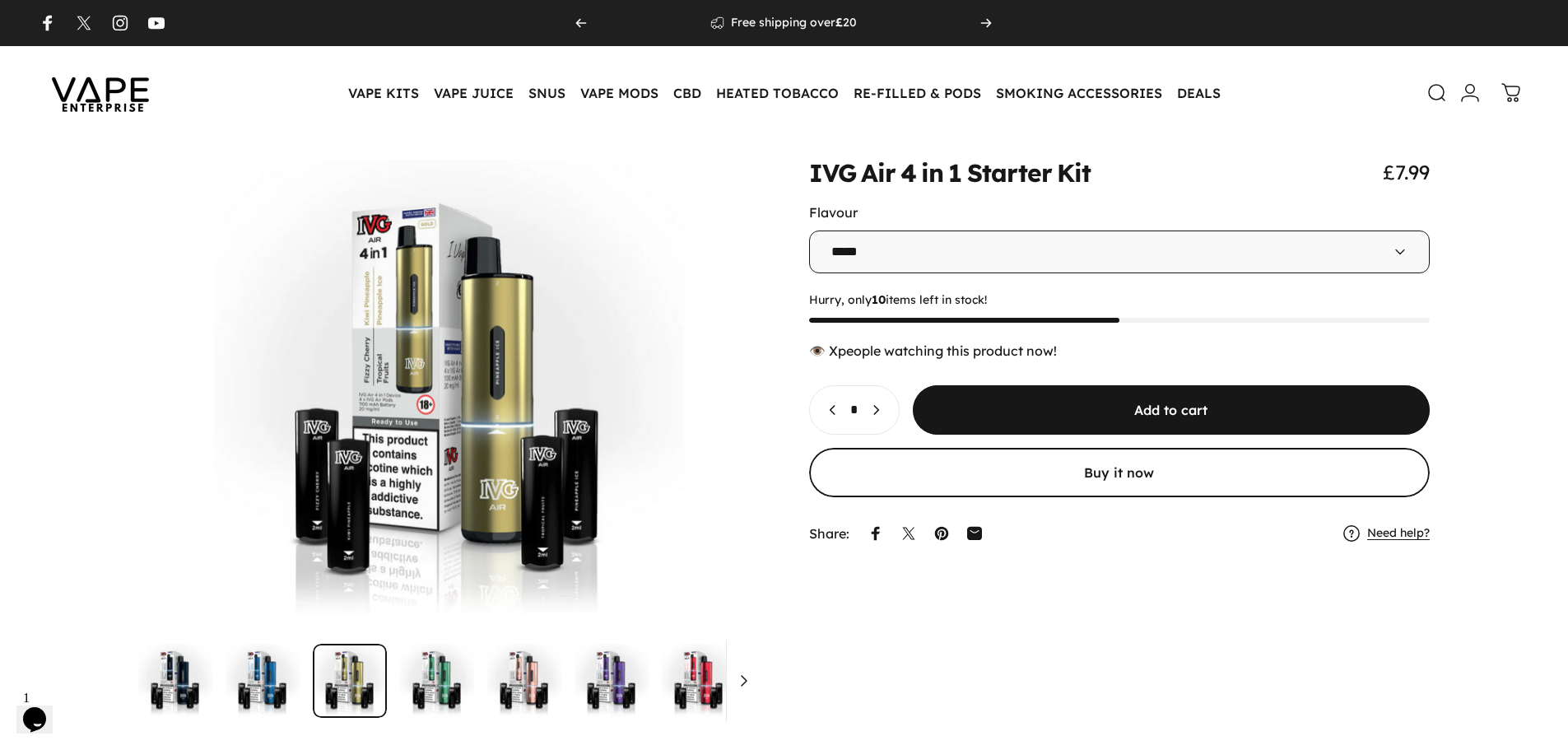
click at [128, 91] on img at bounding box center [100, 92] width 148 height 77
click at [120, 25] on link "Instagram" at bounding box center [119, 22] width 16 height 16
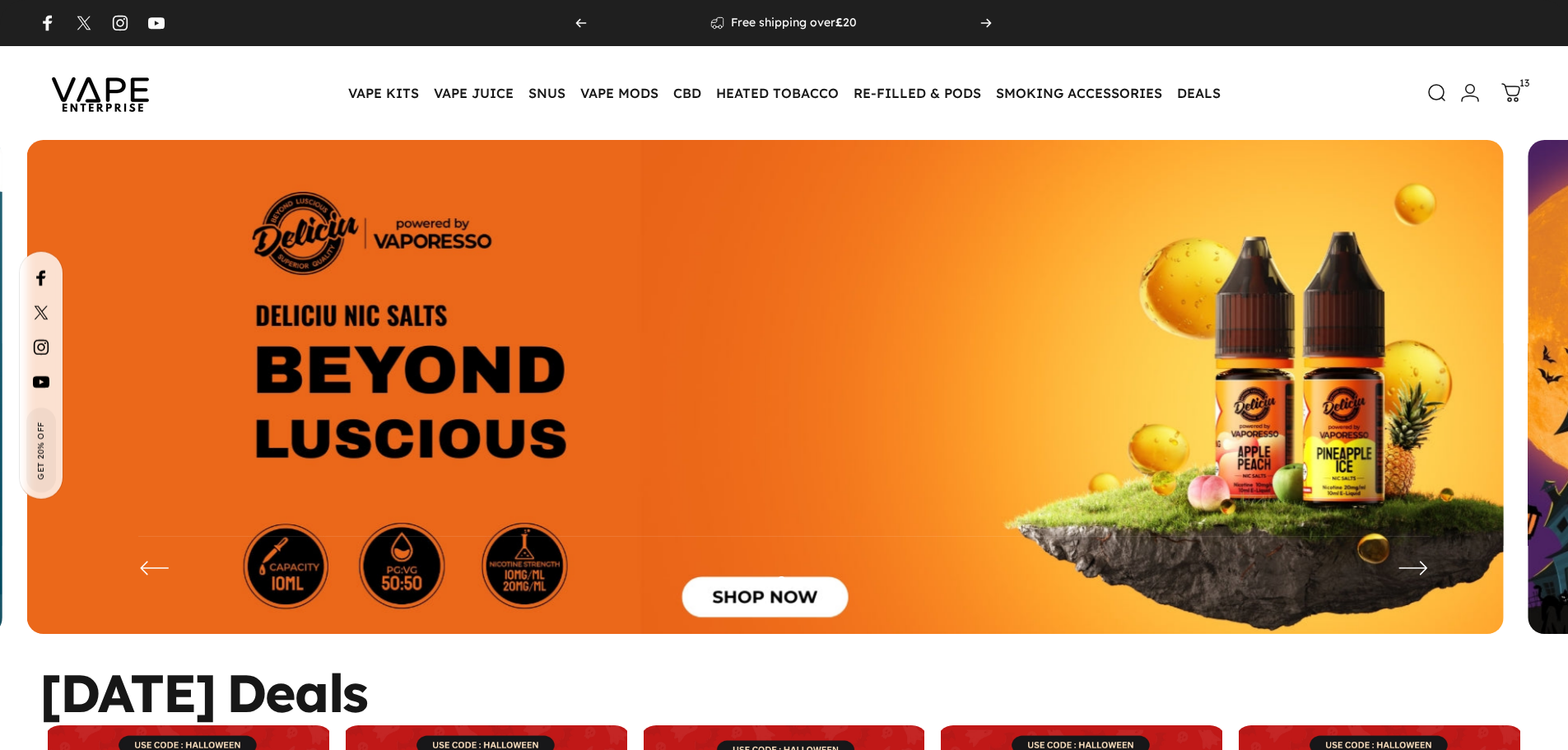
click at [114, 97] on img at bounding box center [100, 92] width 148 height 77
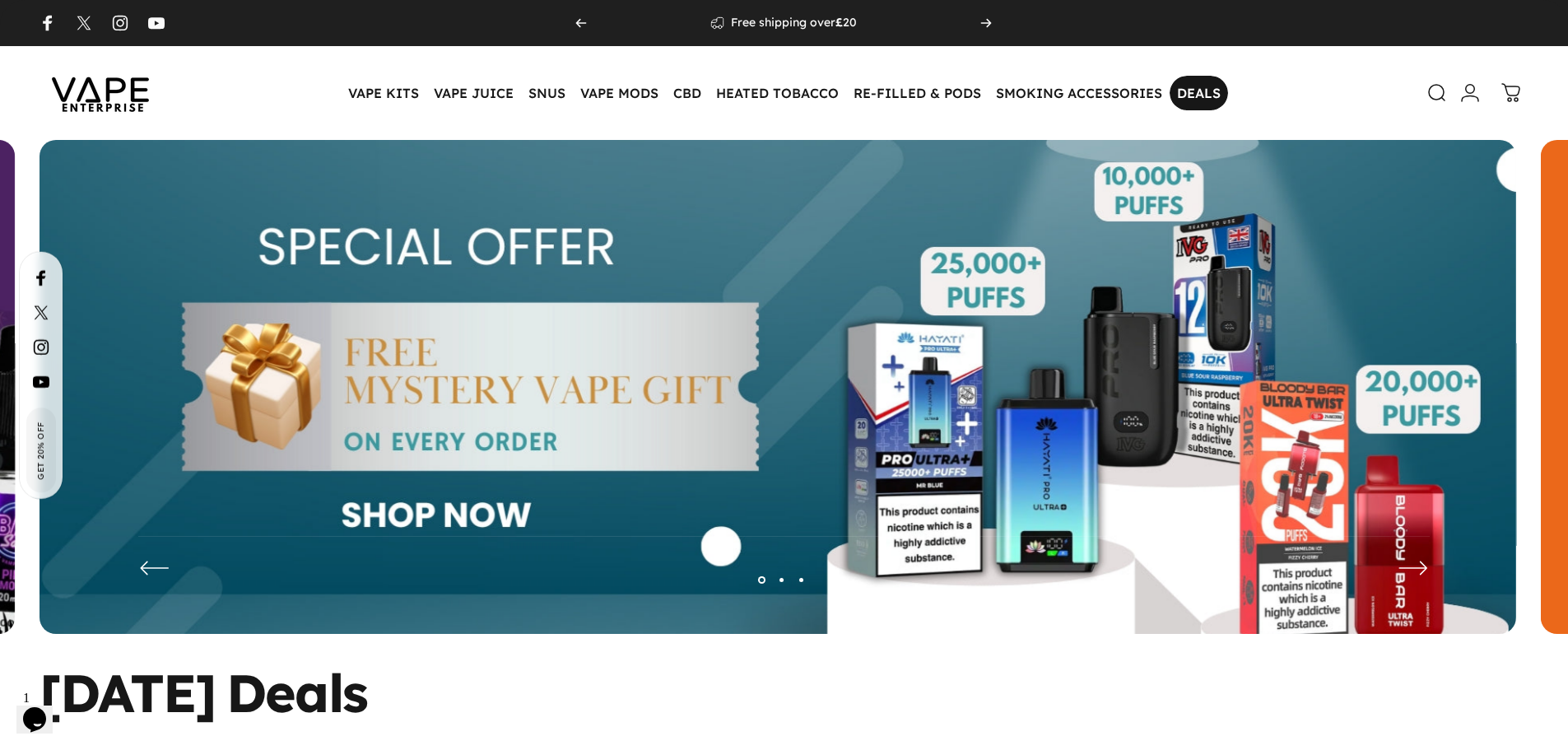
click at [1191, 97] on link "DEALS DEALS" at bounding box center [1198, 93] width 59 height 35
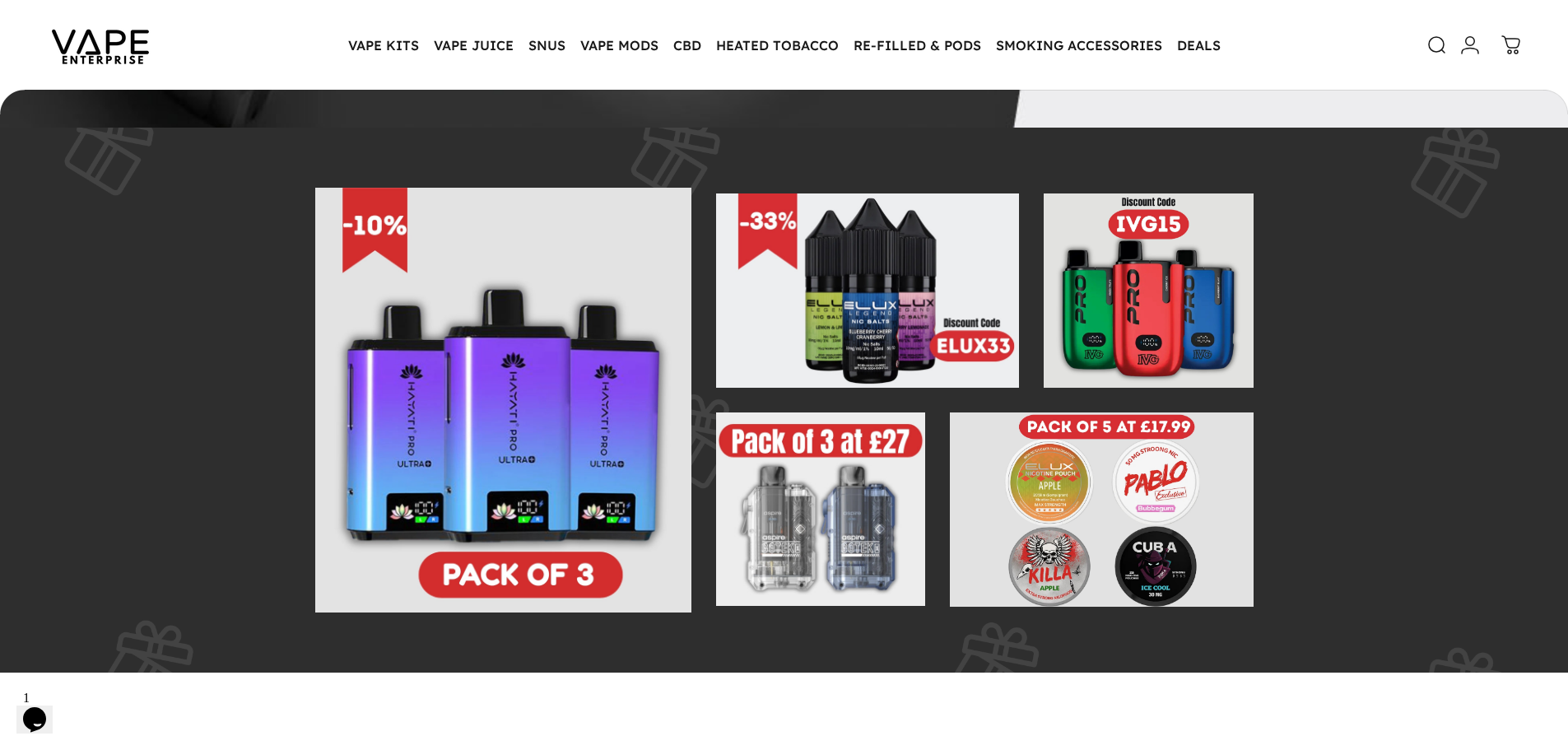
scroll to position [325, 0]
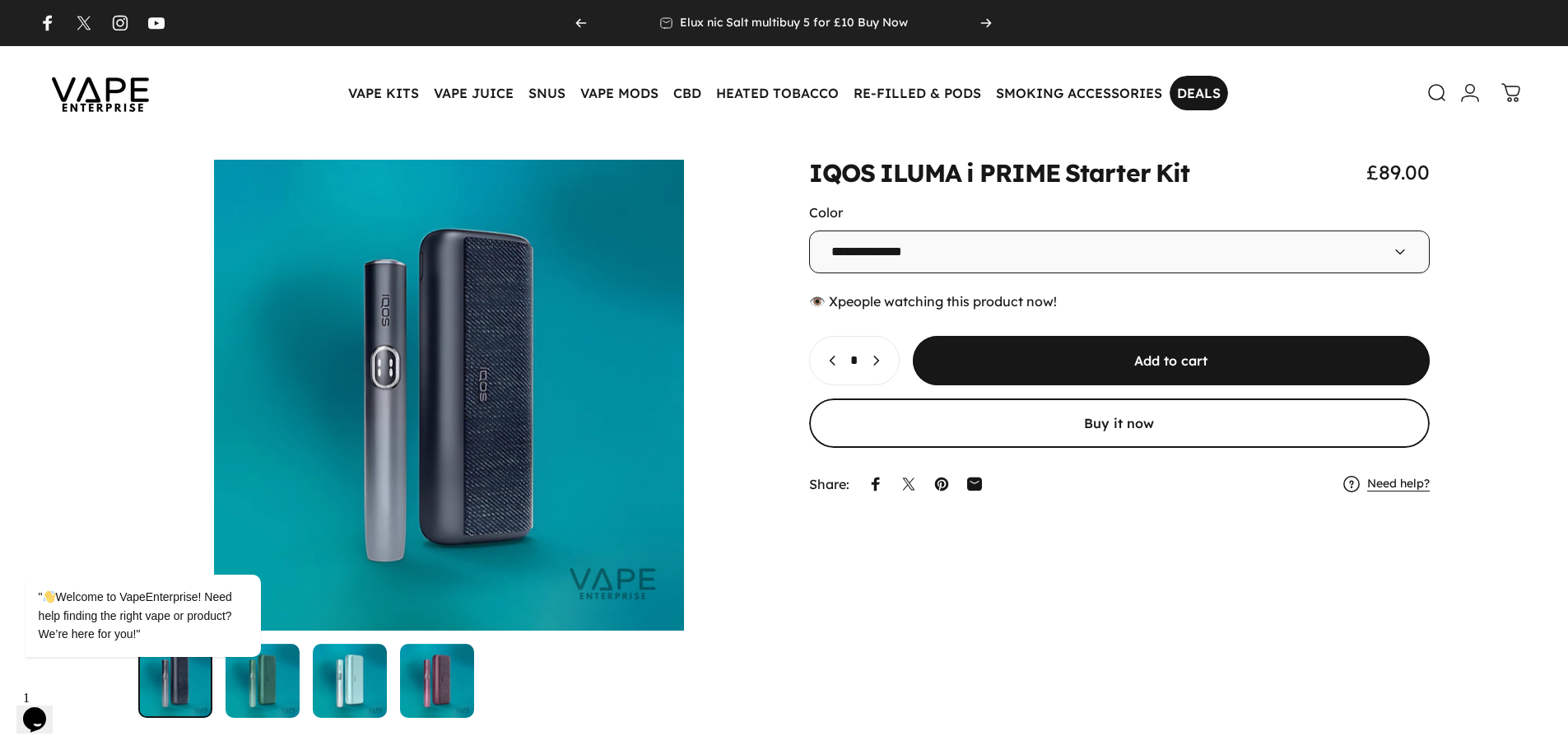
click at [1204, 87] on link "DEALS DEALS" at bounding box center [1198, 93] width 59 height 35
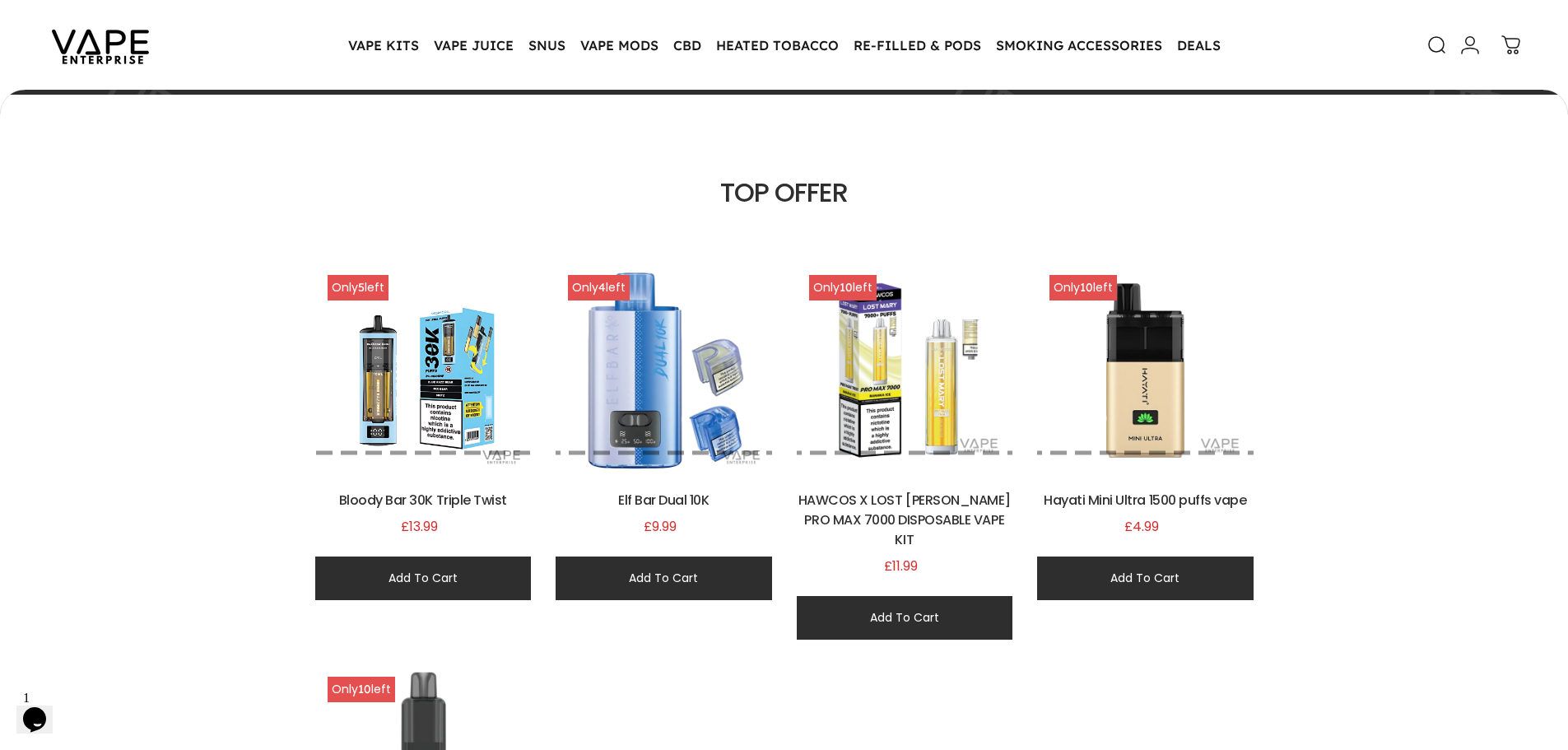
scroll to position [902, 0]
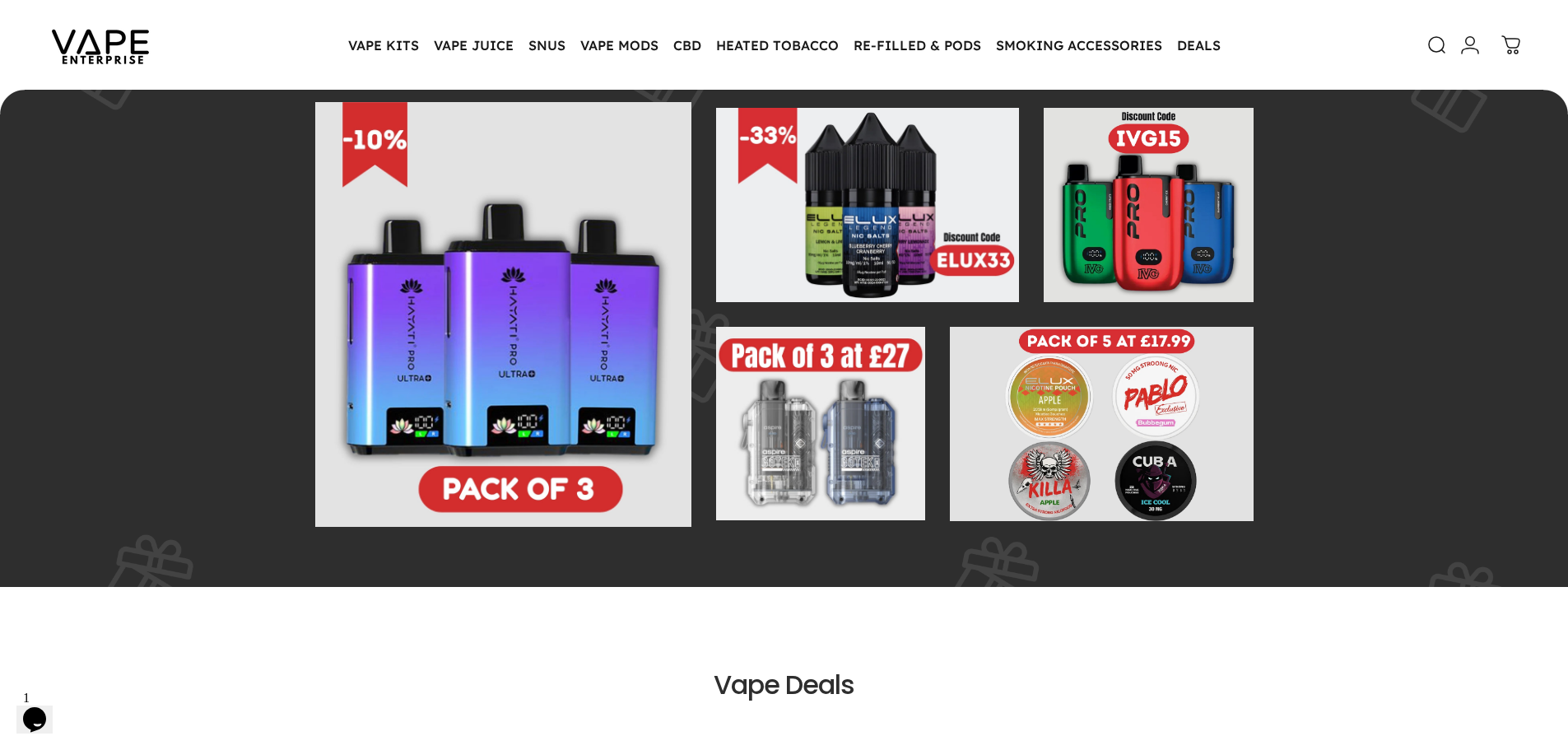
scroll to position [656, 0]
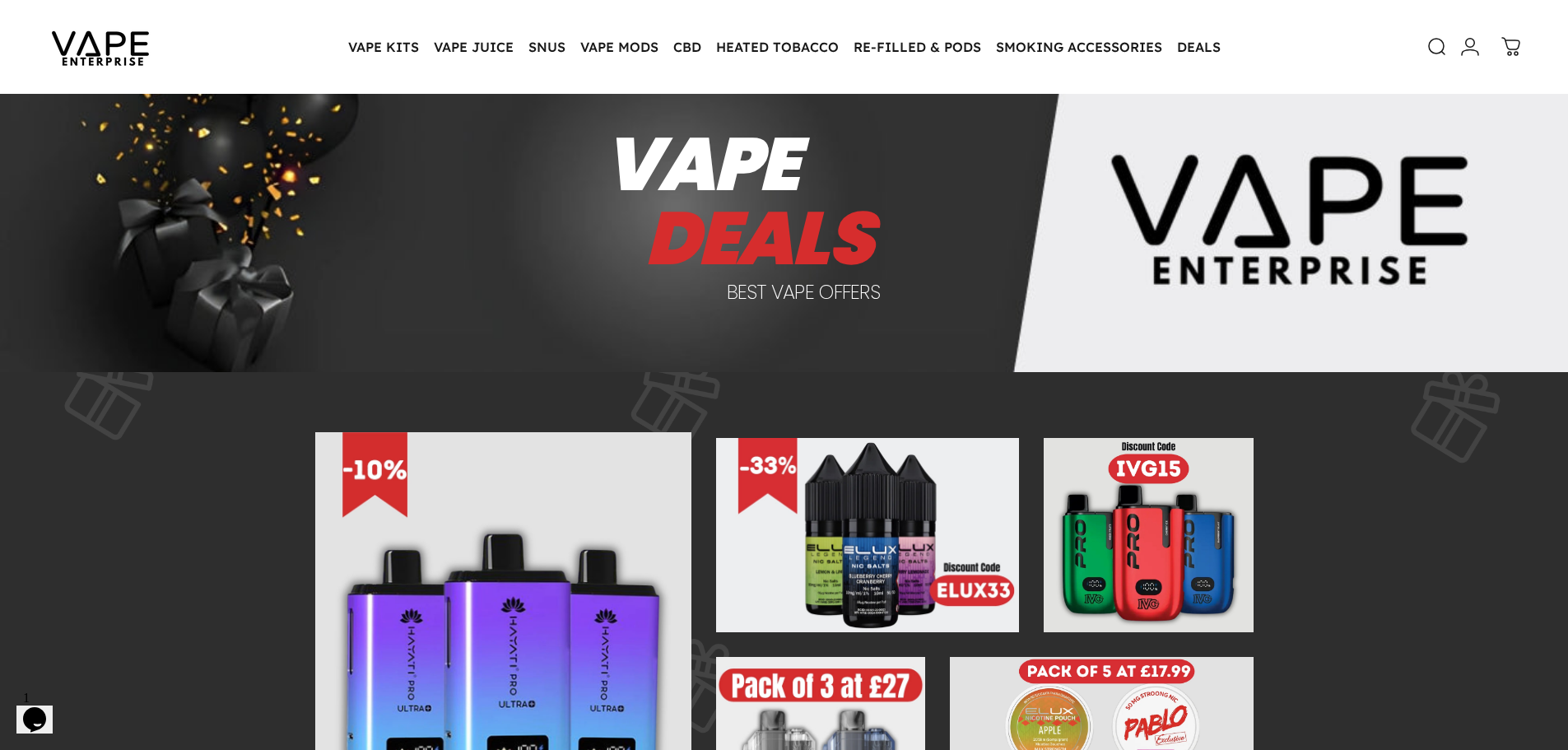
scroll to position [83, 0]
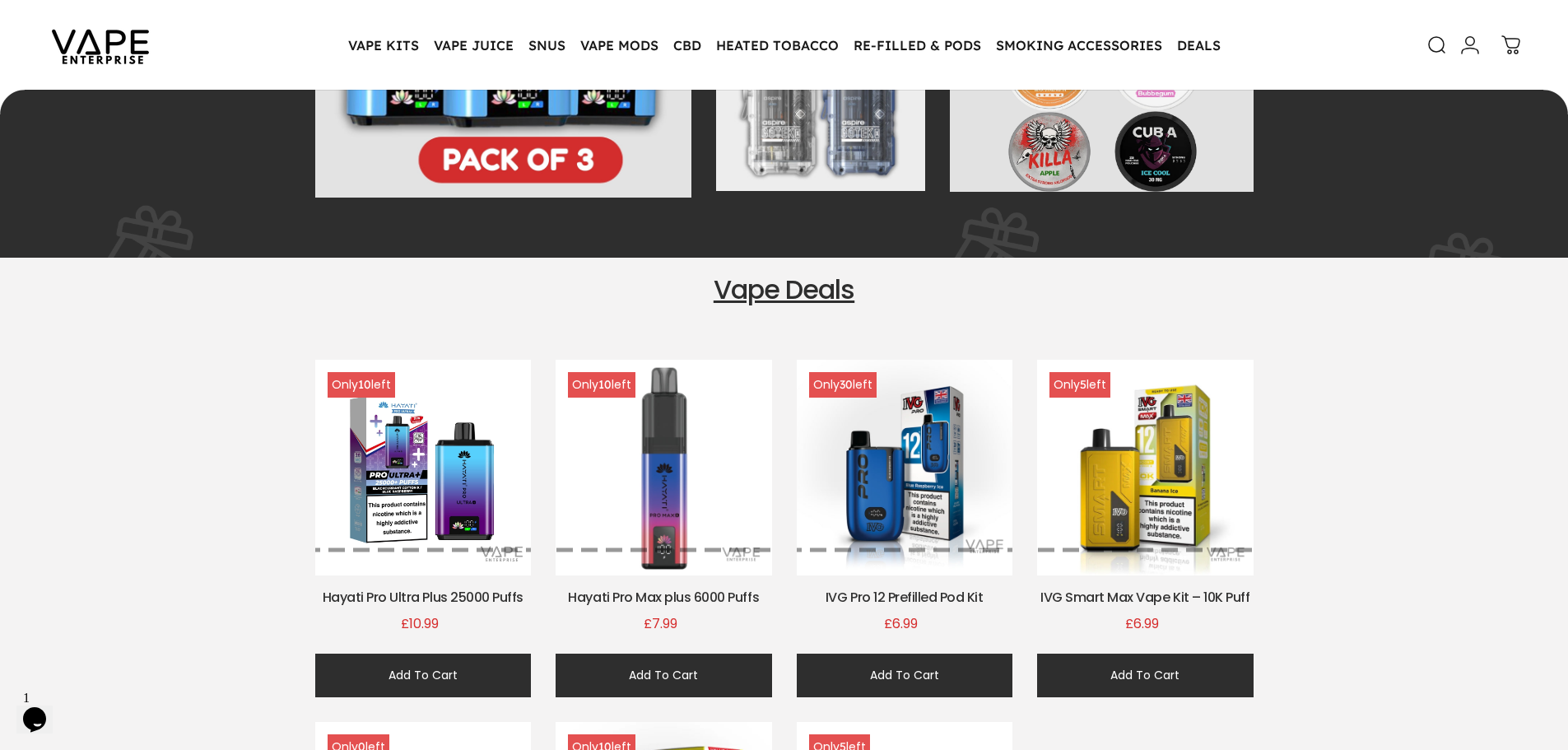
scroll to position [737, 0]
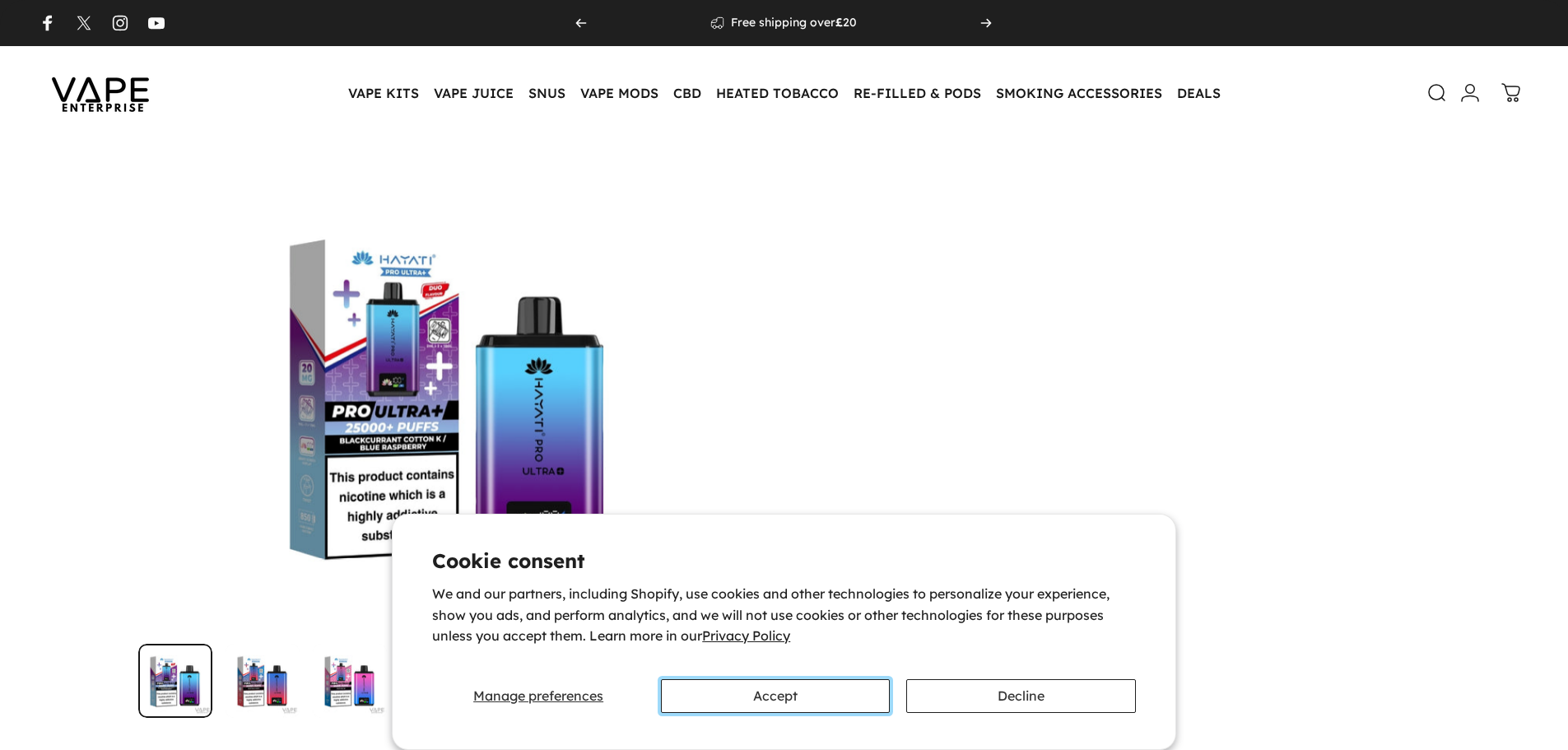
drag, startPoint x: 740, startPoint y: 699, endPoint x: 752, endPoint y: 685, distance: 18.4
click at [742, 699] on button "Accept" at bounding box center [776, 696] width 229 height 34
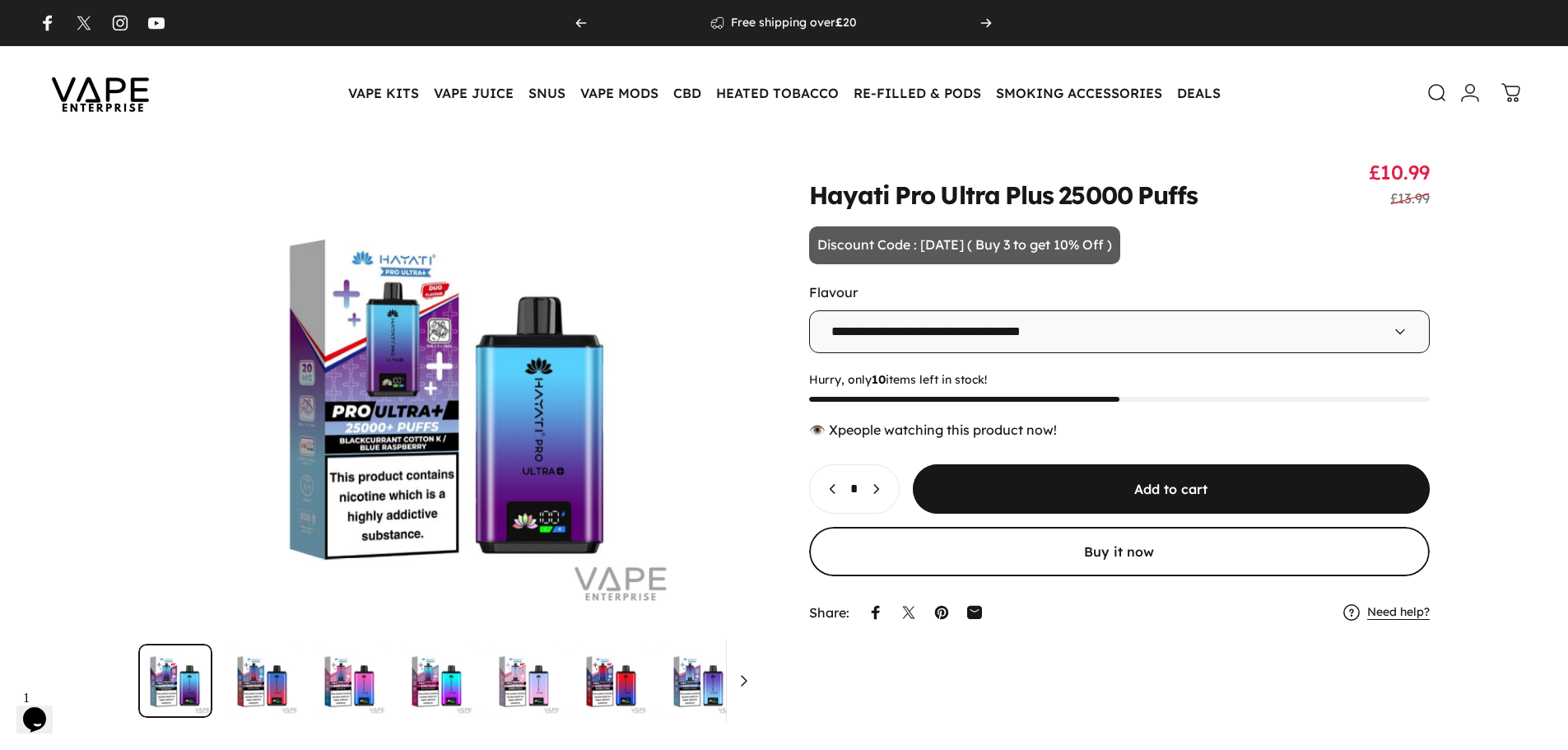
click at [896, 323] on select "**********" at bounding box center [1120, 331] width 622 height 42
click at [810, 310] on select "**********" at bounding box center [1120, 331] width 622 height 42
click at [885, 337] on select "**********" at bounding box center [1120, 331] width 622 height 42
select select "**********"
click at [810, 310] on select "**********" at bounding box center [1120, 331] width 622 height 42
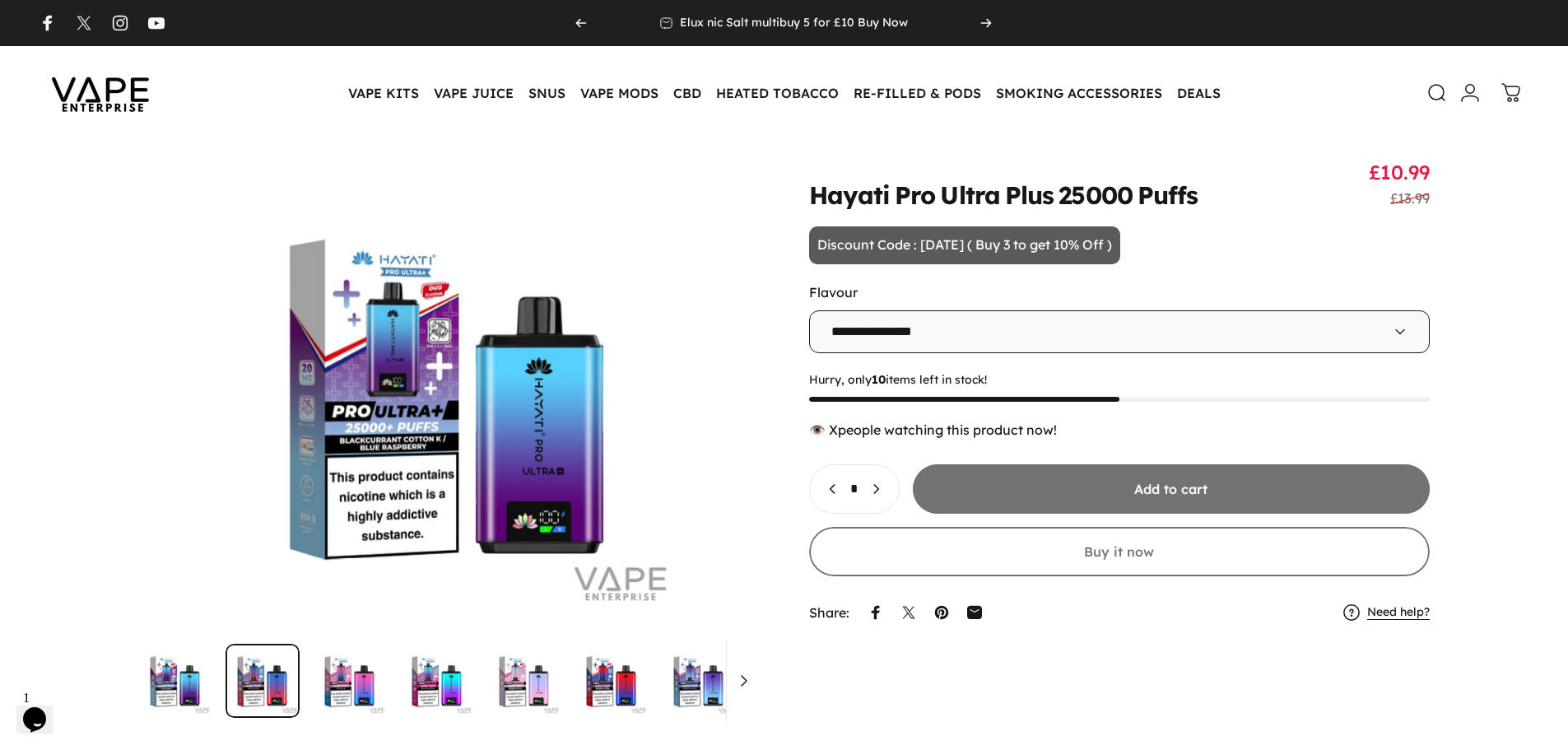
scroll to position [0, 622]
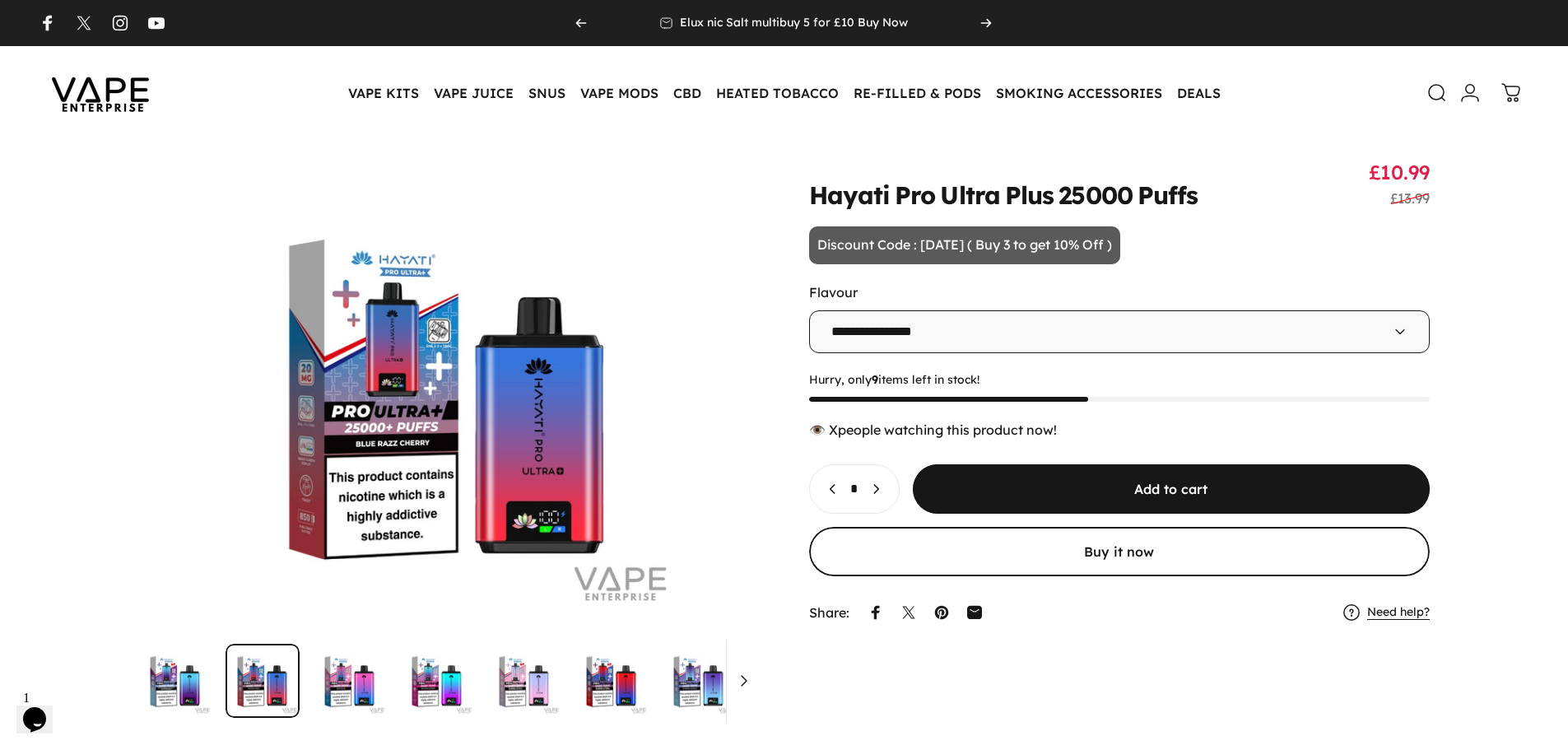
click at [925, 339] on select "**********" at bounding box center [1120, 331] width 622 height 42
click at [733, 390] on span "Next" at bounding box center [717, 396] width 69 height 92
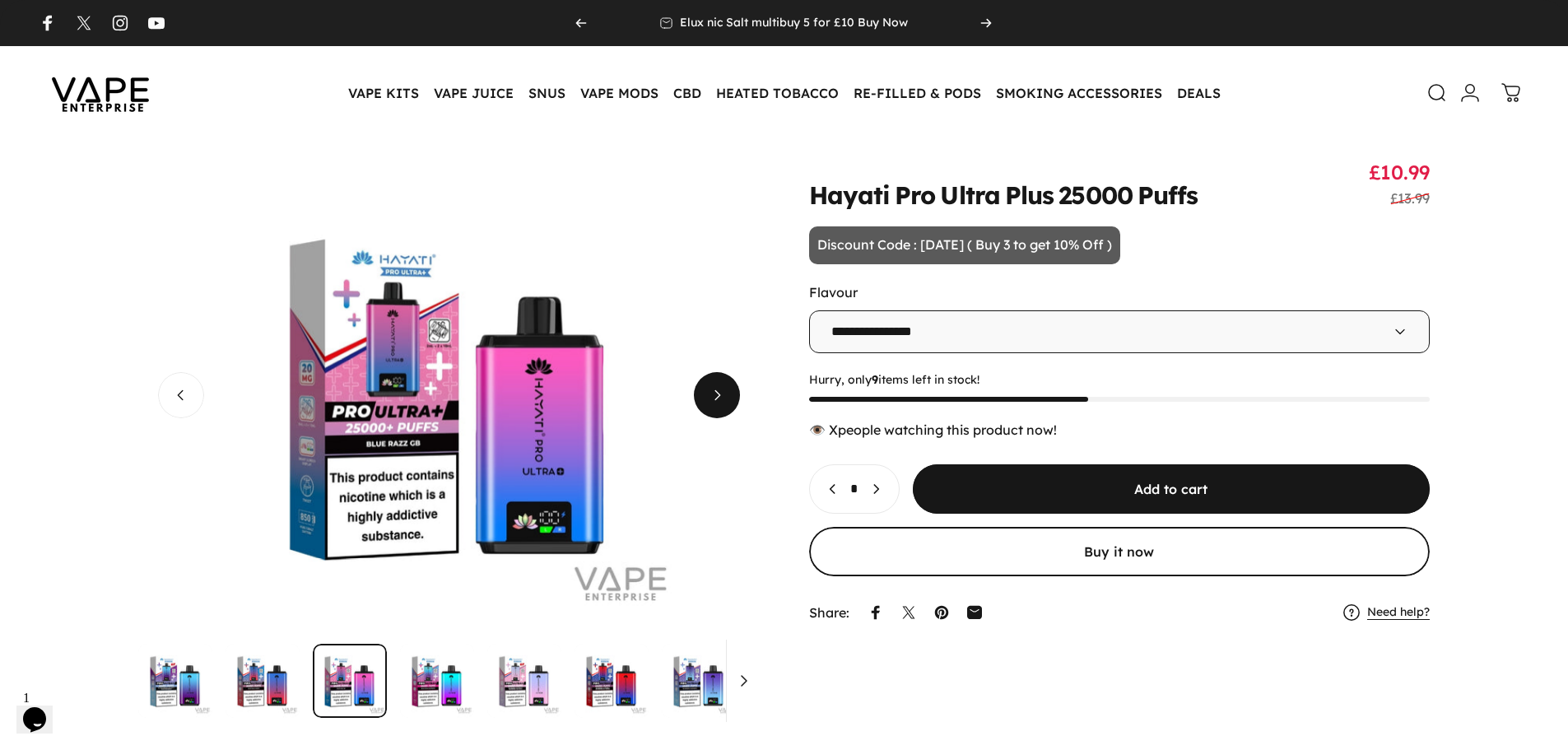
click at [733, 390] on span "Next" at bounding box center [717, 396] width 69 height 92
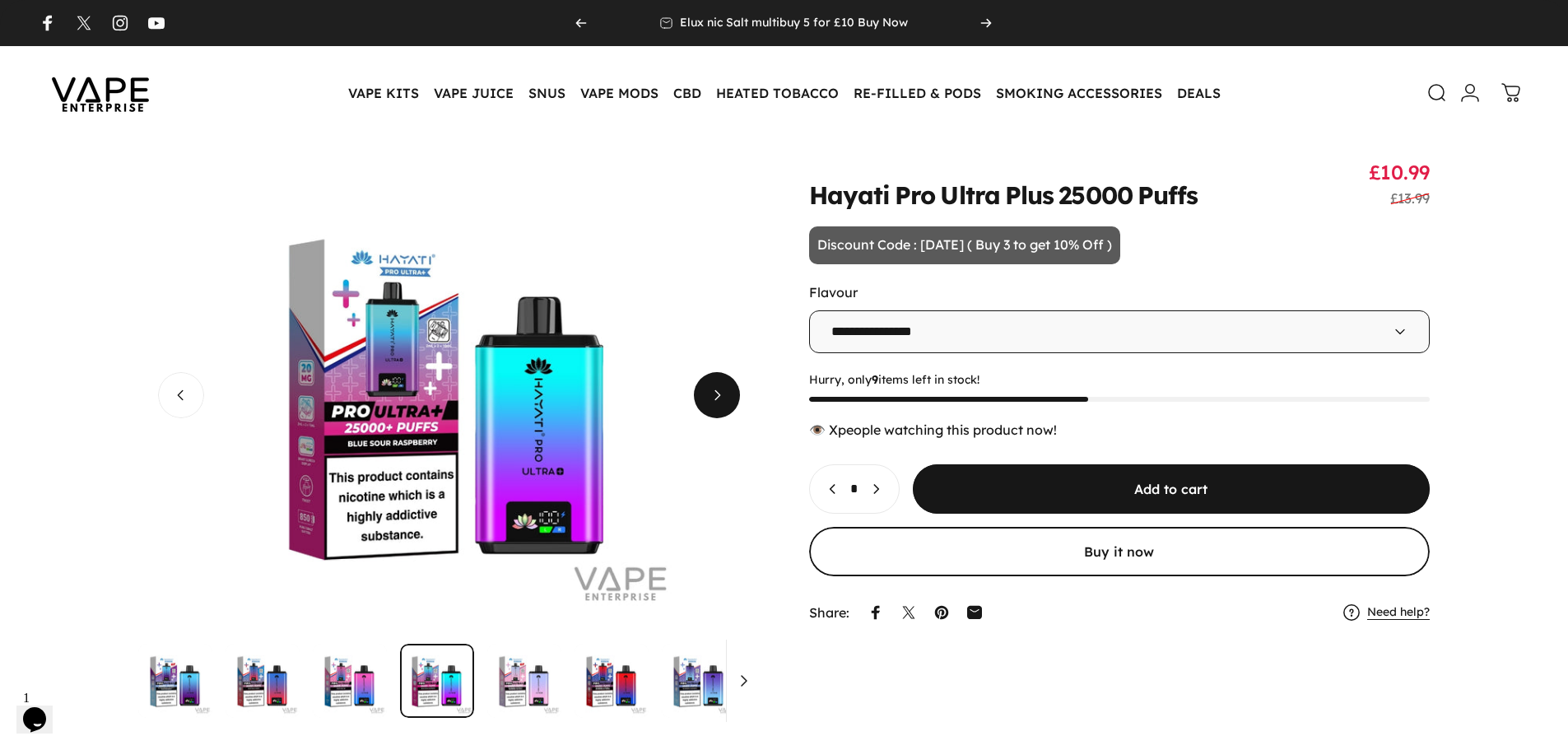
click at [733, 390] on span "Next" at bounding box center [717, 396] width 69 height 92
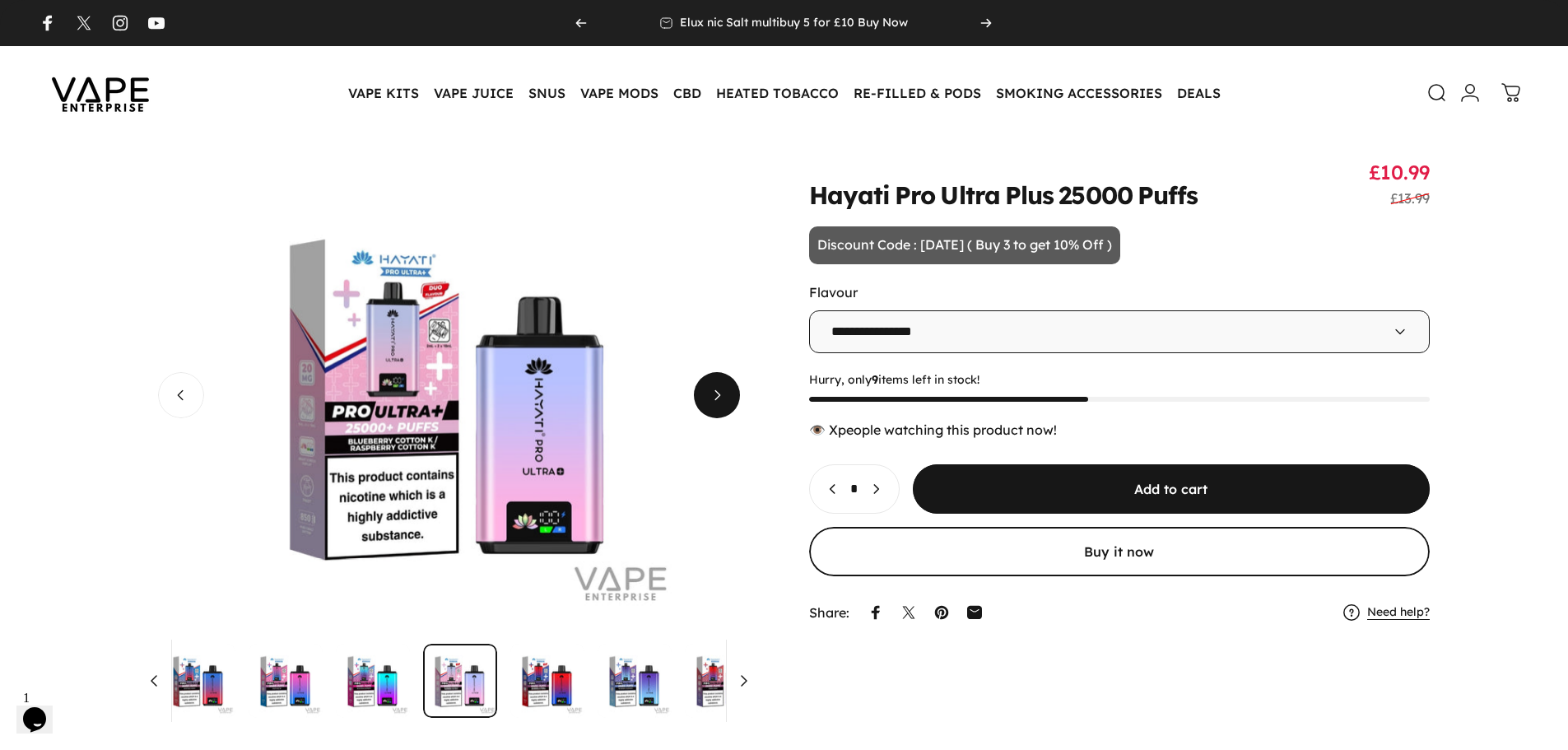
scroll to position [0, 75]
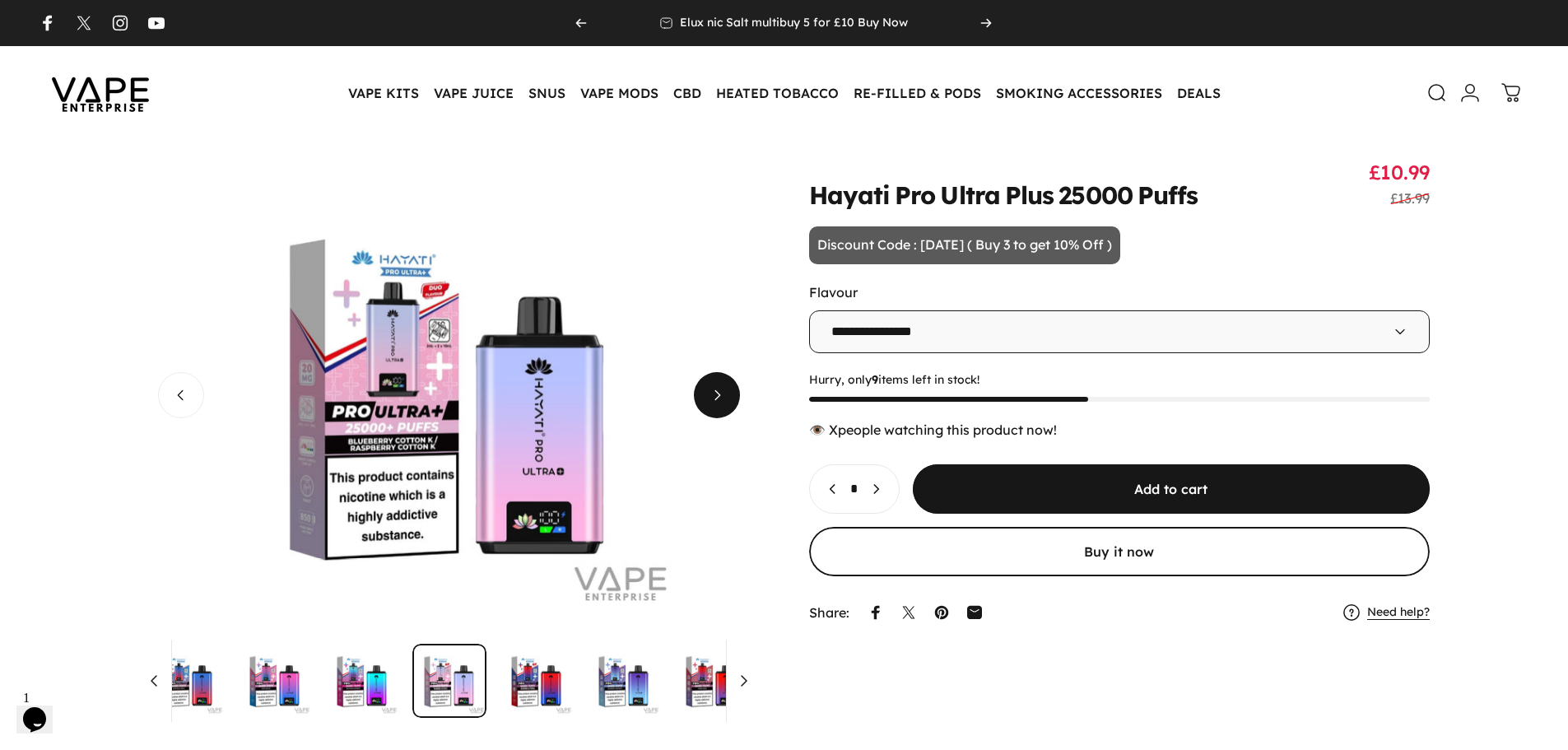
click at [733, 390] on span "Next" at bounding box center [717, 396] width 69 height 92
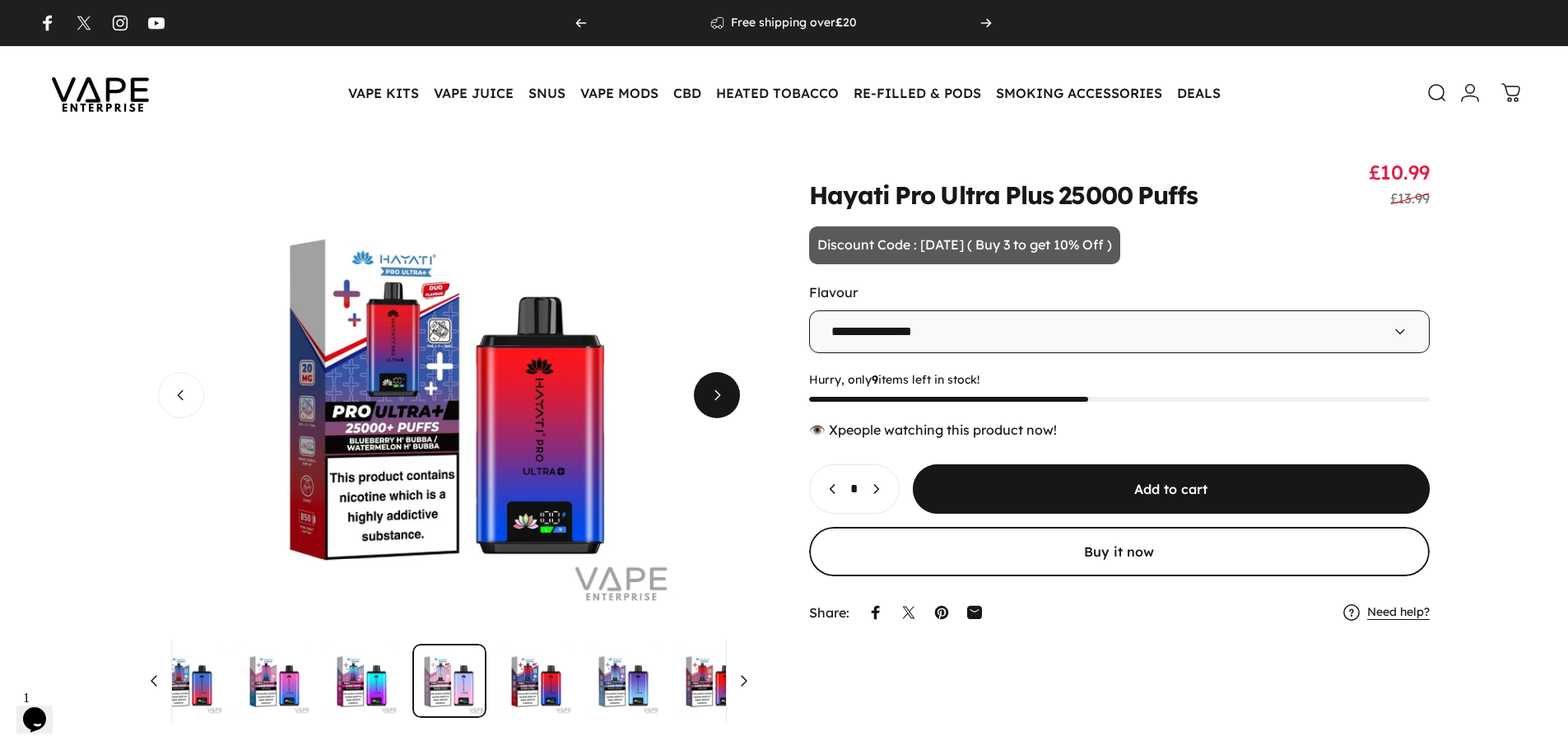
scroll to position [0, 3106]
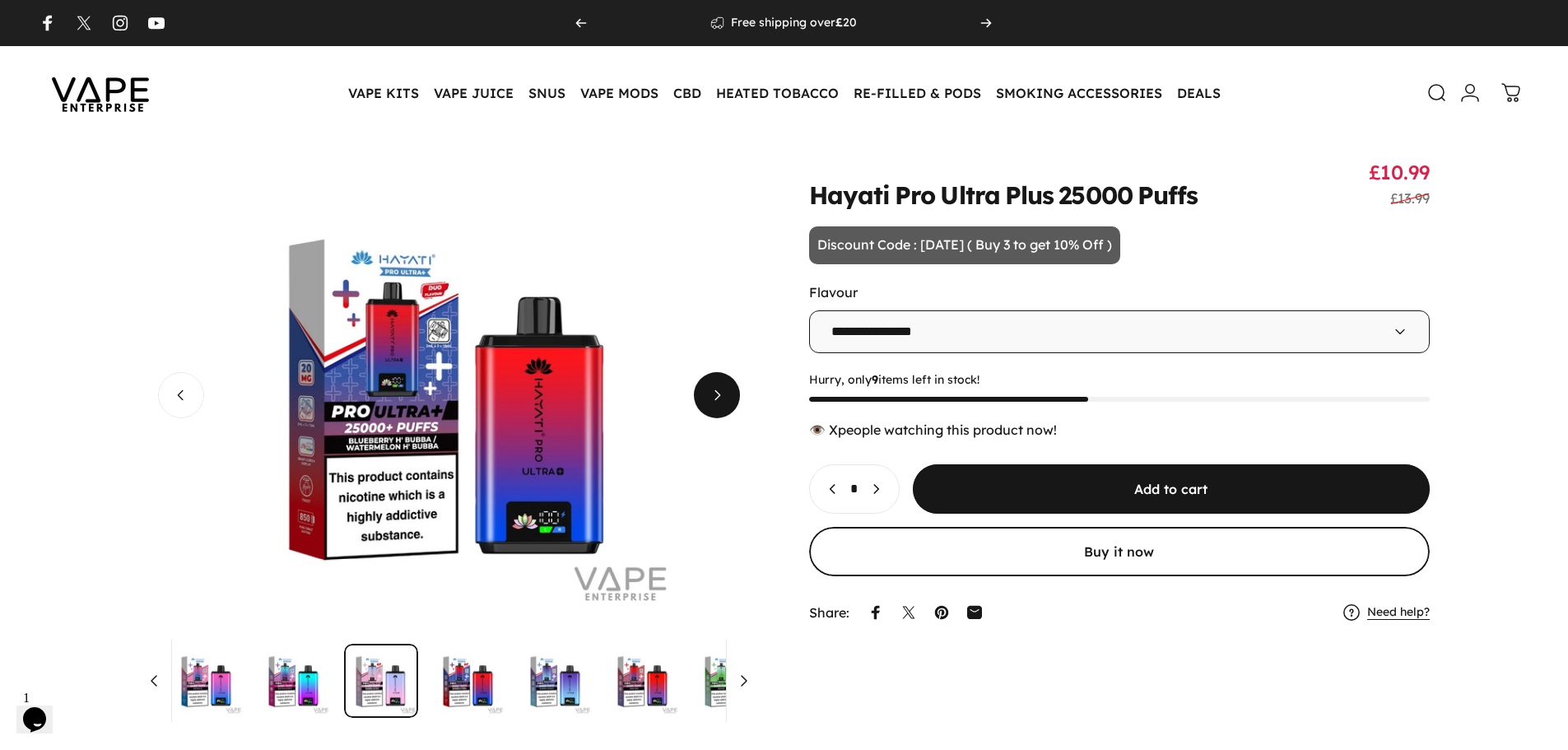
click at [733, 390] on span "Next" at bounding box center [717, 396] width 69 height 92
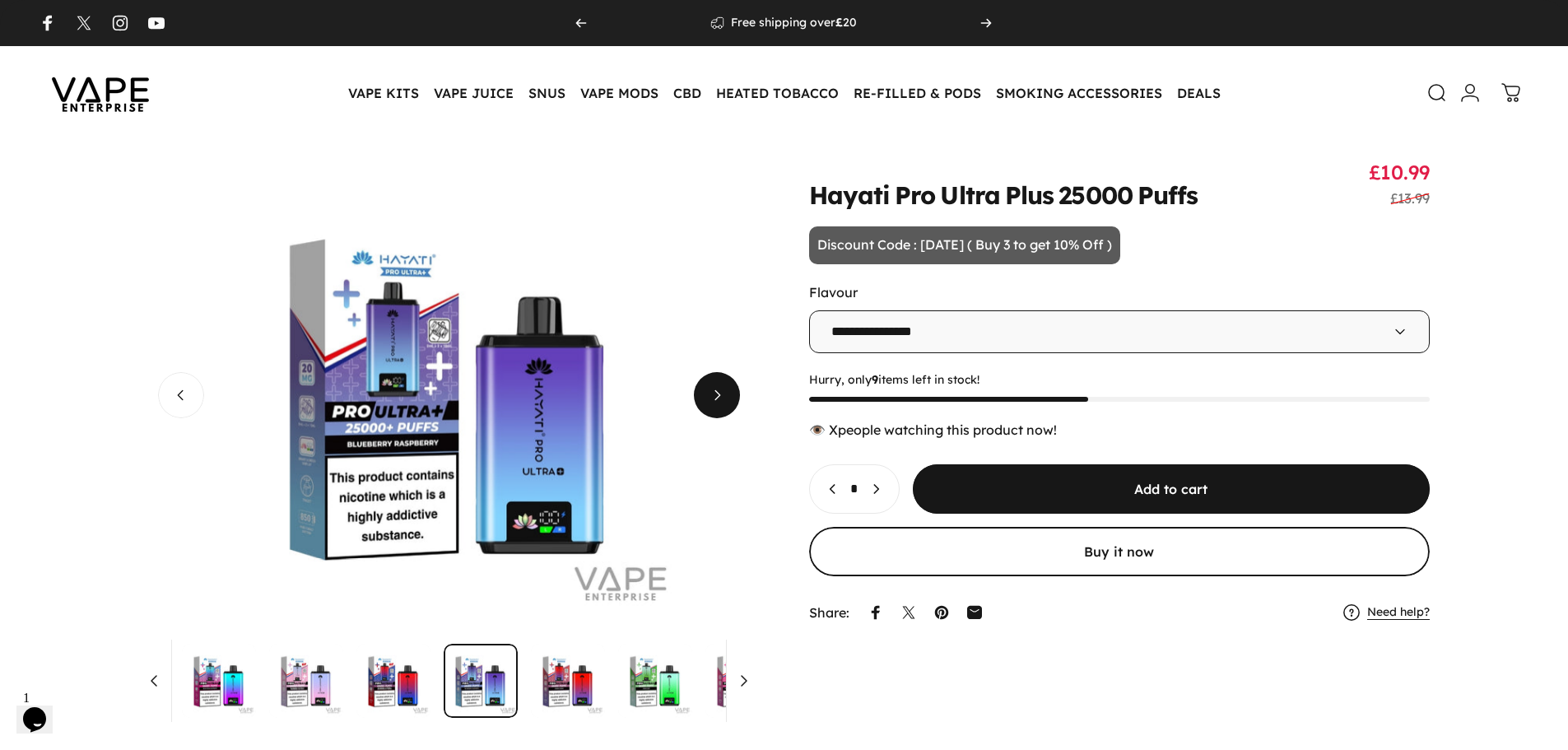
scroll to position [0, 249]
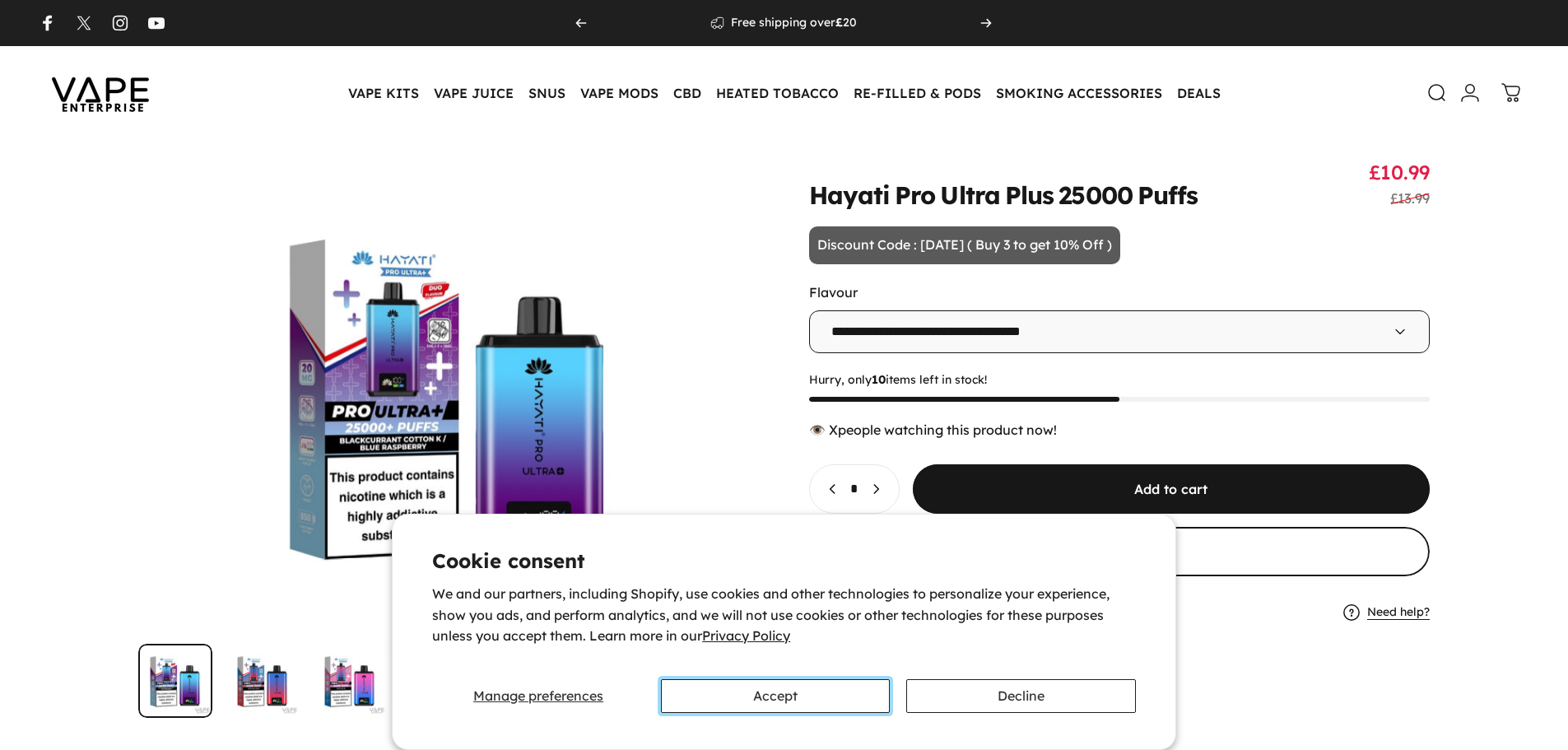
click at [836, 695] on button "Accept" at bounding box center [776, 696] width 229 height 34
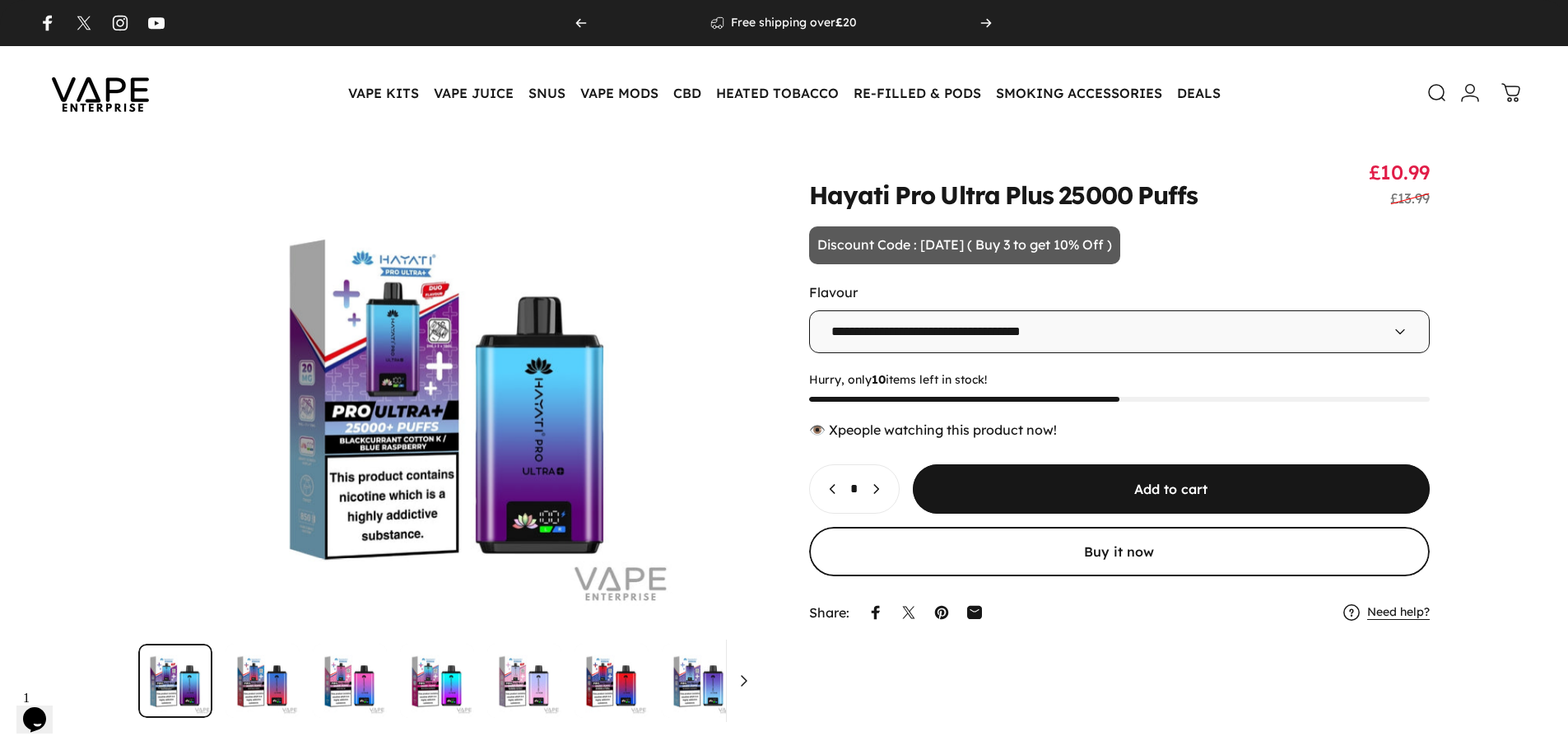
click at [825, 327] on select "**********" at bounding box center [1120, 331] width 622 height 42
select select "**********"
click at [810, 310] on select "**********" at bounding box center [1120, 331] width 622 height 42
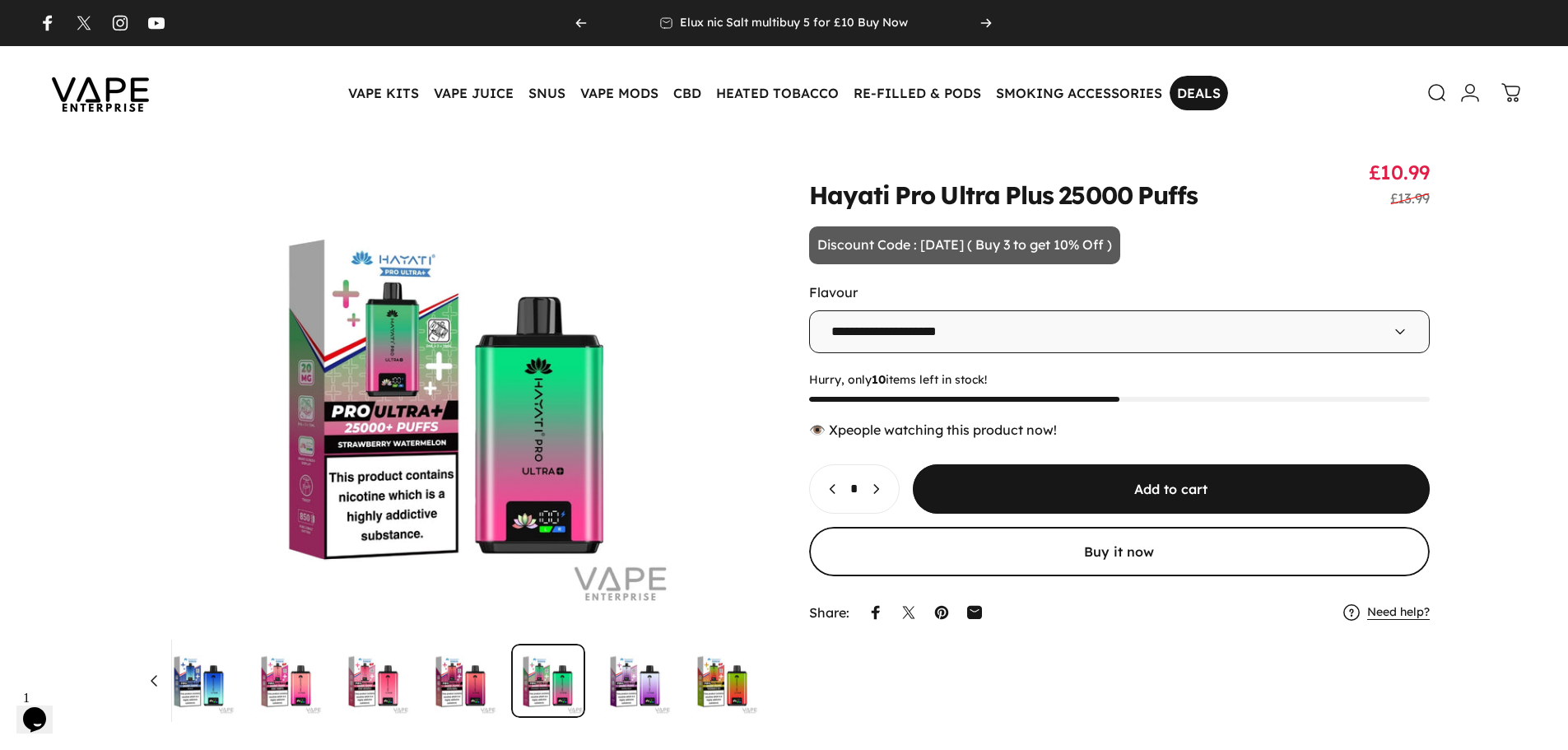
click at [1199, 104] on link "DEALS DEALS" at bounding box center [1198, 93] width 59 height 35
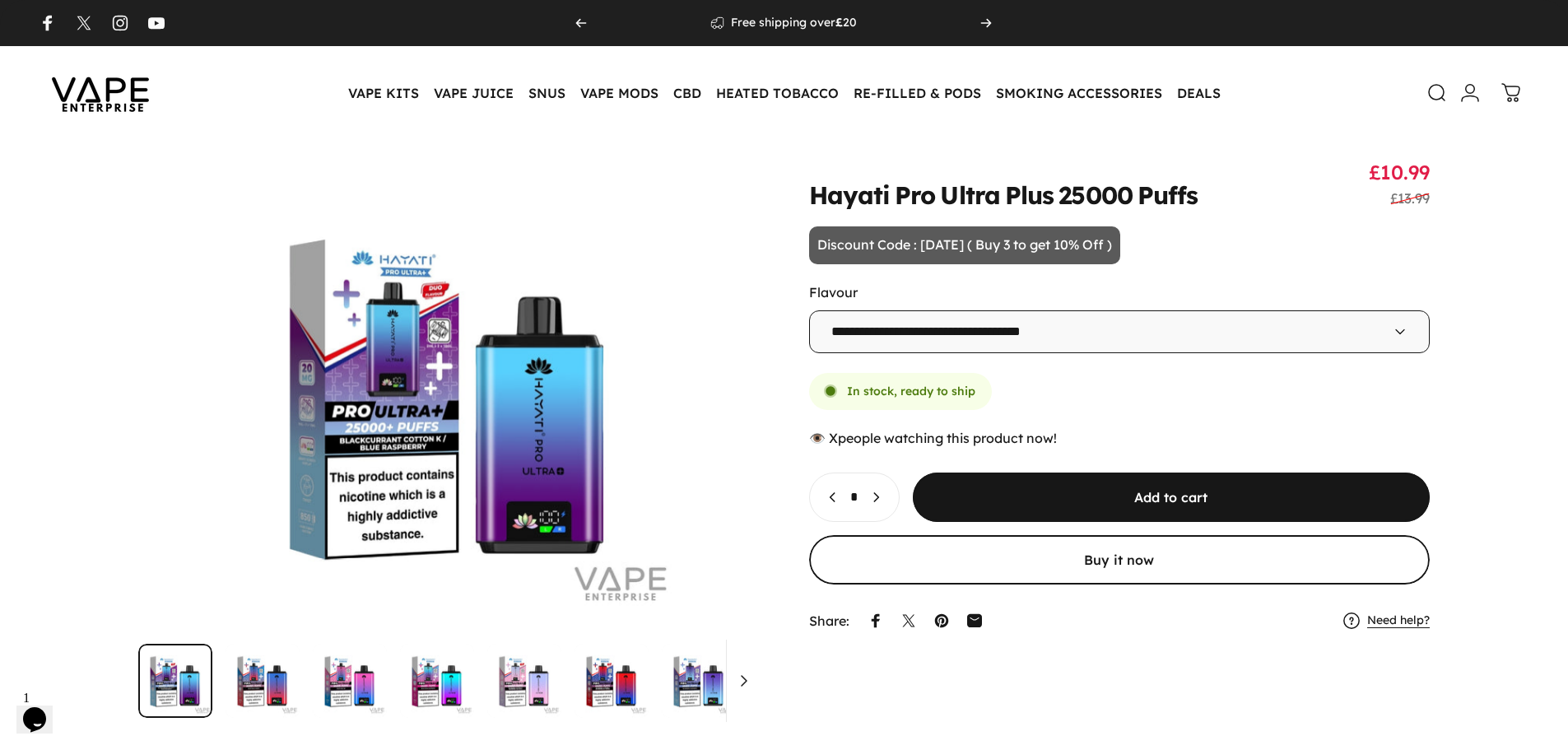
click at [903, 327] on select "**********" at bounding box center [1120, 331] width 622 height 42
select select "**********"
click at [810, 310] on select "**********" at bounding box center [1120, 331] width 622 height 42
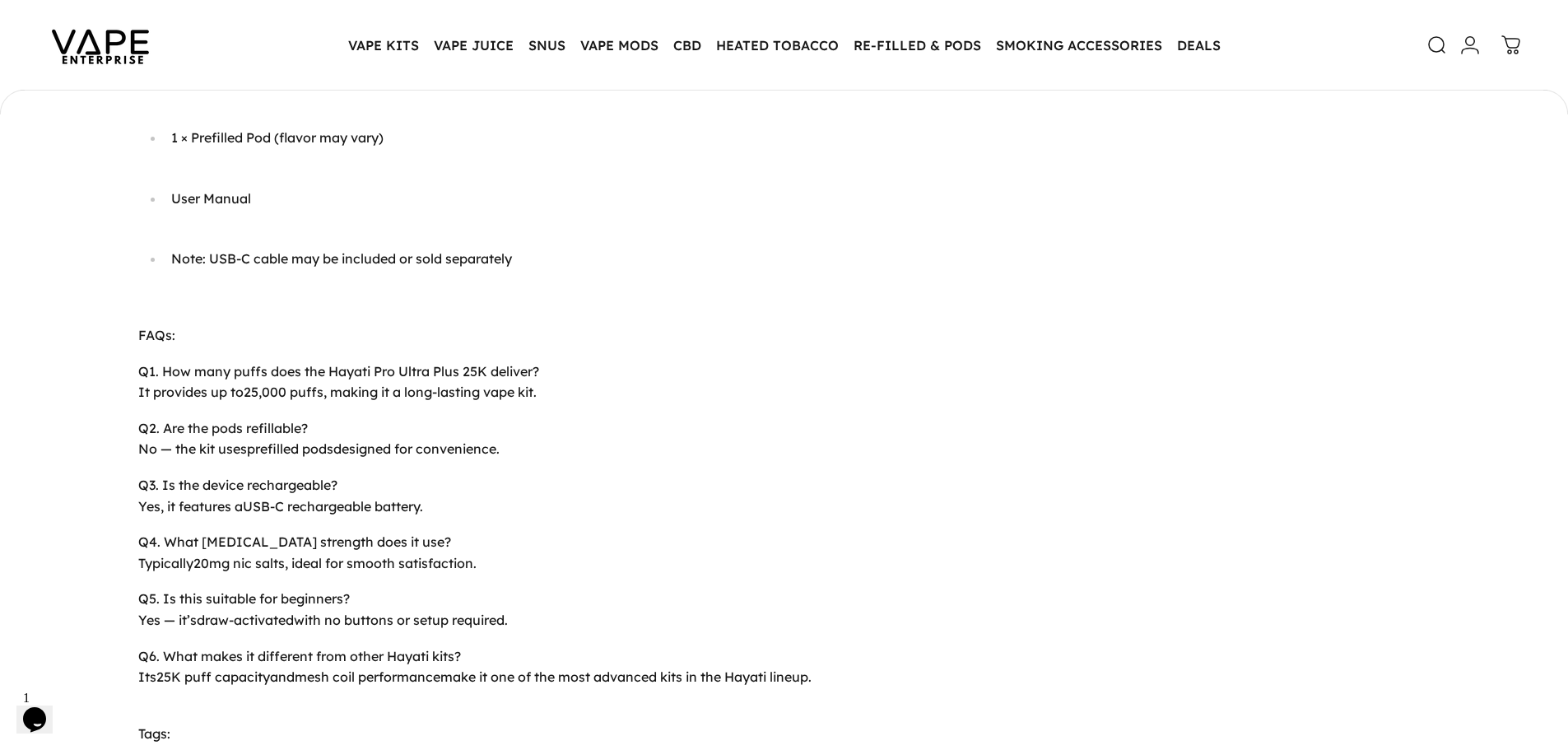
scroll to position [2714, 0]
